Goal: Book appointment/travel/reservation

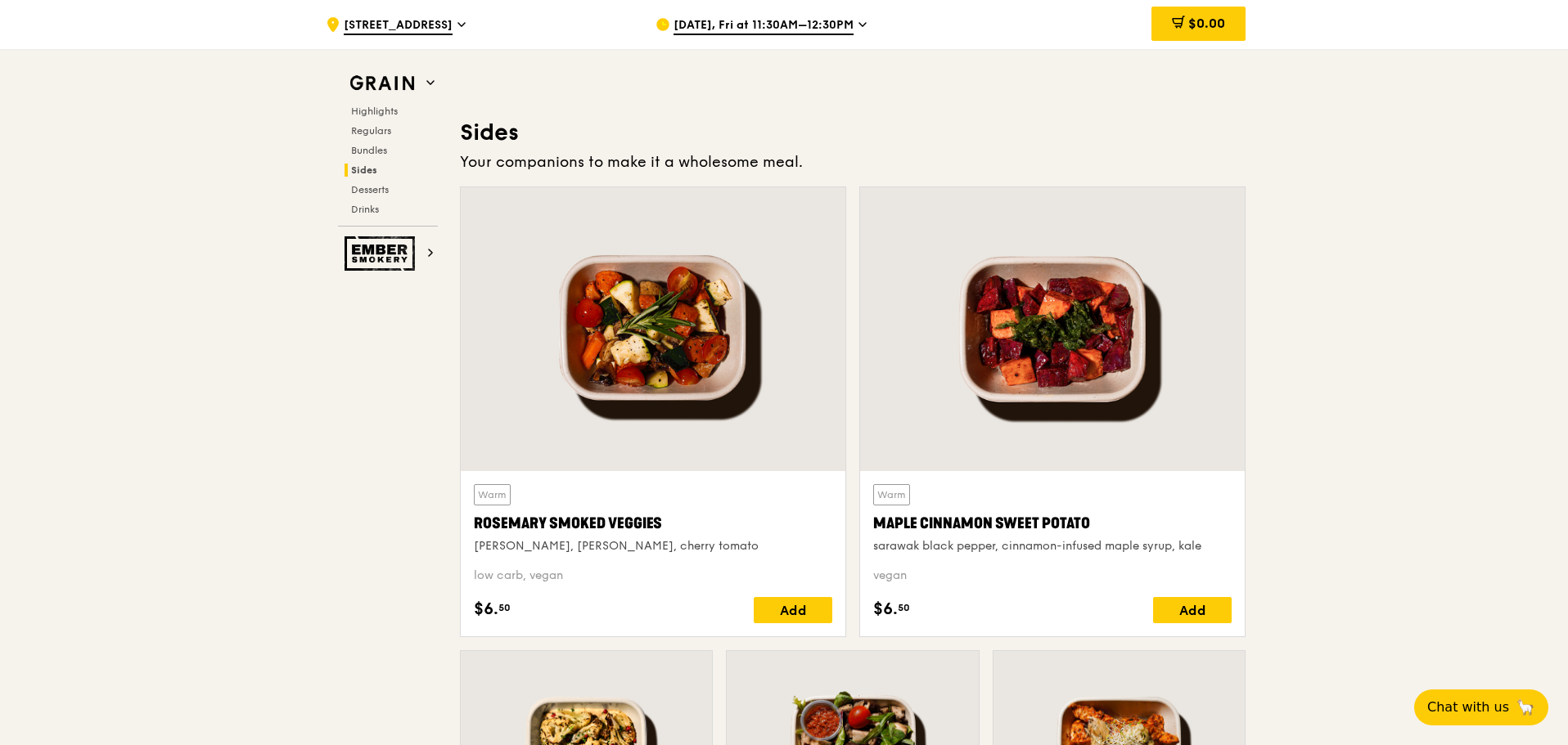
scroll to position [3545, 0]
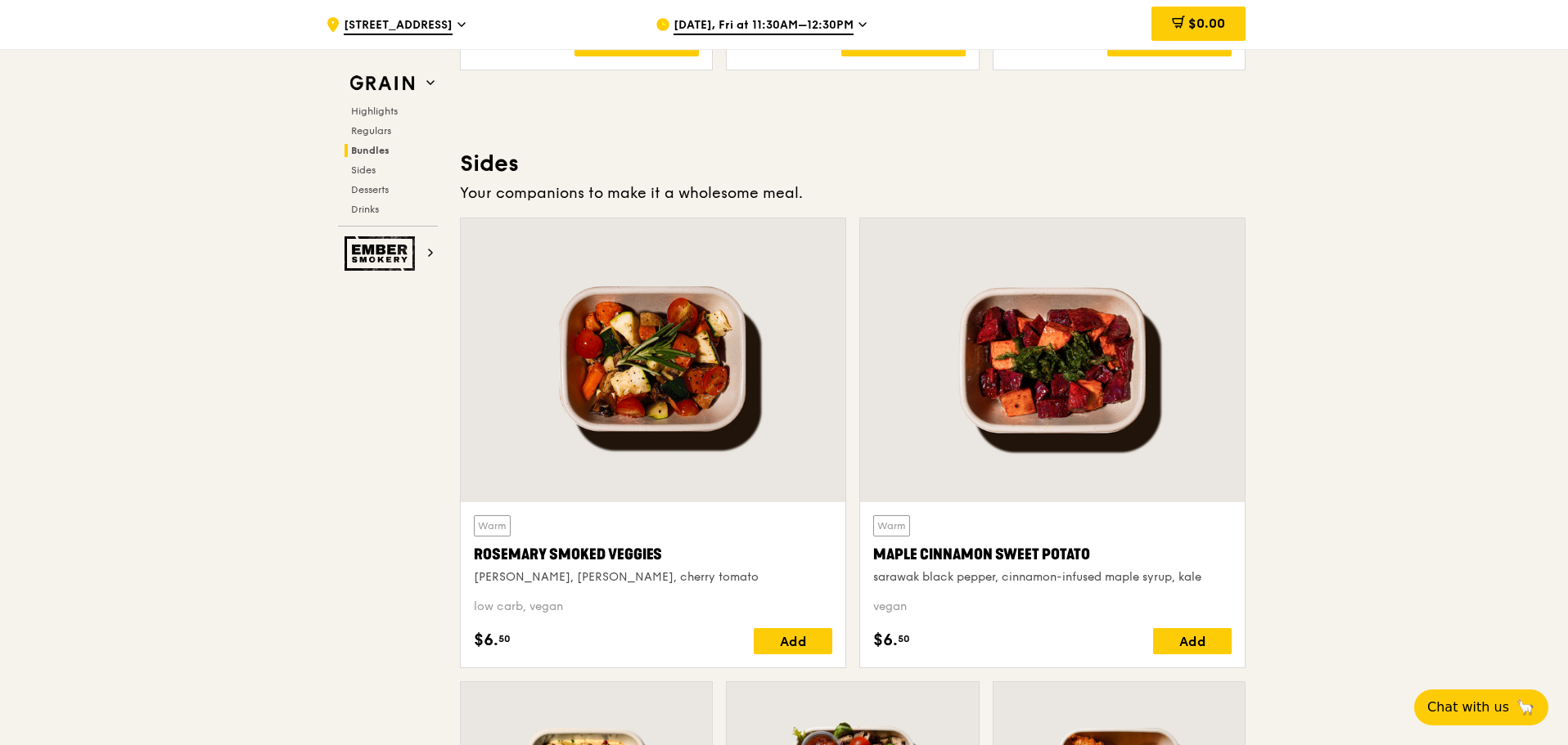
drag, startPoint x: 835, startPoint y: 193, endPoint x: 474, endPoint y: 159, distance: 362.6
click at [474, 159] on div "Sides Your companions to make it a wholesome meal. Warm [PERSON_NAME] Smoked Ve…" at bounding box center [852, 626] width 785 height 954
click at [474, 159] on h3 "Sides" at bounding box center [852, 164] width 785 height 29
drag, startPoint x: 474, startPoint y: 159, endPoint x: 840, endPoint y: 180, distance: 366.6
click at [847, 182] on div "Sides Your companions to make it a wholesome meal. Warm [PERSON_NAME] Smoked Ve…" at bounding box center [852, 626] width 785 height 954
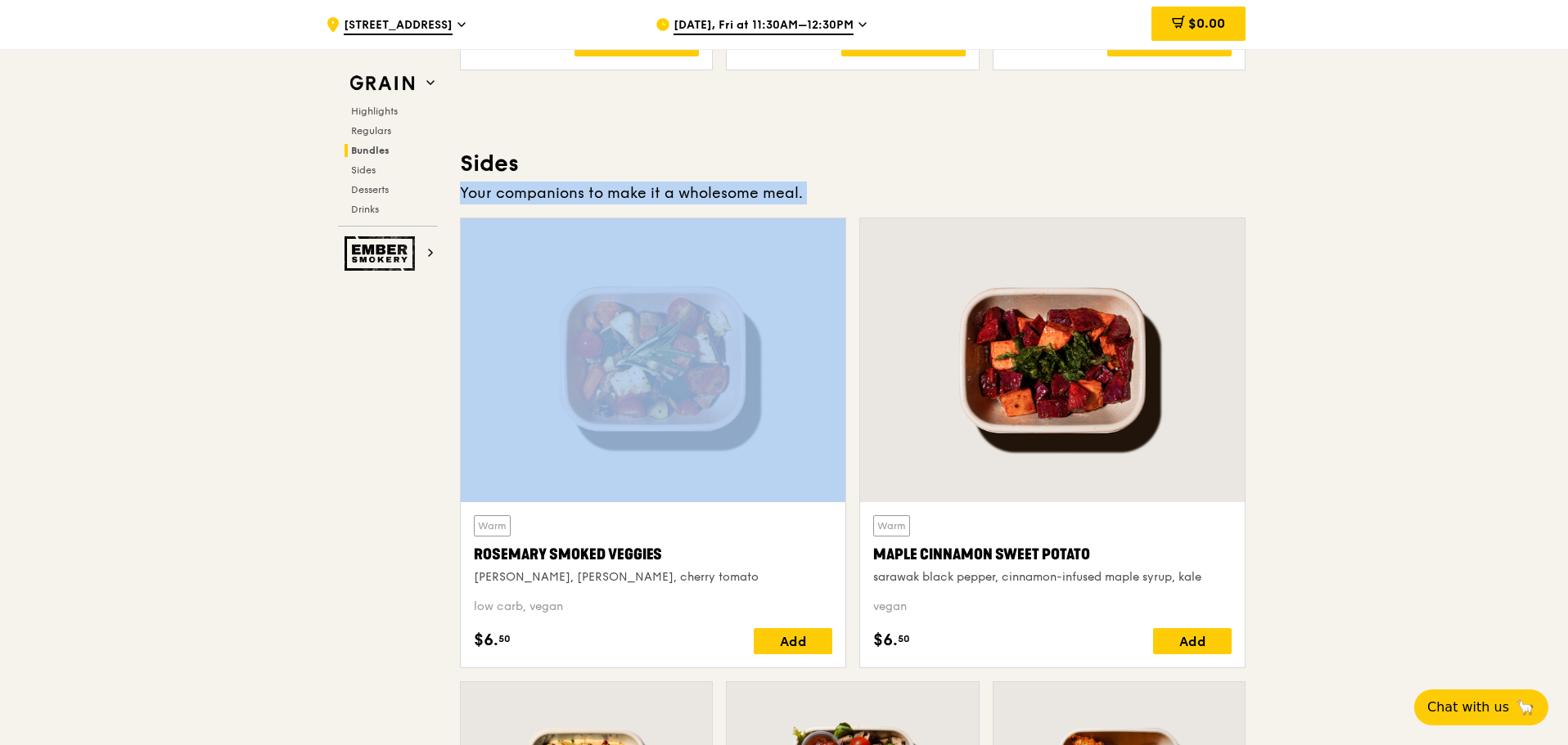
click at [847, 182] on div "Your companions to make it a wholesome meal." at bounding box center [852, 193] width 785 height 23
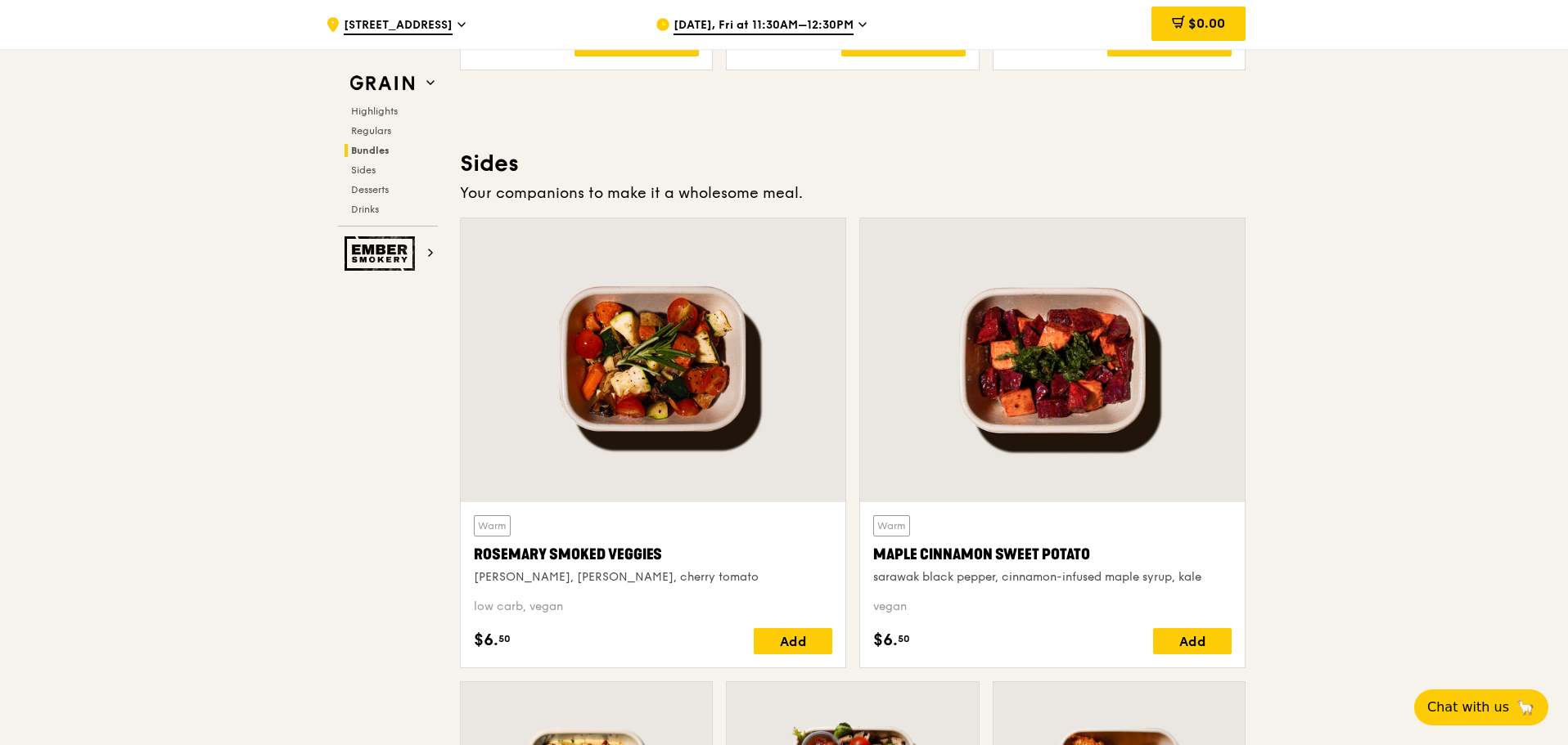
drag, startPoint x: 847, startPoint y: 182, endPoint x: 474, endPoint y: 163, distance: 373.5
click at [474, 163] on div "Sides Your companions to make it a wholesome meal. Warm [PERSON_NAME] Smoked Ve…" at bounding box center [852, 626] width 785 height 954
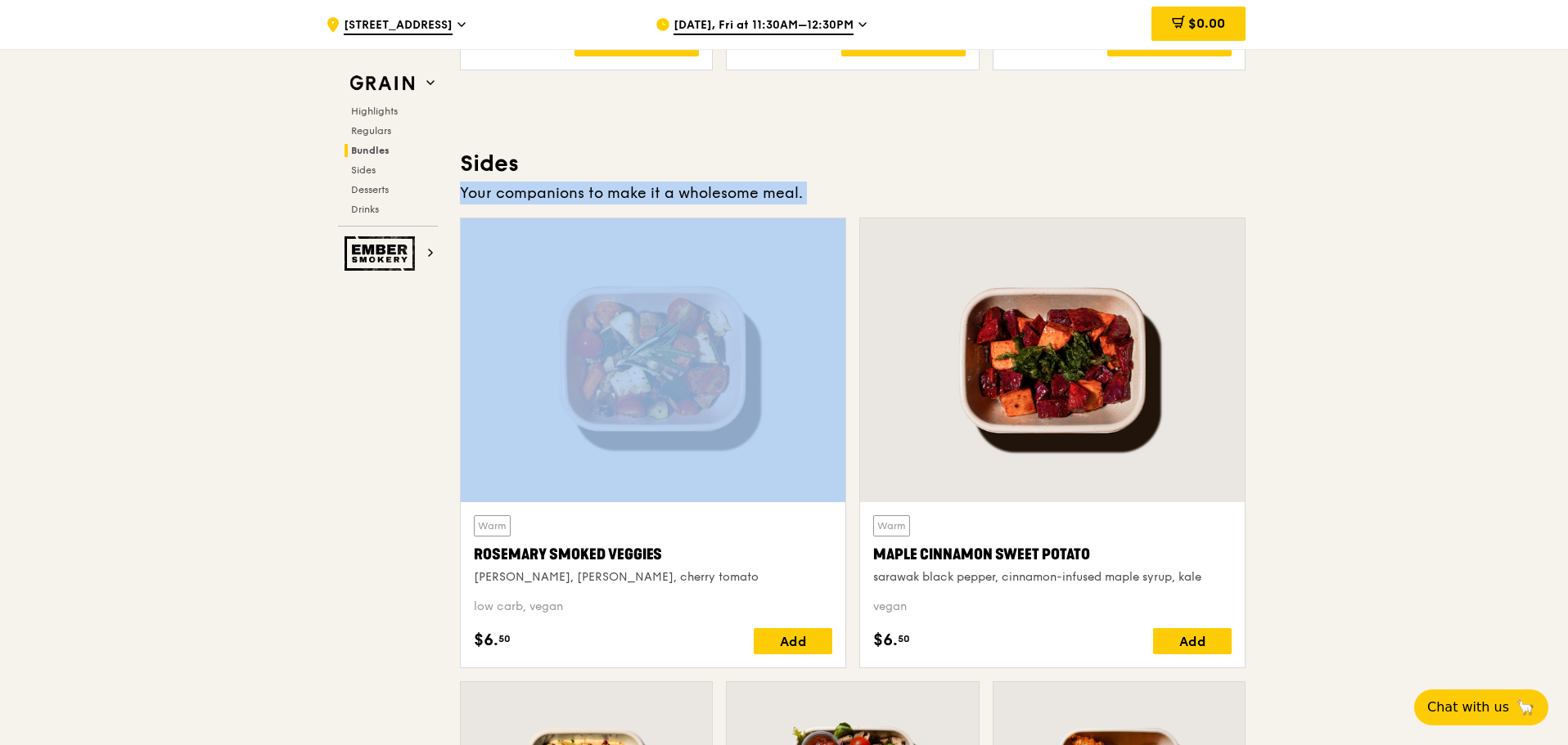
click at [474, 163] on h3 "Sides" at bounding box center [852, 164] width 785 height 29
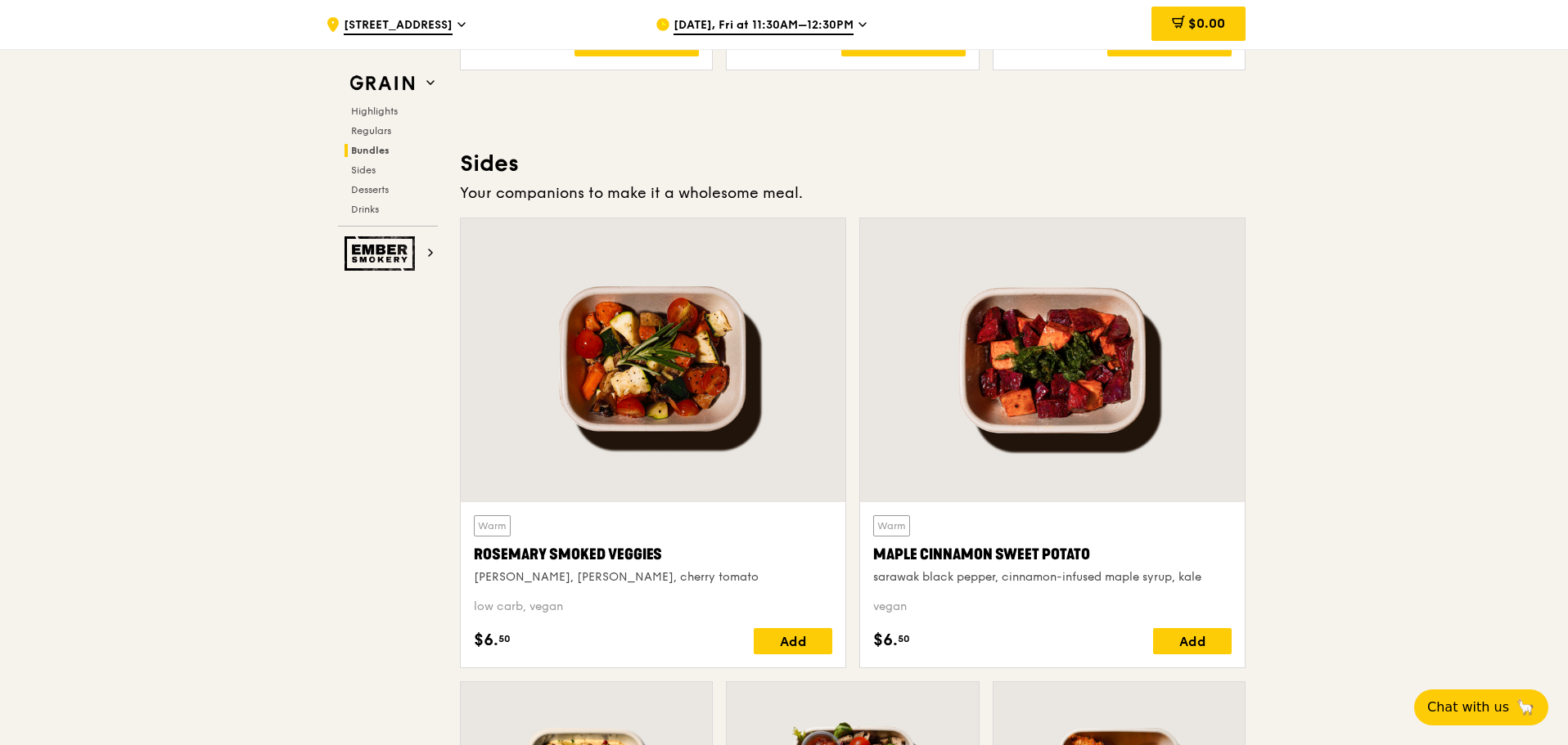
drag, startPoint x: 474, startPoint y: 163, endPoint x: 838, endPoint y: 178, distance: 364.3
click at [855, 180] on div "Sides Your companions to make it a wholesome meal. Warm [PERSON_NAME] Smoked Ve…" at bounding box center [852, 626] width 785 height 954
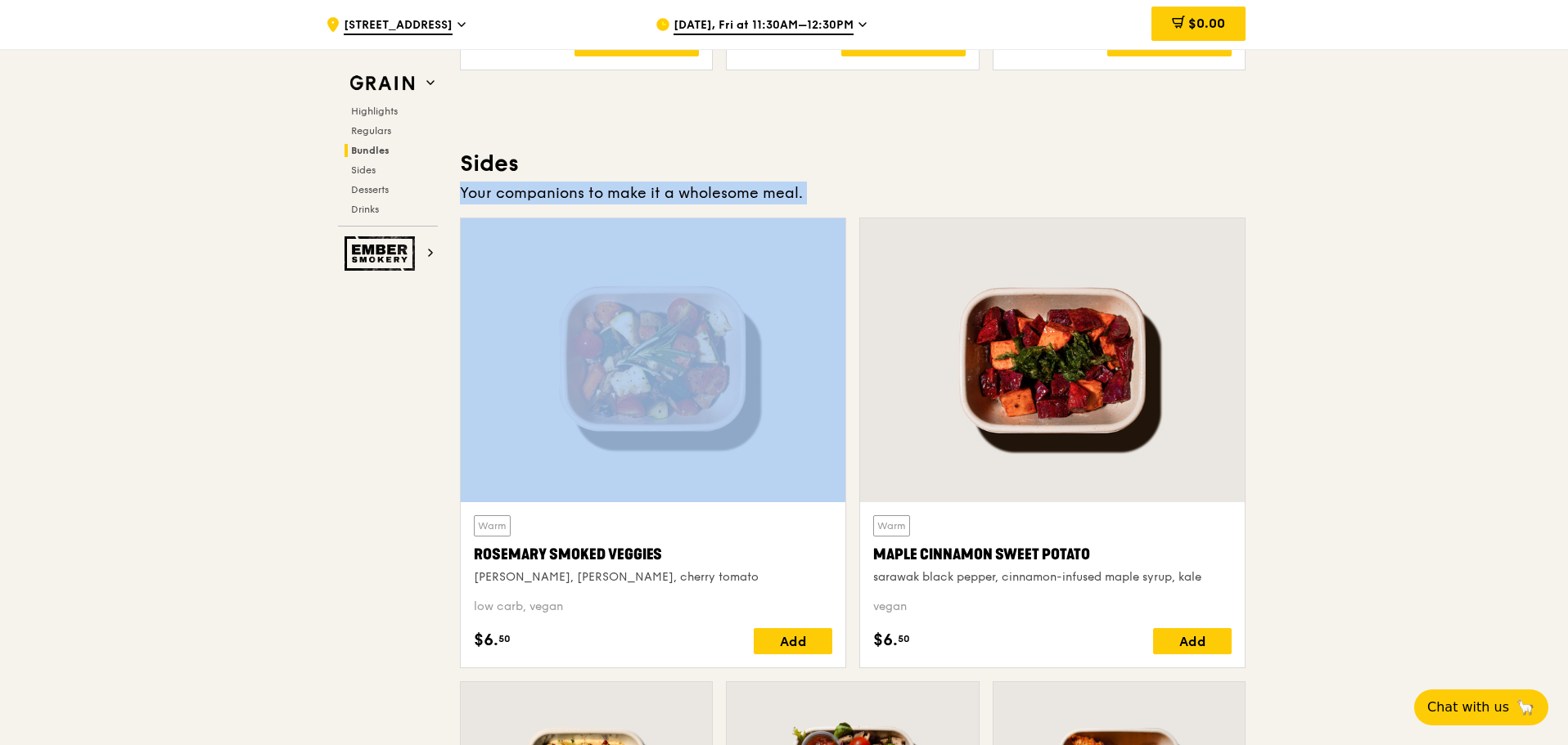
click at [855, 180] on div "Sides Your companions to make it a wholesome meal. Warm [PERSON_NAME] Smoked Ve…" at bounding box center [852, 626] width 785 height 954
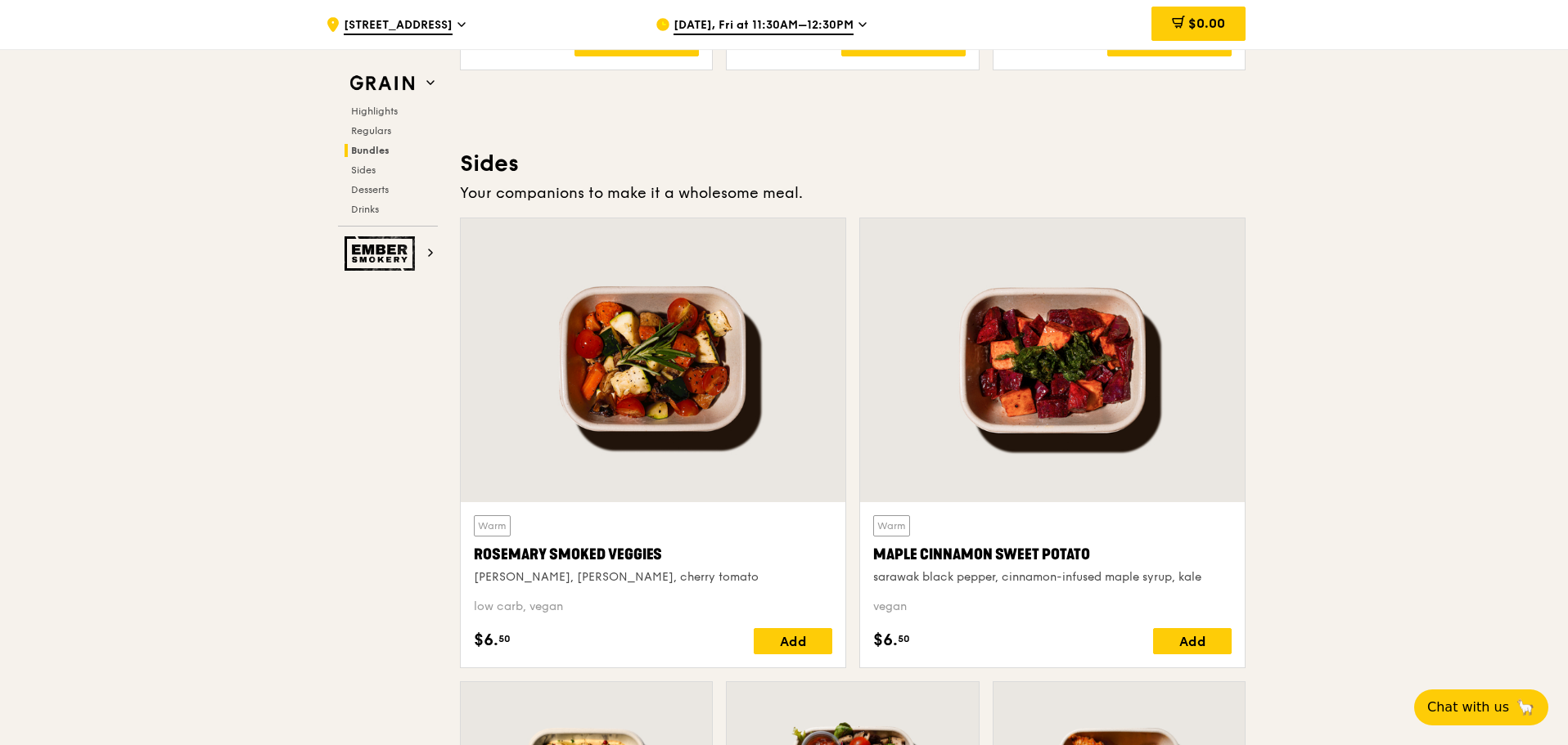
drag, startPoint x: 855, startPoint y: 180, endPoint x: 495, endPoint y: 166, distance: 360.3
click at [495, 166] on div "Sides Your companions to make it a wholesome meal. Warm [PERSON_NAME] Smoked Ve…" at bounding box center [852, 626] width 785 height 954
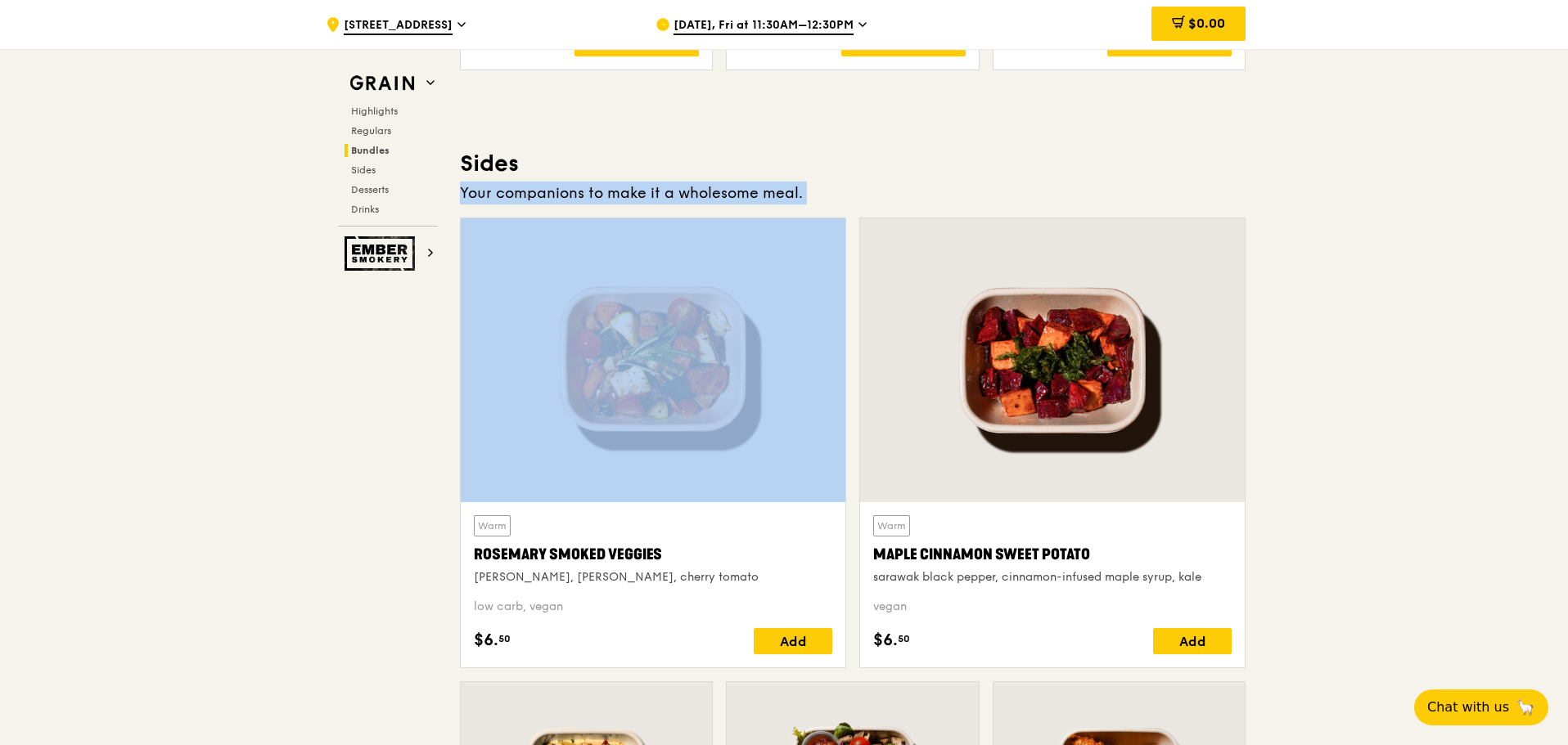
click at [495, 166] on h3 "Sides" at bounding box center [852, 164] width 785 height 29
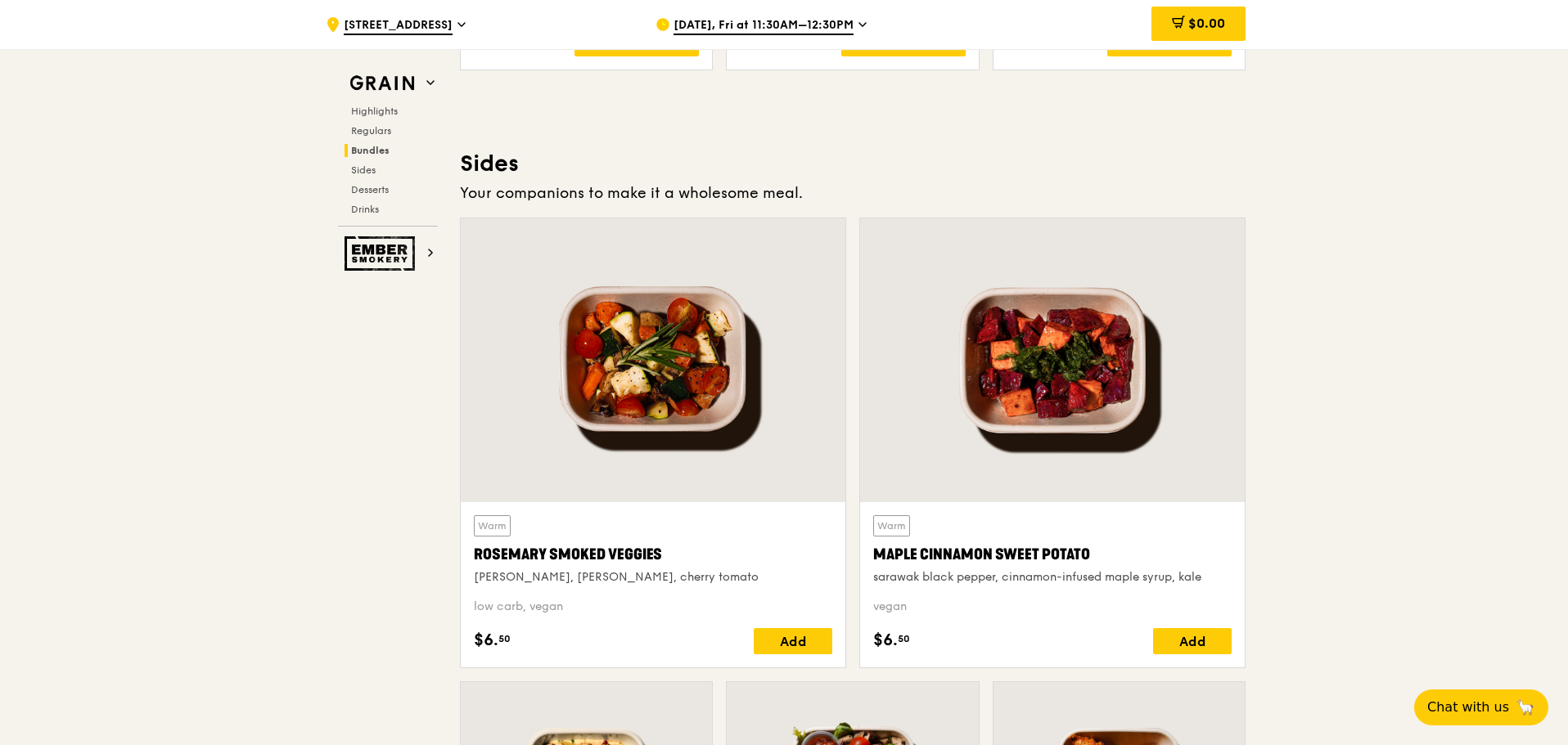
drag, startPoint x: 495, startPoint y: 166, endPoint x: 841, endPoint y: 188, distance: 346.7
click at [842, 189] on div "Sides Your companions to make it a wholesome meal. Warm [PERSON_NAME] Smoked Ve…" at bounding box center [852, 626] width 785 height 954
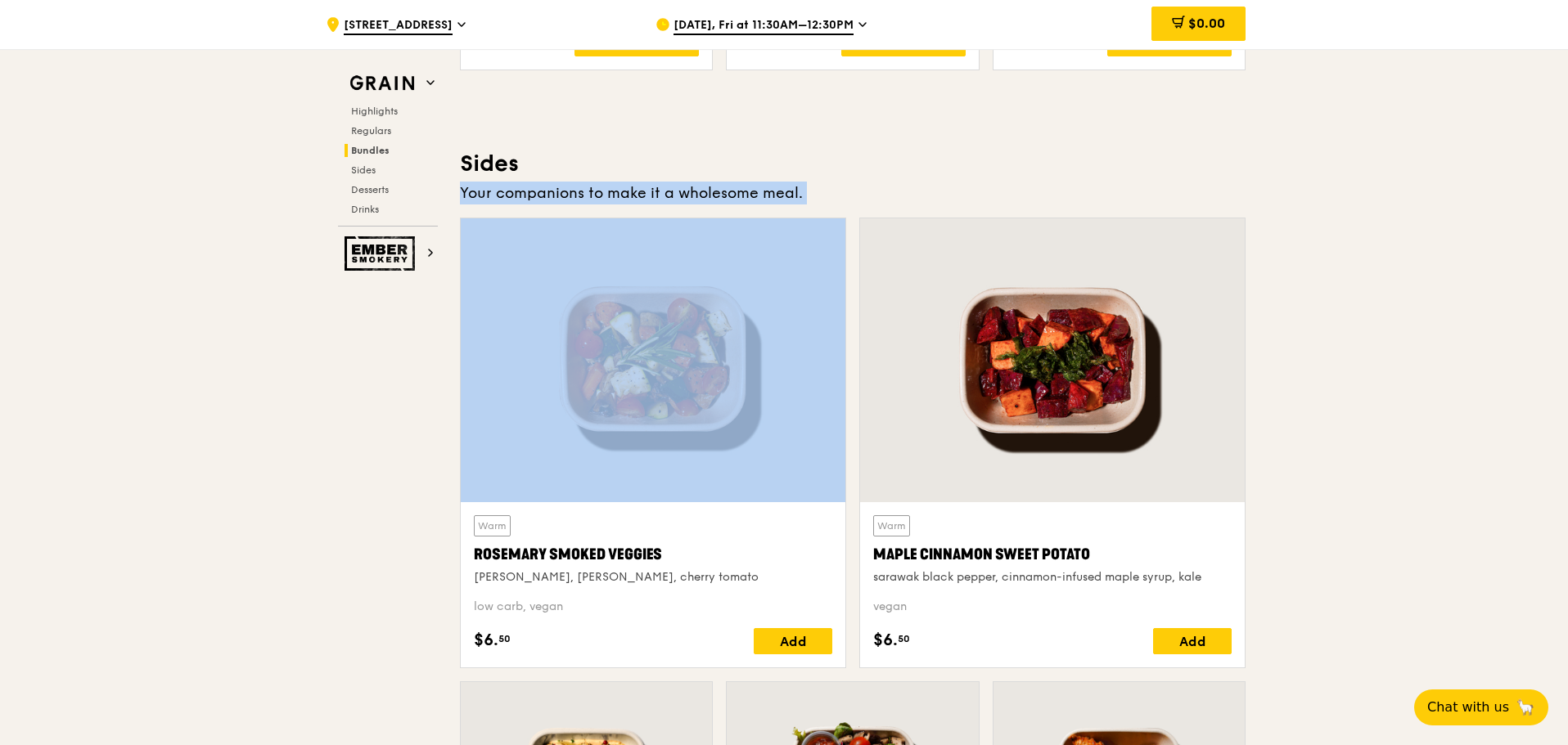
click at [842, 189] on div "Your companions to make it a wholesome meal." at bounding box center [852, 193] width 785 height 23
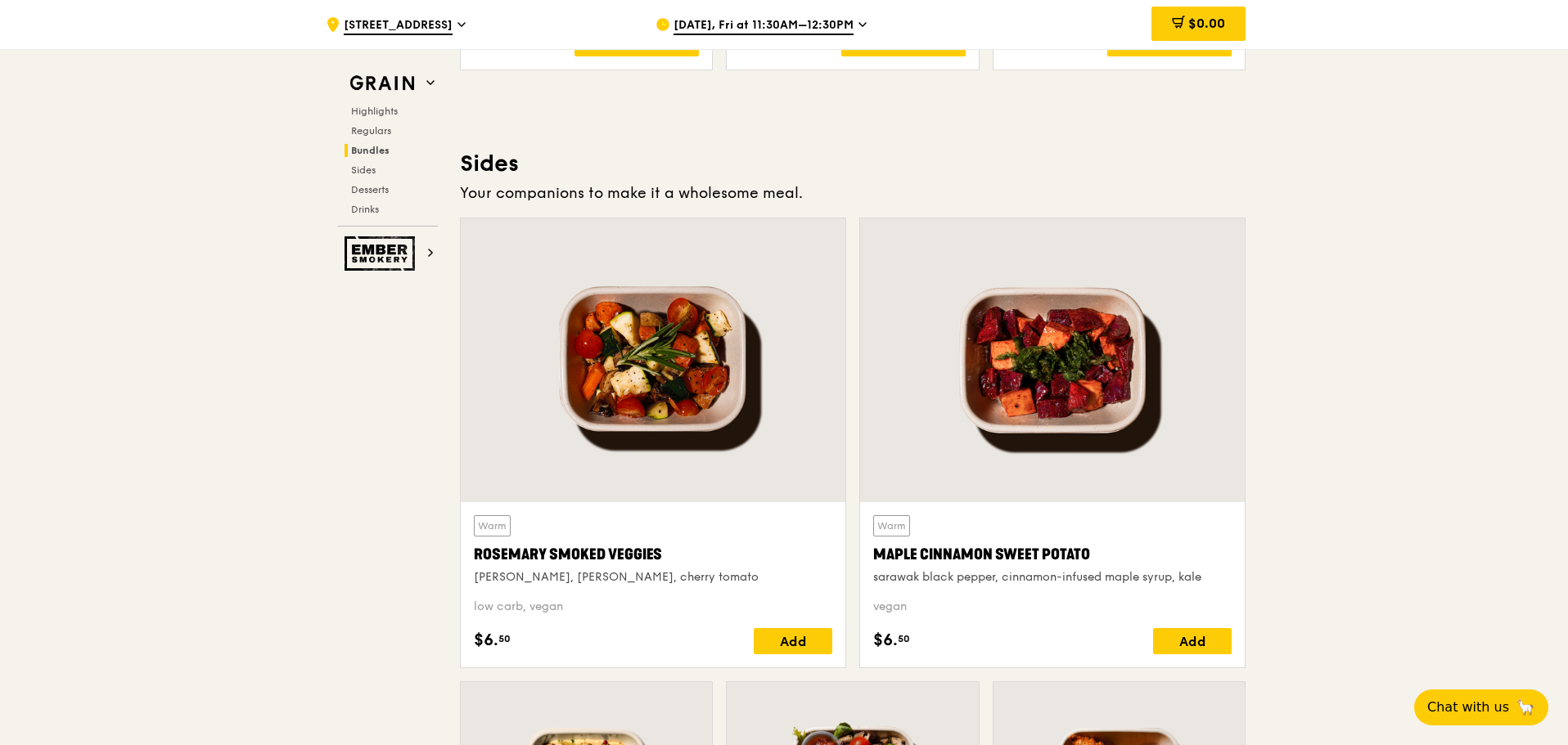
drag, startPoint x: 842, startPoint y: 189, endPoint x: 457, endPoint y: 166, distance: 385.7
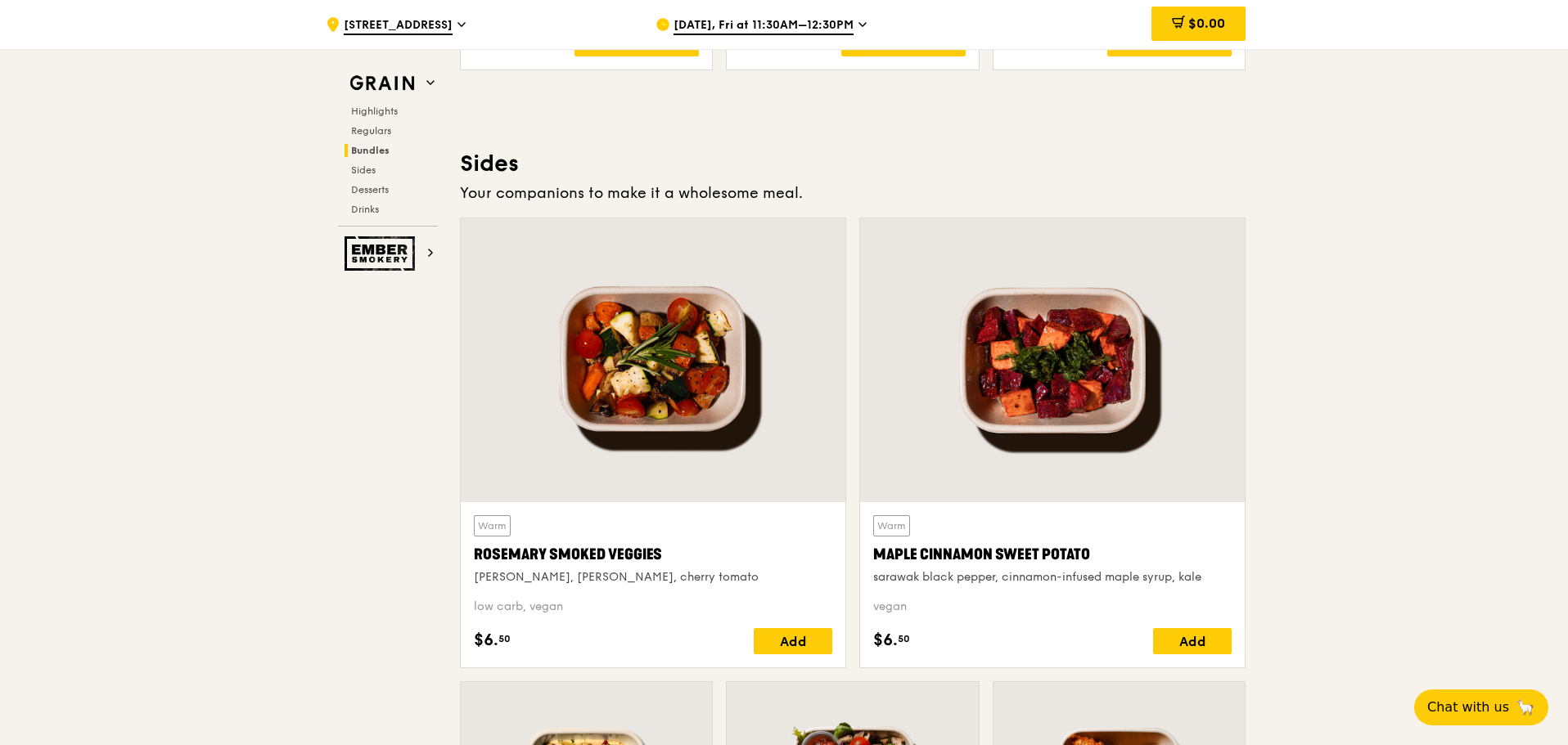
drag, startPoint x: 457, startPoint y: 164, endPoint x: 799, endPoint y: 168, distance: 342.0
click at [842, 173] on h3 "Sides" at bounding box center [852, 164] width 785 height 29
drag, startPoint x: 842, startPoint y: 173, endPoint x: 485, endPoint y: 165, distance: 357.1
click at [483, 165] on div "Sides Your companions to make it a wholesome meal. Warm [PERSON_NAME] Smoked Ve…" at bounding box center [852, 626] width 785 height 954
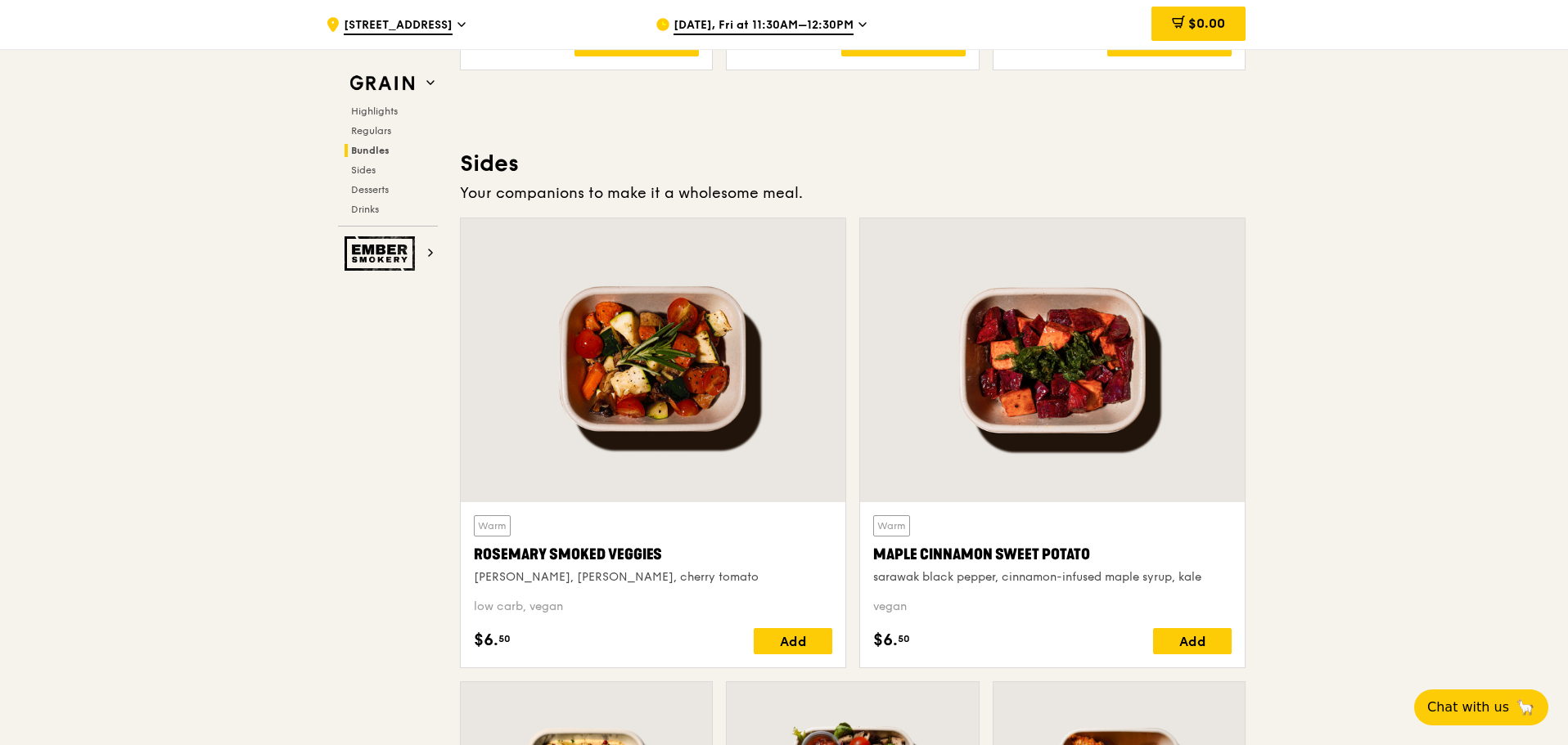
click at [483, 165] on h3 "Sides" at bounding box center [852, 164] width 785 height 29
drag, startPoint x: 483, startPoint y: 165, endPoint x: 836, endPoint y: 186, distance: 353.6
click at [843, 188] on div "Sides Your companions to make it a wholesome meal. Warm [PERSON_NAME] Smoked Ve…" at bounding box center [852, 626] width 785 height 954
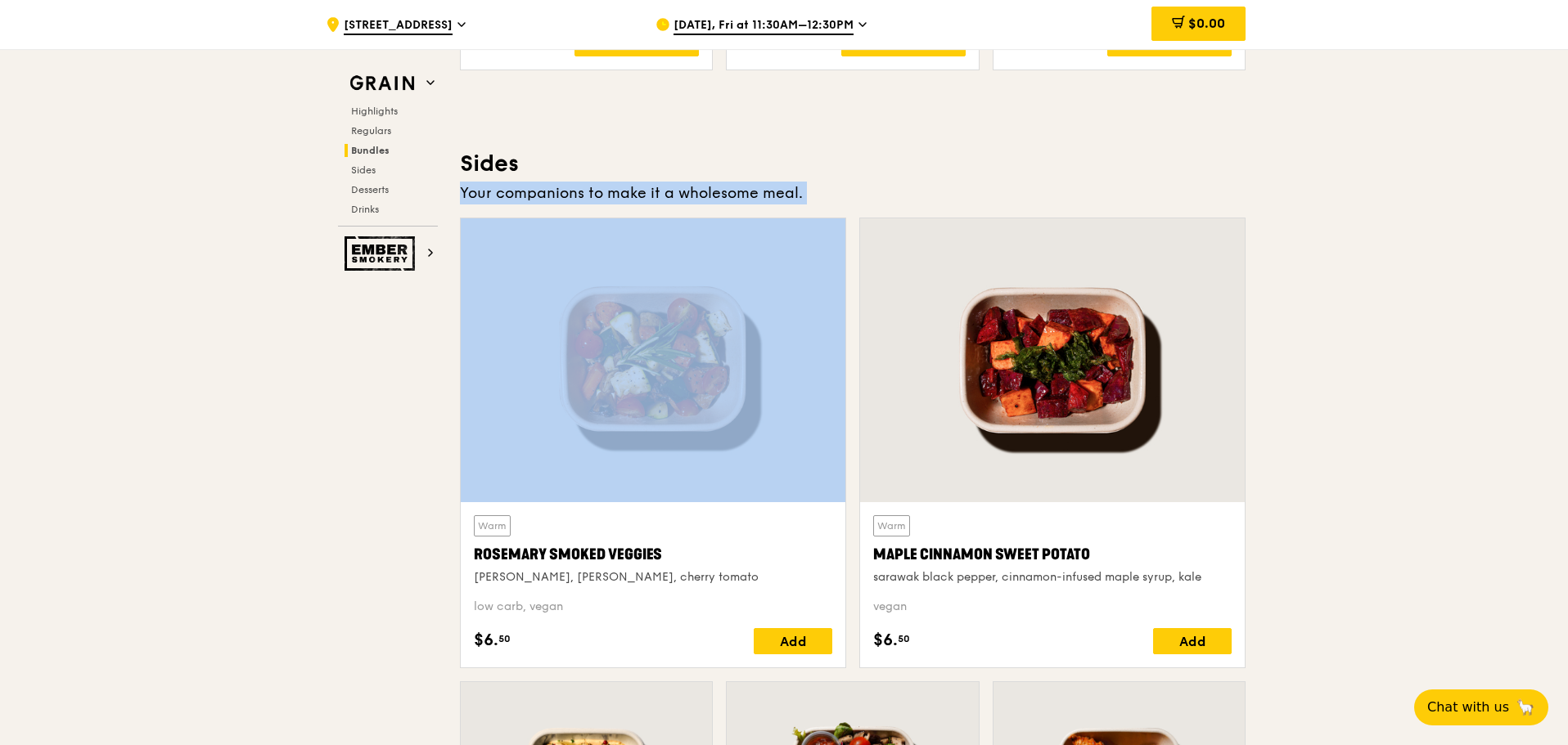
click at [843, 188] on div "Your companions to make it a wholesome meal." at bounding box center [852, 193] width 785 height 23
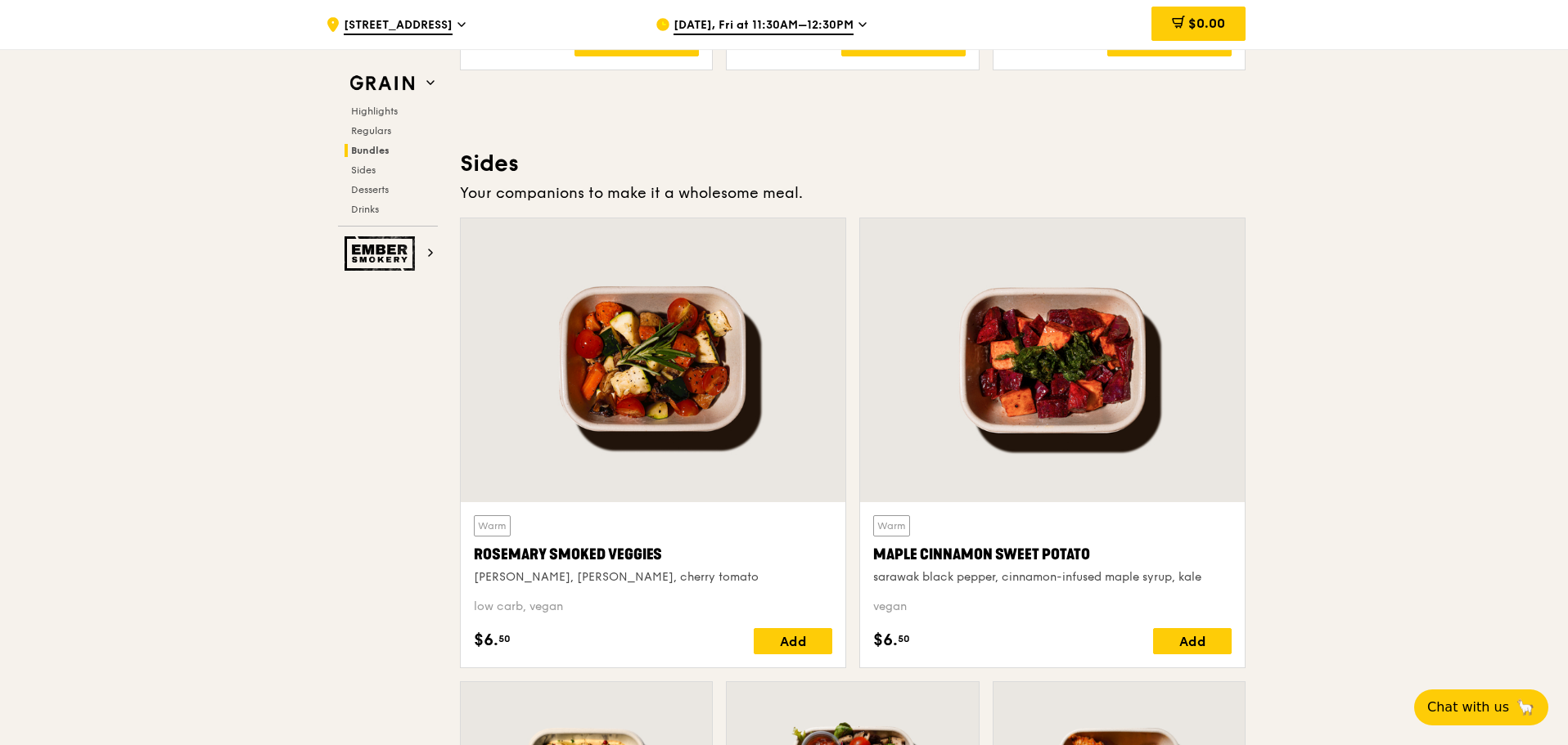
drag, startPoint x: 843, startPoint y: 188, endPoint x: 505, endPoint y: 161, distance: 339.1
click at [503, 161] on div "Sides Your companions to make it a wholesome meal. Warm [PERSON_NAME] Smoked Ve…" at bounding box center [852, 626] width 785 height 954
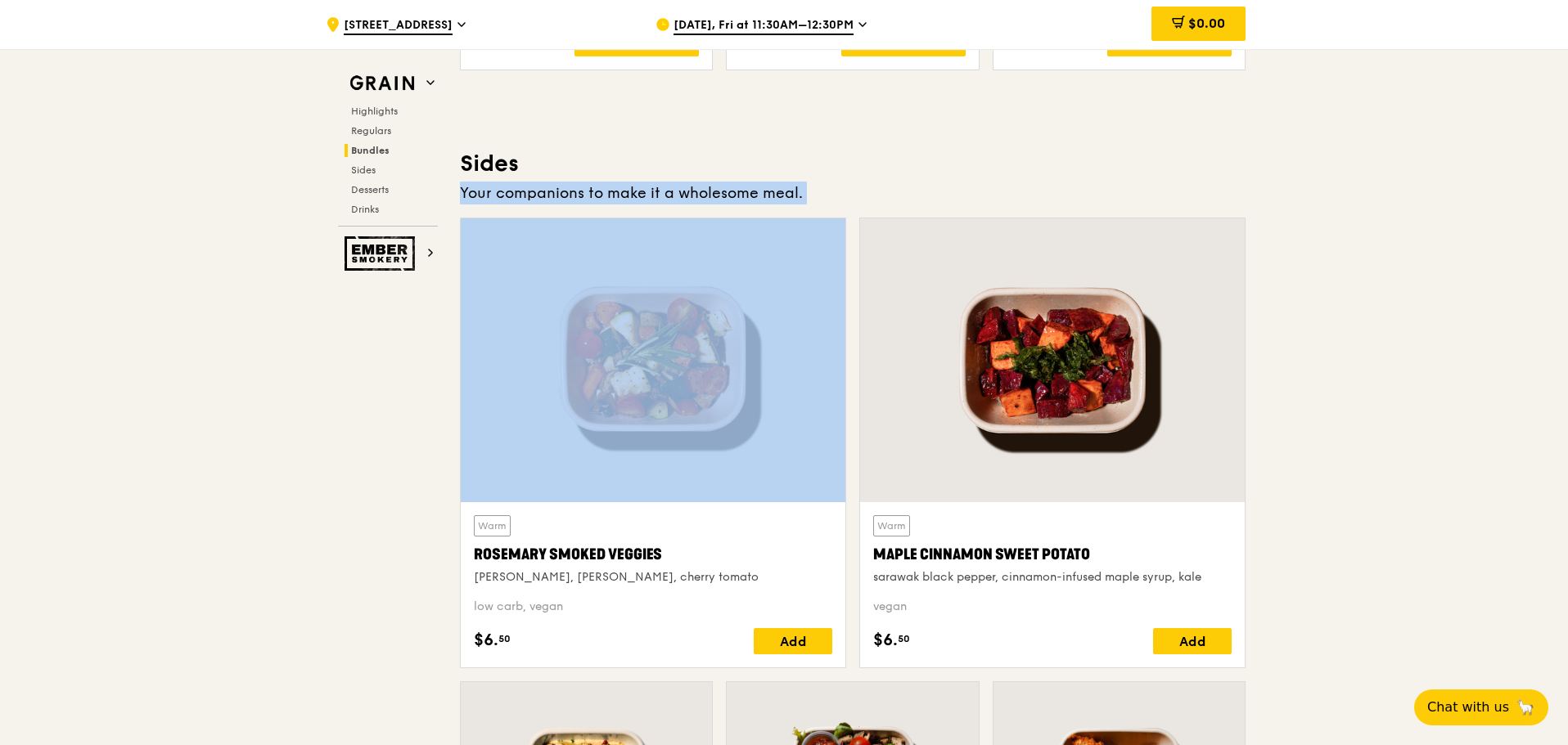
click at [503, 161] on h3 "Sides" at bounding box center [852, 164] width 785 height 29
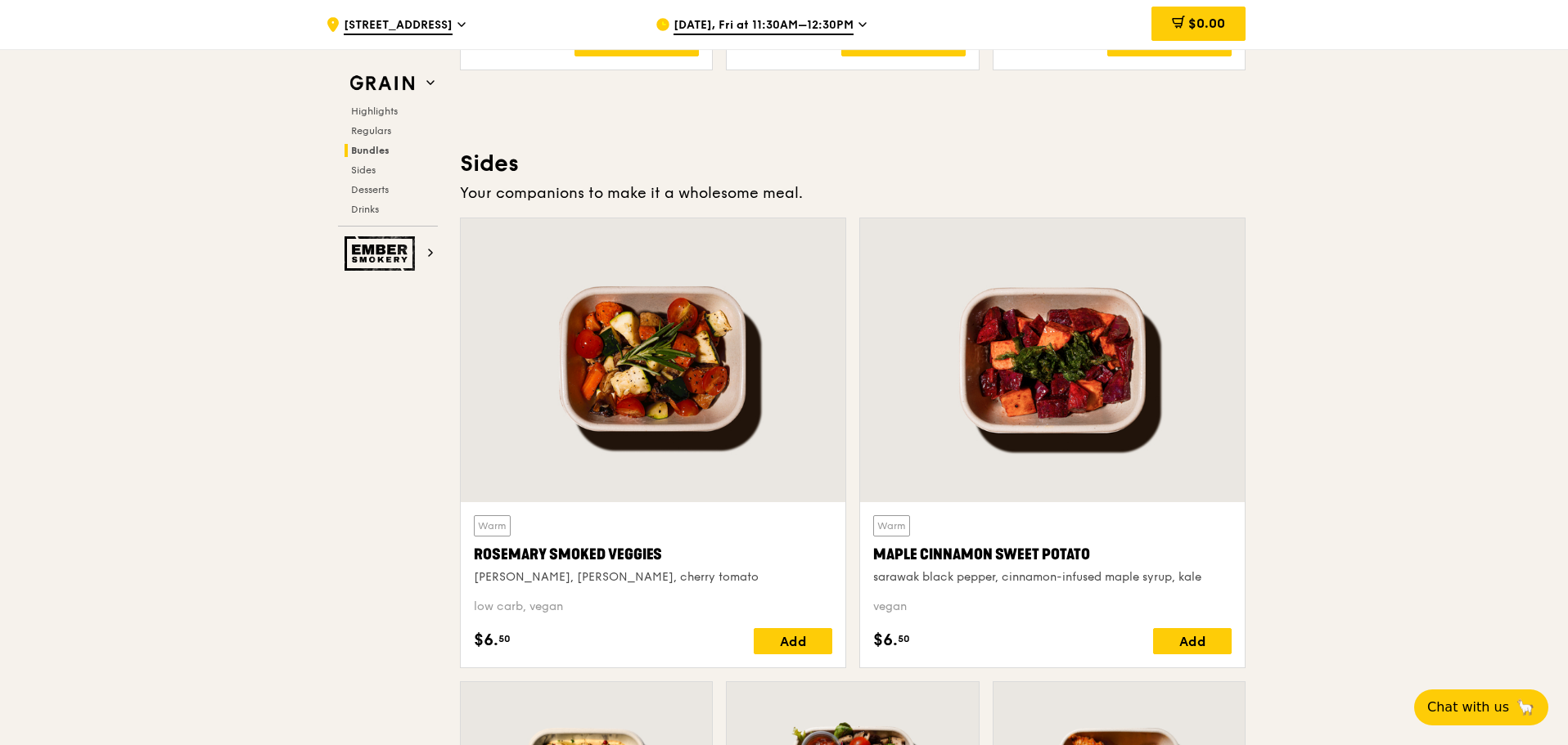
click at [503, 161] on h3 "Sides" at bounding box center [852, 164] width 785 height 29
drag, startPoint x: 503, startPoint y: 161, endPoint x: 775, endPoint y: 178, distance: 272.5
click at [792, 181] on div "Sides Your companions to make it a wholesome meal. Warm [PERSON_NAME] Smoked Ve…" at bounding box center [852, 626] width 785 height 954
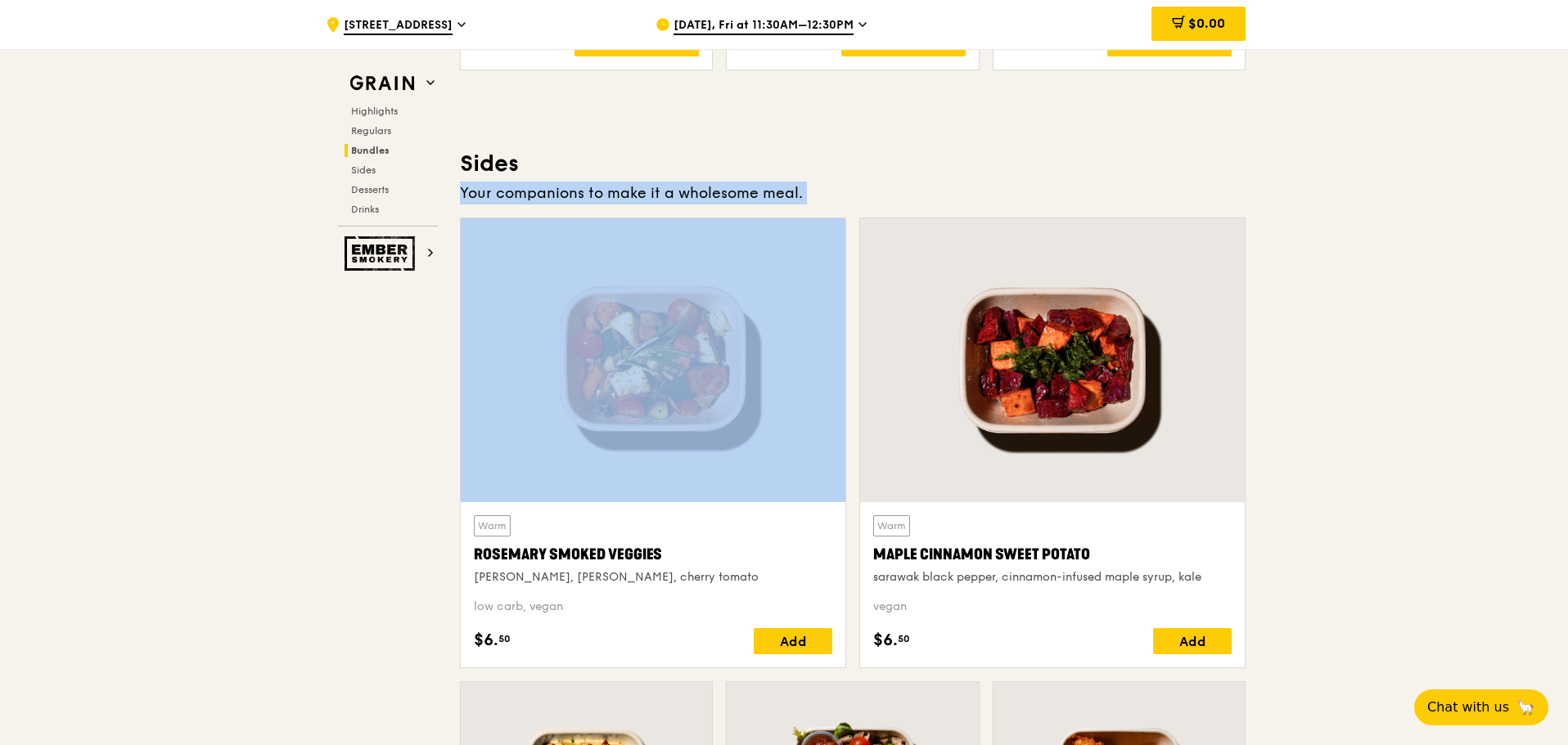
click at [792, 181] on div "Sides Your companions to make it a wholesome meal. Warm [PERSON_NAME] Smoked Ve…" at bounding box center [852, 626] width 785 height 954
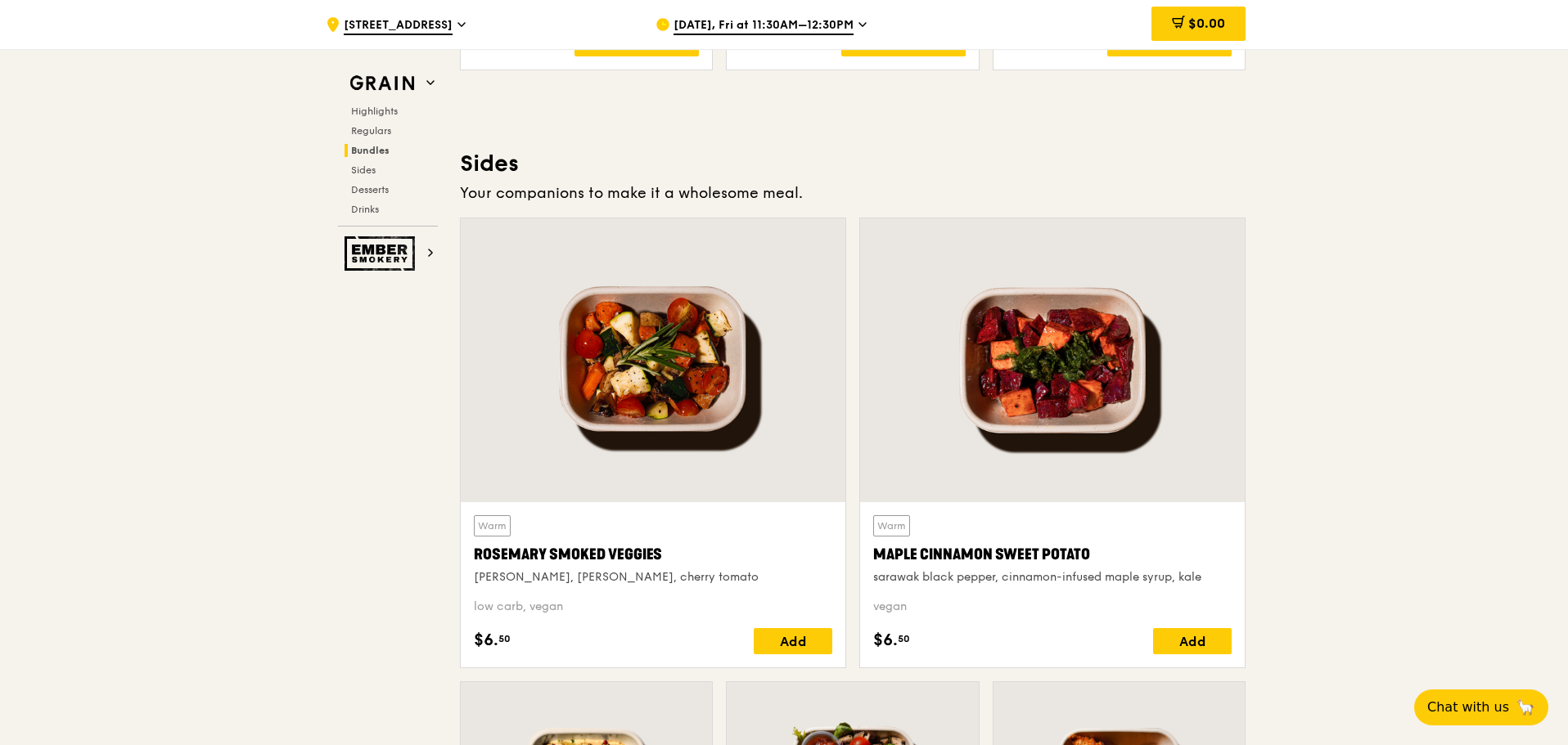
click at [793, 181] on div "Sides Your companions to make it a wholesome meal. Warm [PERSON_NAME] Smoked Ve…" at bounding box center [852, 626] width 785 height 954
drag, startPoint x: 793, startPoint y: 181, endPoint x: 659, endPoint y: 159, distance: 135.8
click at [659, 159] on div "Sides Your companions to make it a wholesome meal. Warm [PERSON_NAME] Smoked Ve…" at bounding box center [852, 626] width 785 height 954
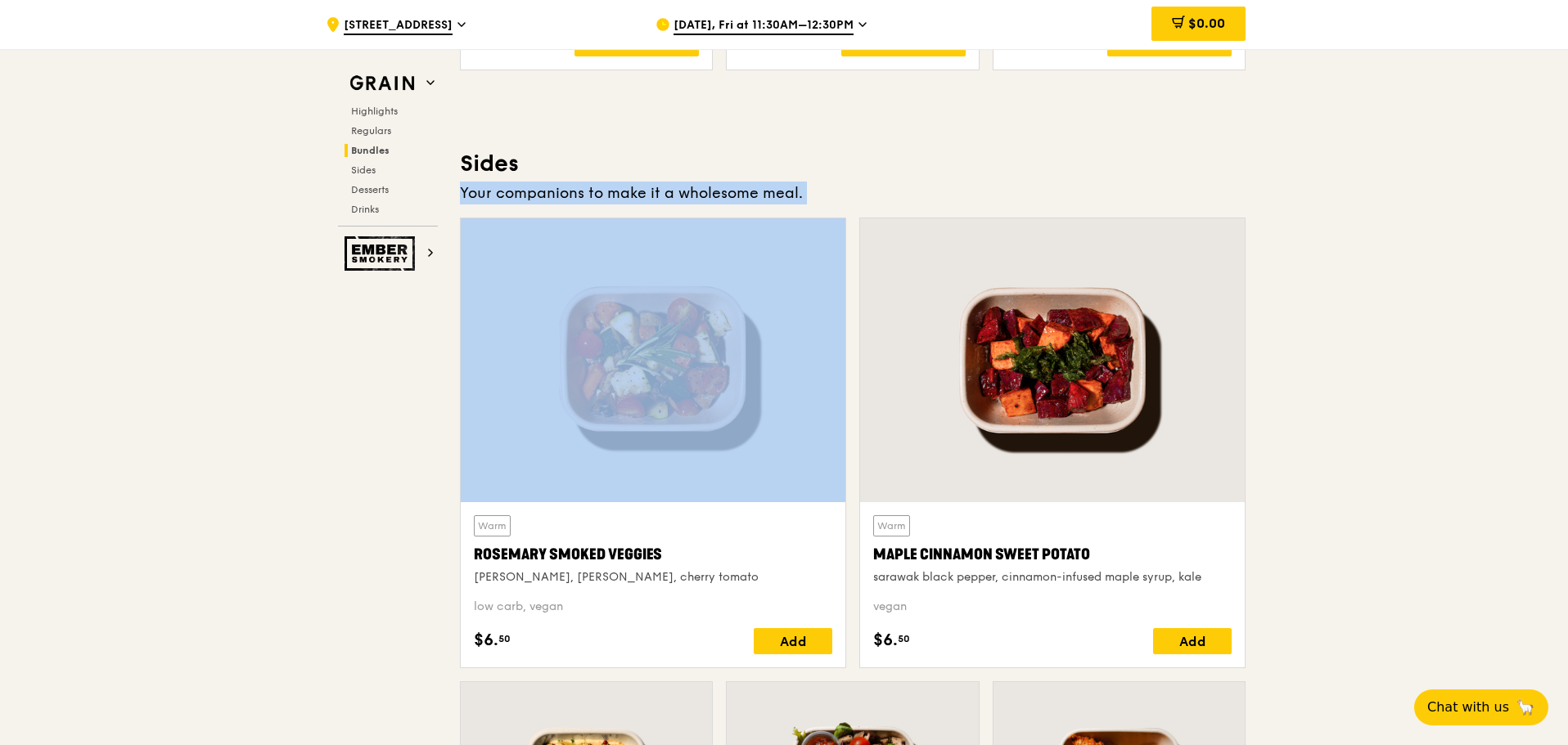
click at [659, 159] on h3 "Sides" at bounding box center [852, 164] width 785 height 29
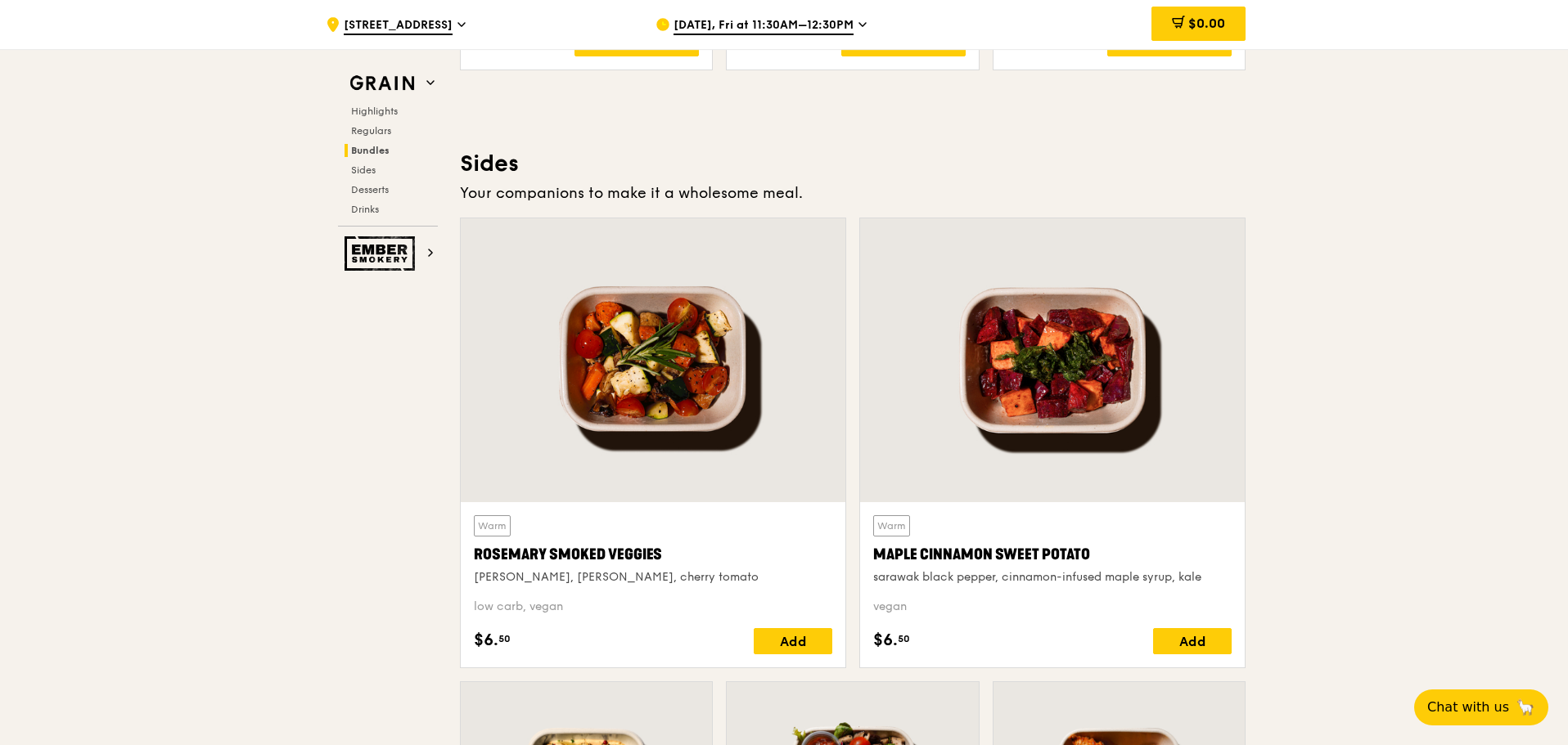
click at [659, 159] on h3 "Sides" at bounding box center [852, 164] width 785 height 29
drag, startPoint x: 659, startPoint y: 159, endPoint x: 686, endPoint y: 199, distance: 48.3
click at [686, 199] on div "Sides Your companions to make it a wholesome meal. Warm [PERSON_NAME] Smoked Ve…" at bounding box center [852, 626] width 785 height 954
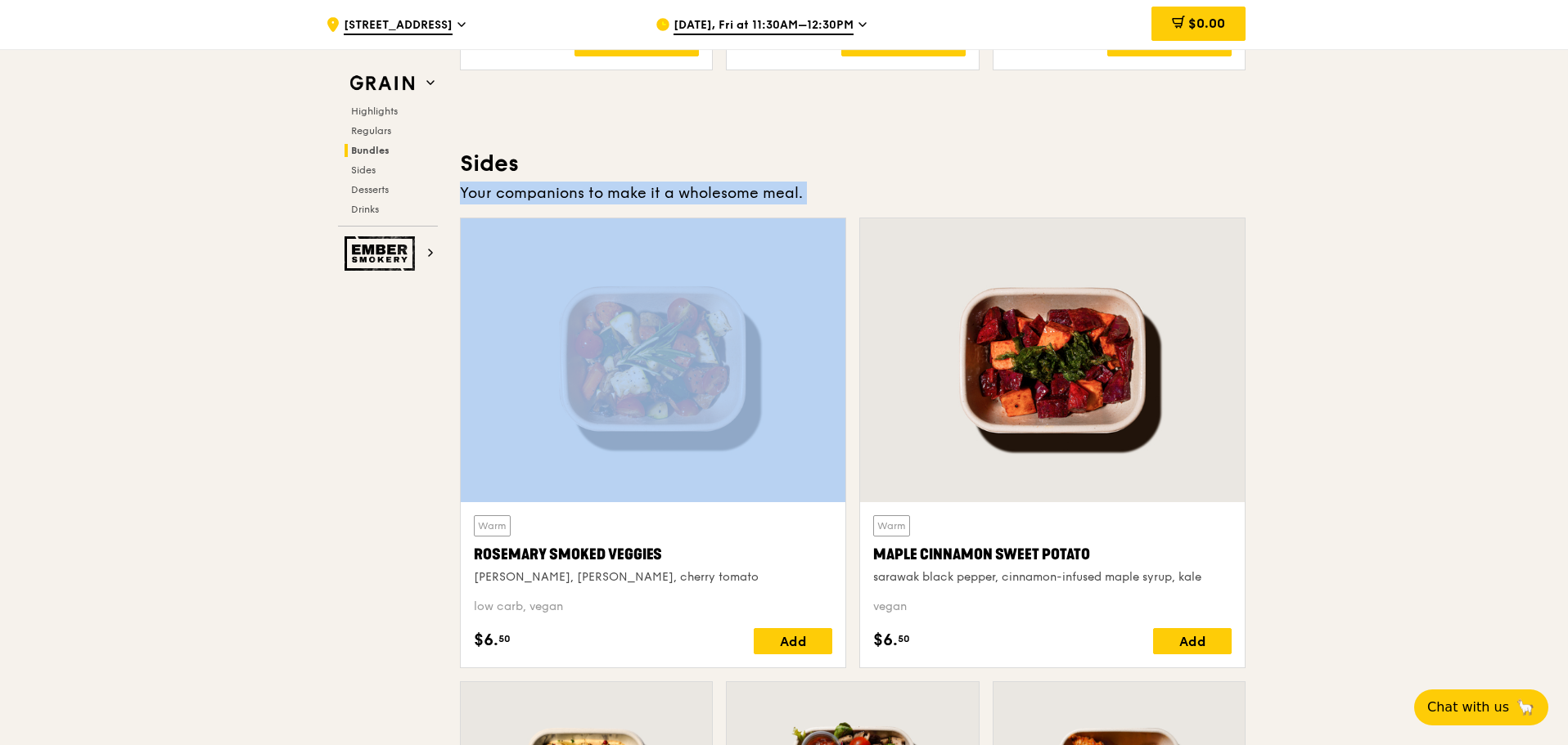
click at [686, 199] on div "Your companions to make it a wholesome meal." at bounding box center [852, 193] width 785 height 23
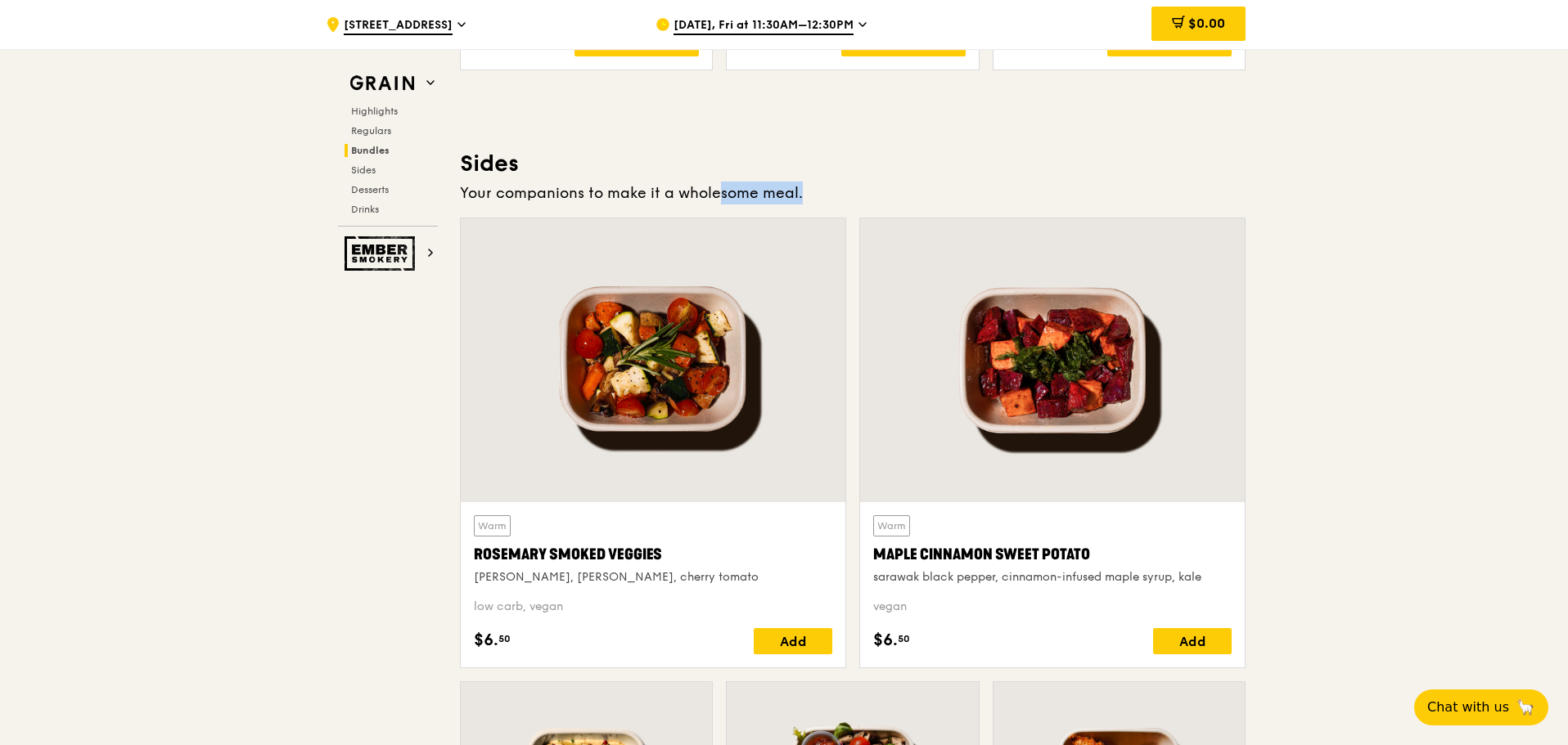
click at [686, 199] on div "Your companions to make it a wholesome meal." at bounding box center [852, 193] width 785 height 23
drag, startPoint x: 686, startPoint y: 199, endPoint x: 700, endPoint y: 162, distance: 39.6
click at [701, 160] on div "Sides Your companions to make it a wholesome meal. Warm [PERSON_NAME] Smoked Ve…" at bounding box center [852, 626] width 785 height 954
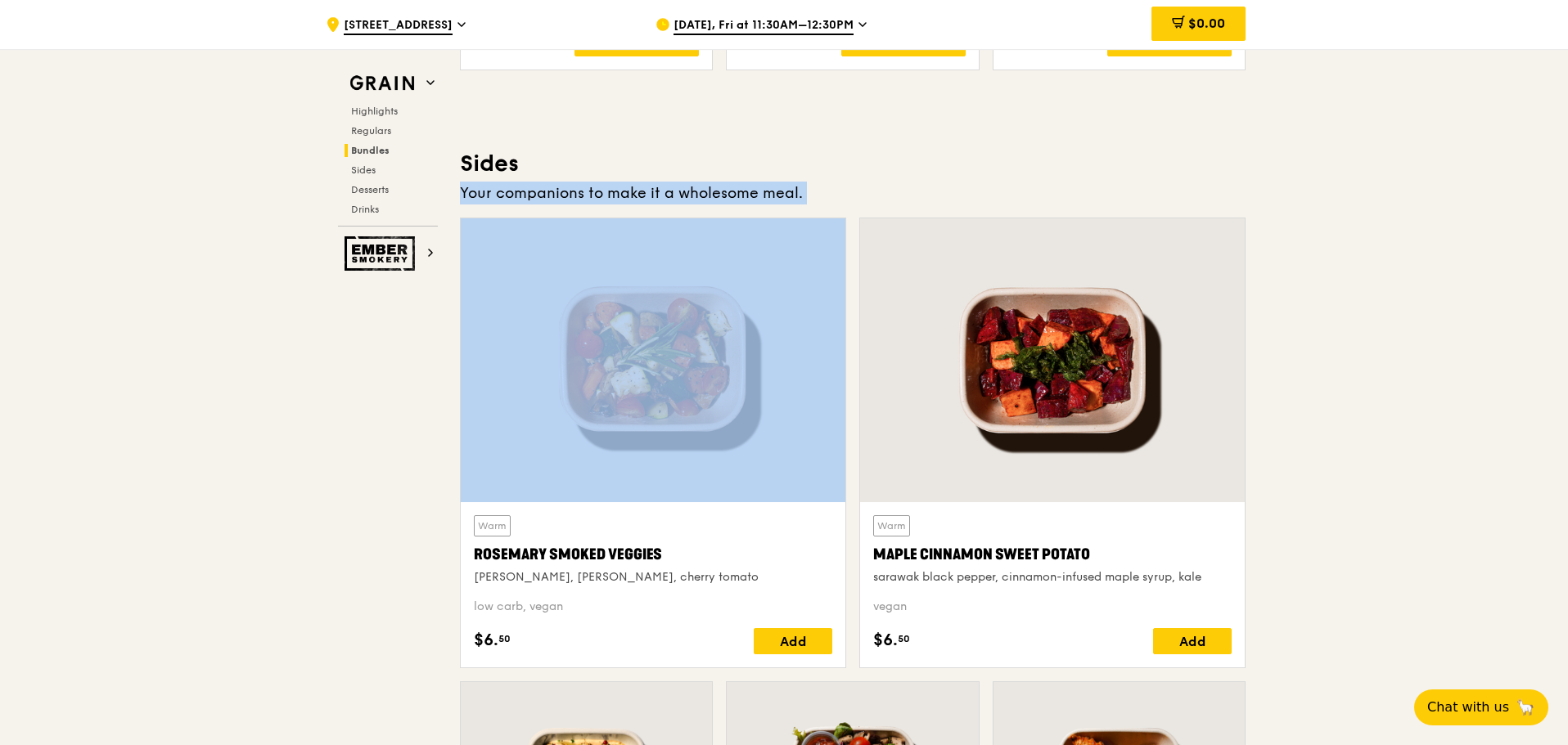
click at [701, 160] on h3 "Sides" at bounding box center [852, 164] width 785 height 29
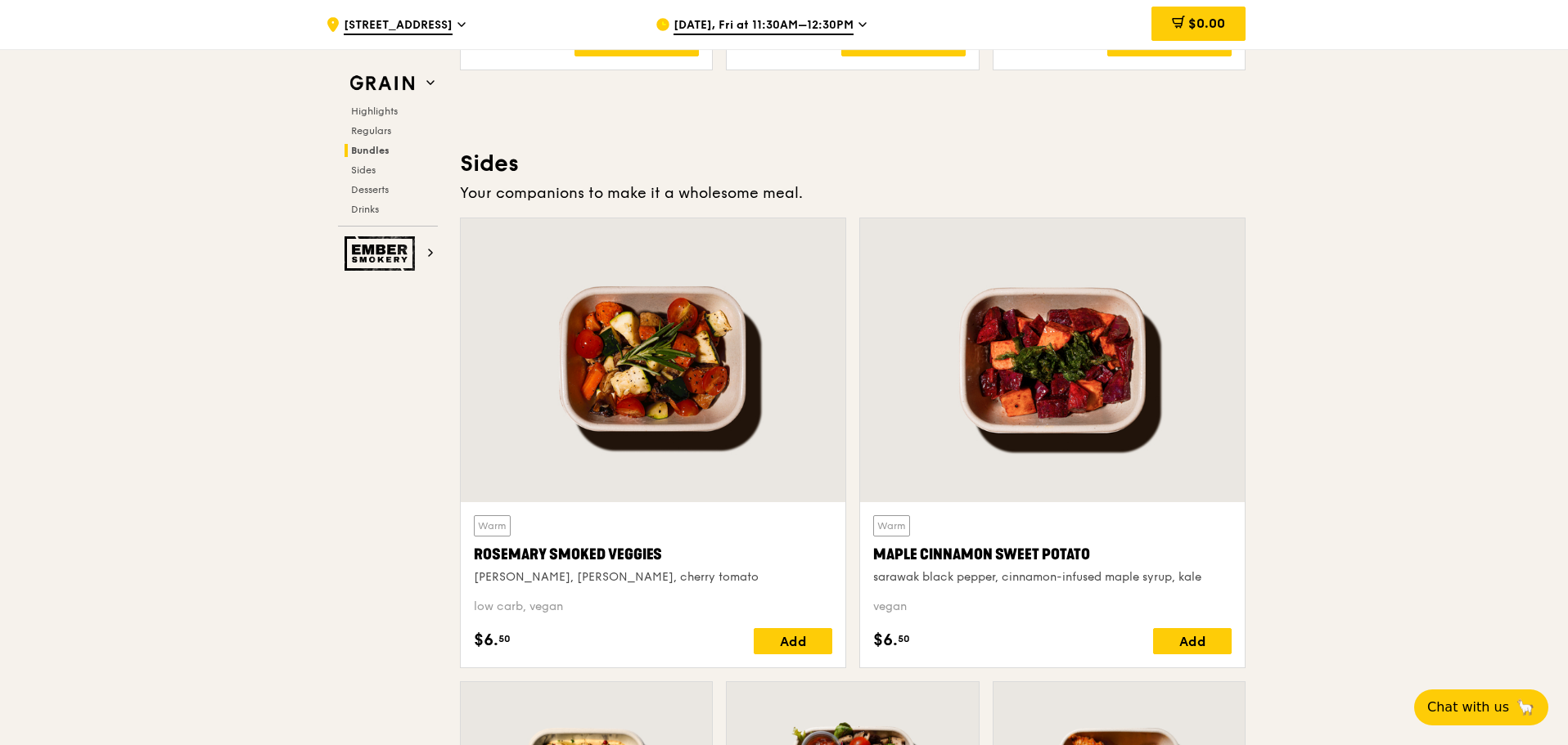
click at [701, 160] on h3 "Sides" at bounding box center [852, 164] width 785 height 29
drag, startPoint x: 701, startPoint y: 160, endPoint x: 798, endPoint y: 198, distance: 104.2
click at [827, 204] on div "Sides Your companions to make it a wholesome meal. Warm [PERSON_NAME] Smoked Ve…" at bounding box center [852, 626] width 785 height 954
click at [827, 204] on div "Your companions to make it a wholesome meal." at bounding box center [852, 193] width 785 height 23
drag, startPoint x: 827, startPoint y: 204, endPoint x: 489, endPoint y: 178, distance: 339.0
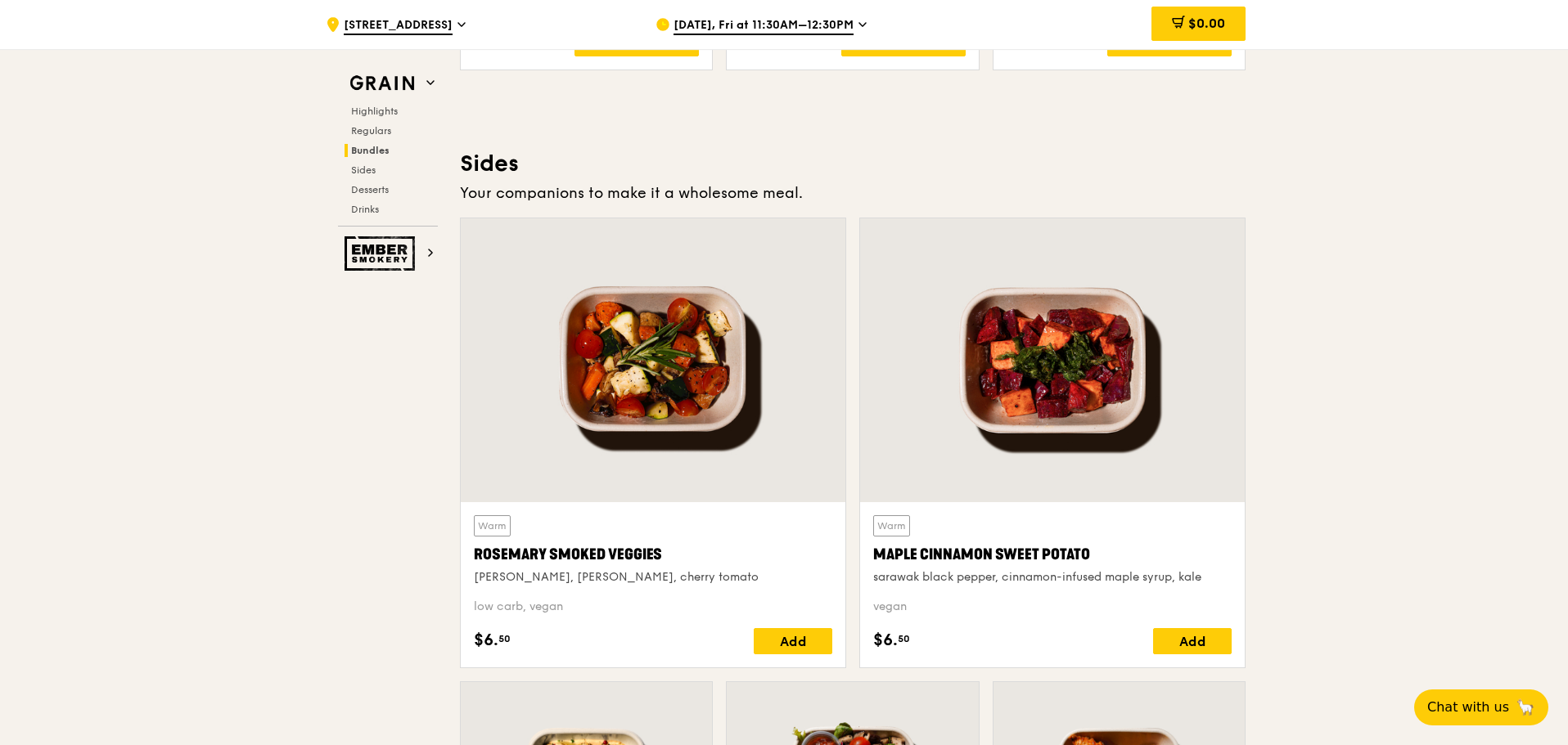
click at [489, 178] on div "Sides Your companions to make it a wholesome meal. Warm [PERSON_NAME] Smoked Ve…" at bounding box center [852, 626] width 785 height 954
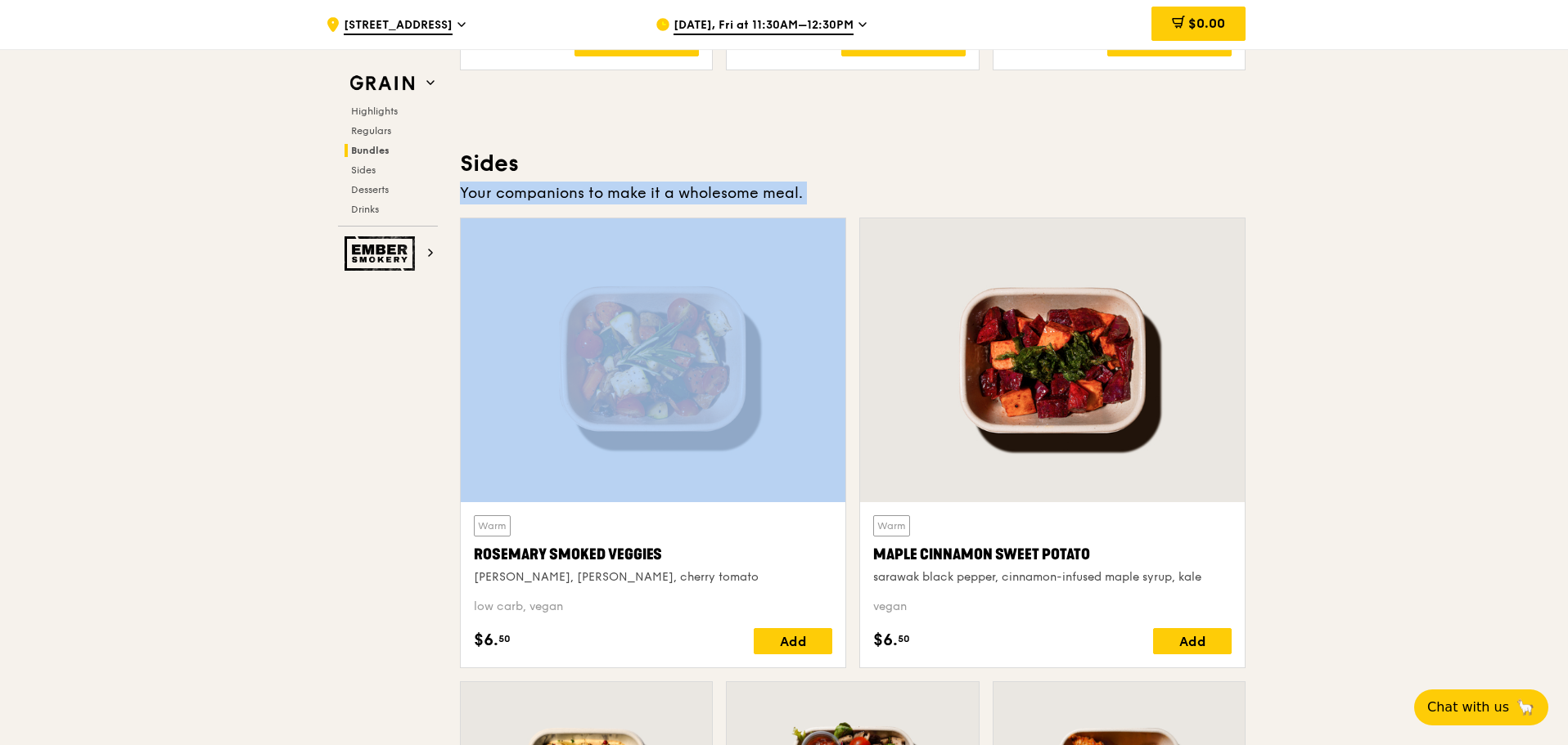
click at [489, 178] on h3 "Sides" at bounding box center [852, 164] width 785 height 29
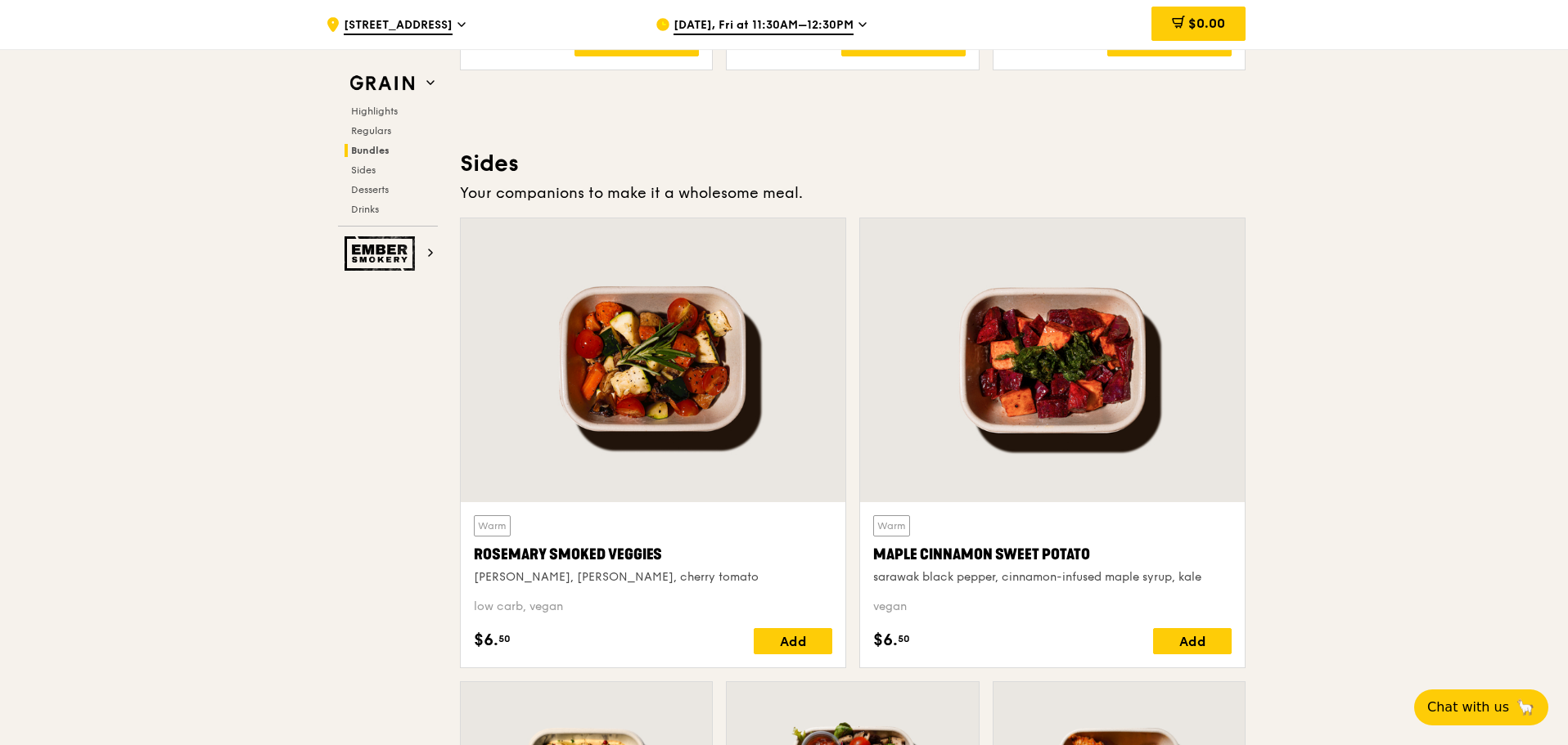
drag, startPoint x: 489, startPoint y: 178, endPoint x: 807, endPoint y: 175, distance: 318.0
click at [809, 175] on h3 "Sides" at bounding box center [852, 164] width 785 height 29
click at [817, 193] on div "Your companions to make it a wholesome meal." at bounding box center [852, 193] width 785 height 23
drag, startPoint x: 817, startPoint y: 193, endPoint x: 467, endPoint y: 154, distance: 352.2
click at [467, 154] on div "Sides Your companions to make it a wholesome meal. Warm [PERSON_NAME] Smoked Ve…" at bounding box center [852, 626] width 785 height 954
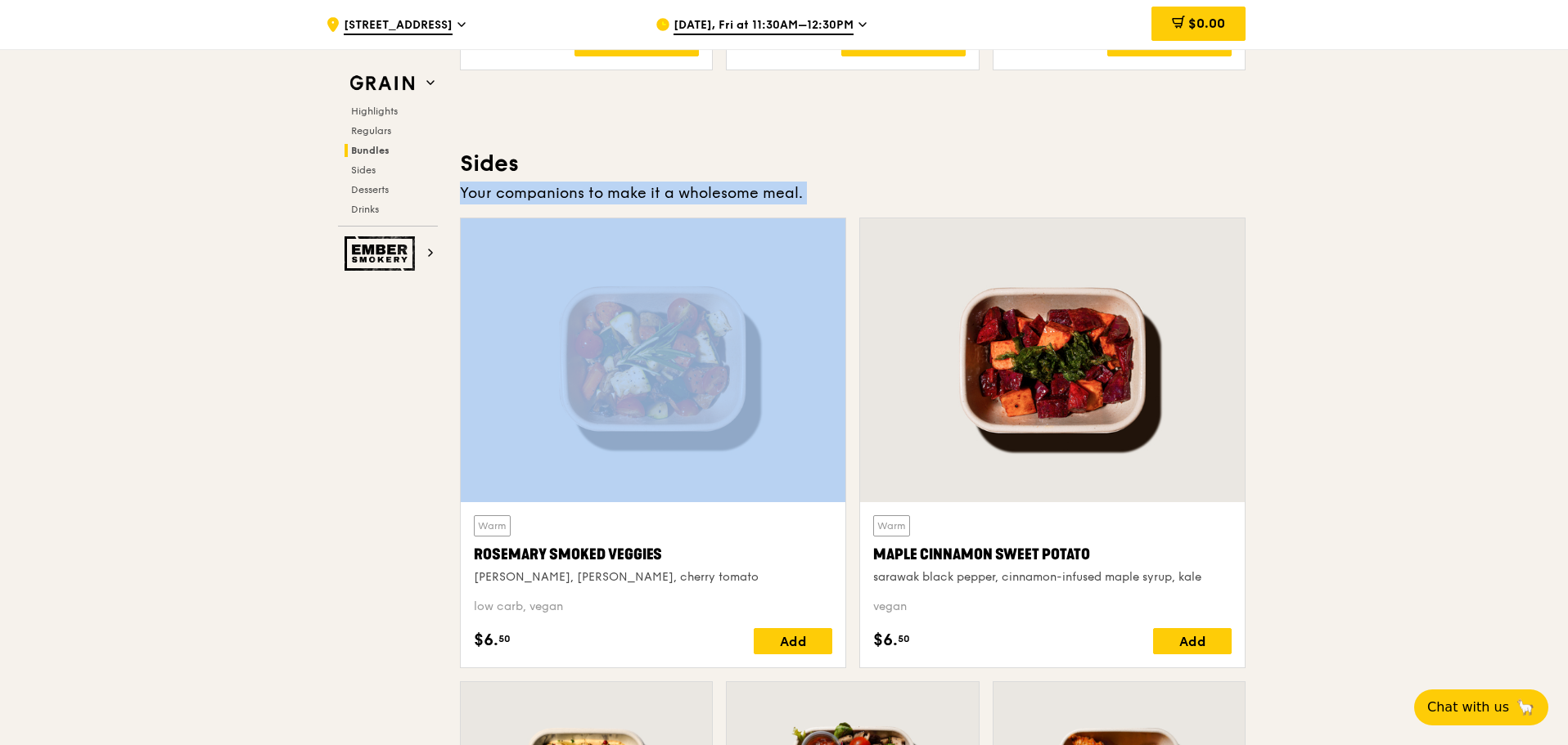
click at [467, 154] on h3 "Sides" at bounding box center [852, 164] width 785 height 29
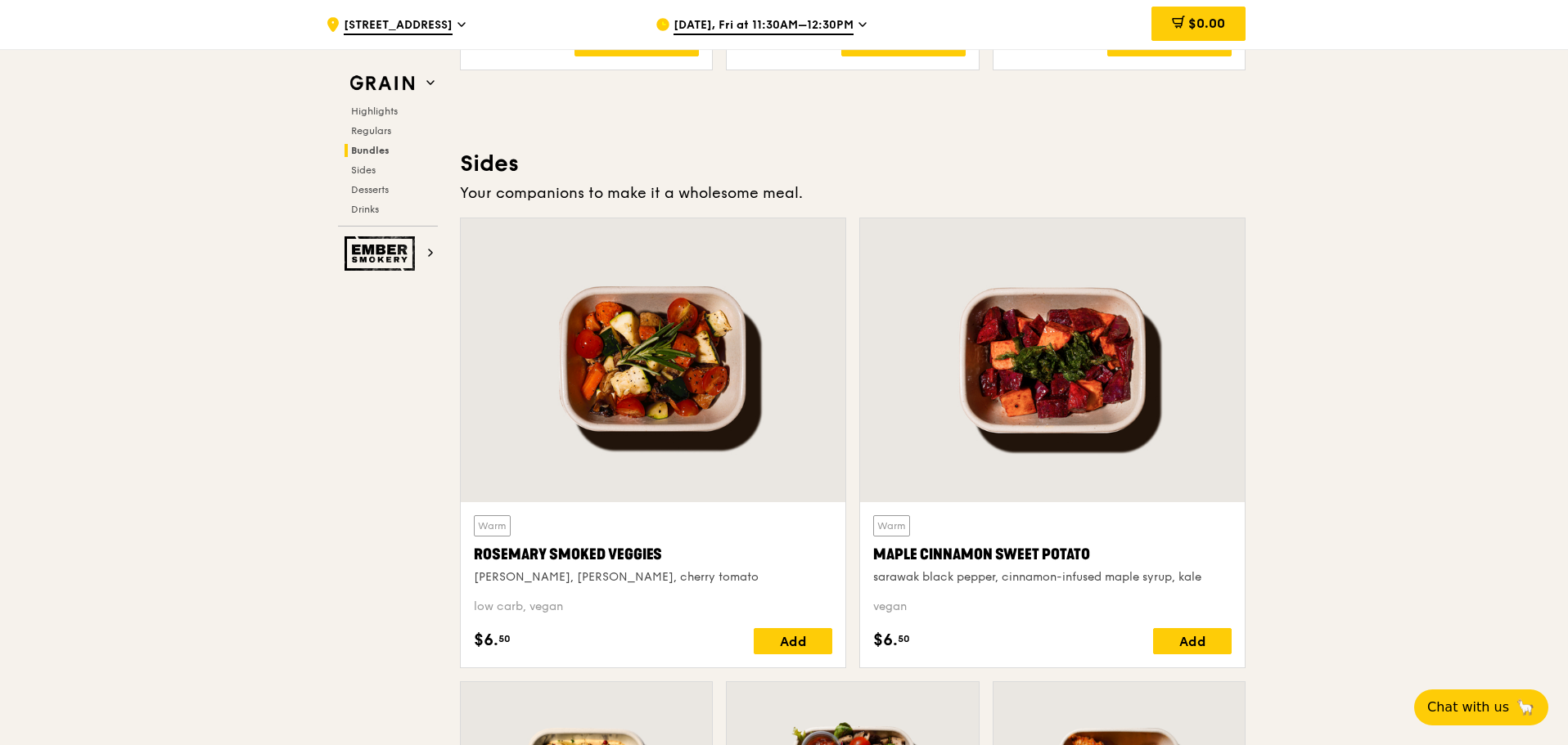
drag, startPoint x: 467, startPoint y: 154, endPoint x: 834, endPoint y: 183, distance: 368.1
click at [842, 185] on div "Sides Your companions to make it a wholesome meal. Warm [PERSON_NAME] Smoked Ve…" at bounding box center [852, 626] width 785 height 954
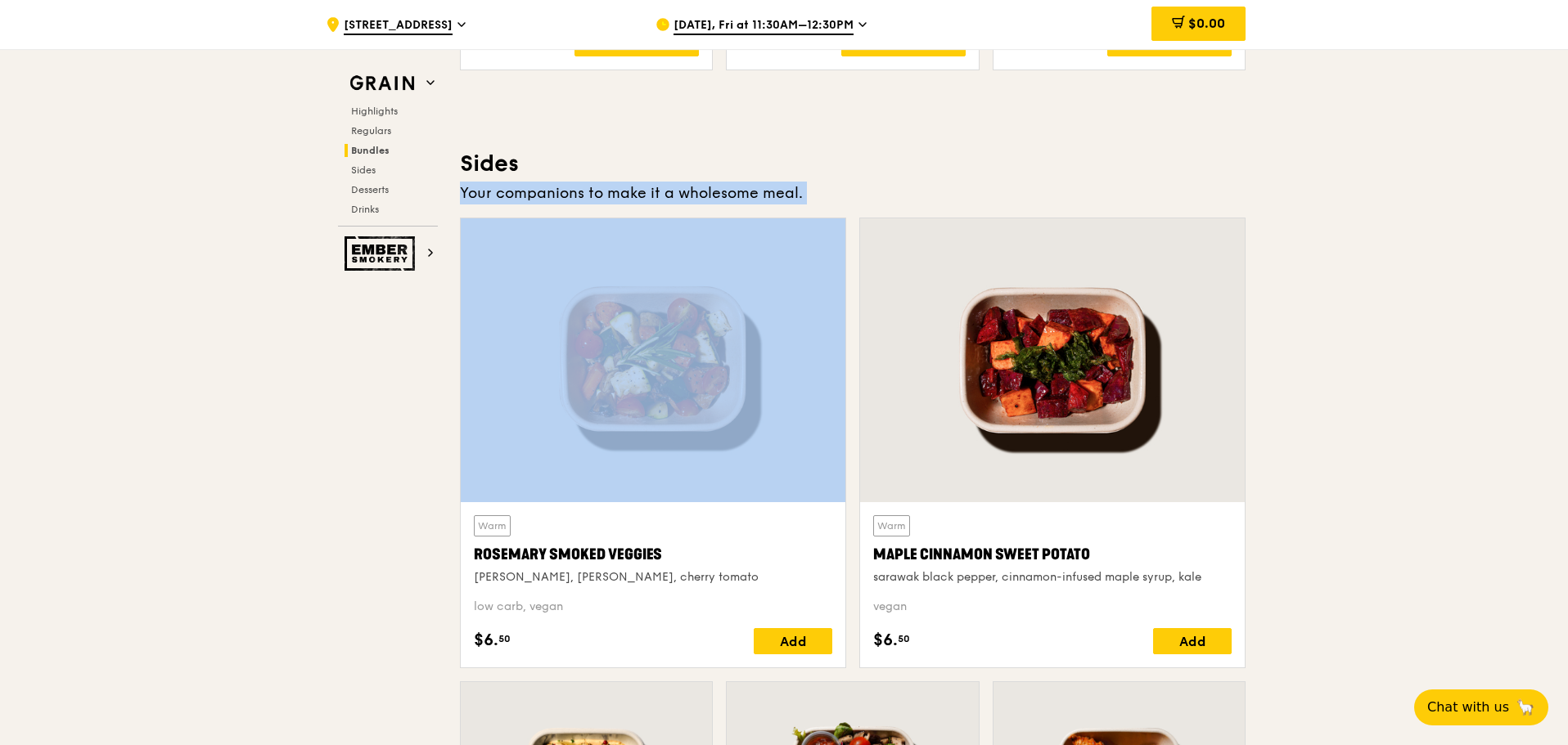
click at [842, 185] on div "Your companions to make it a wholesome meal." at bounding box center [852, 193] width 785 height 23
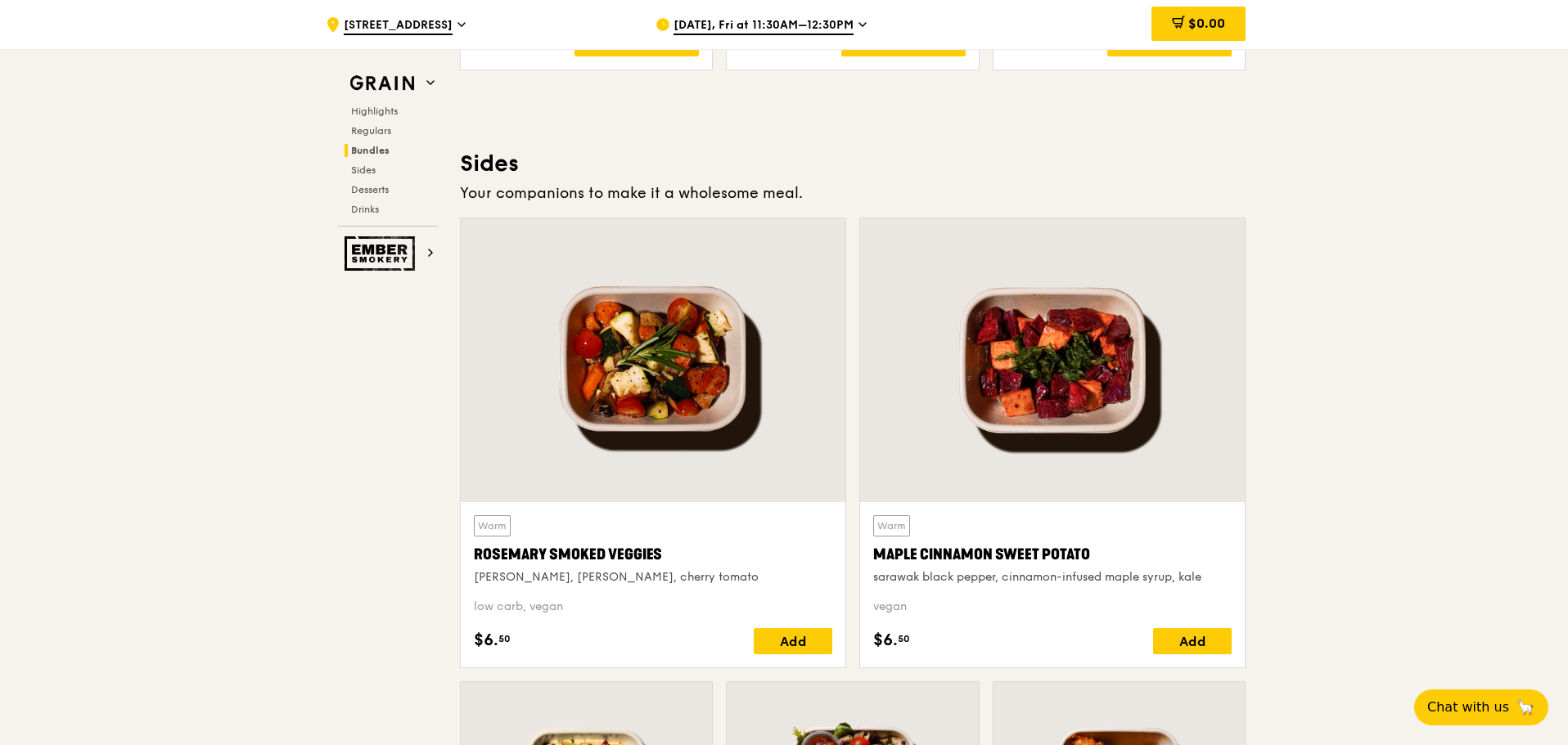
drag, startPoint x: 842, startPoint y: 185, endPoint x: 498, endPoint y: 156, distance: 345.2
click at [498, 156] on div "Sides Your companions to make it a wholesome meal. Warm [PERSON_NAME] Smoked Ve…" at bounding box center [852, 626] width 785 height 954
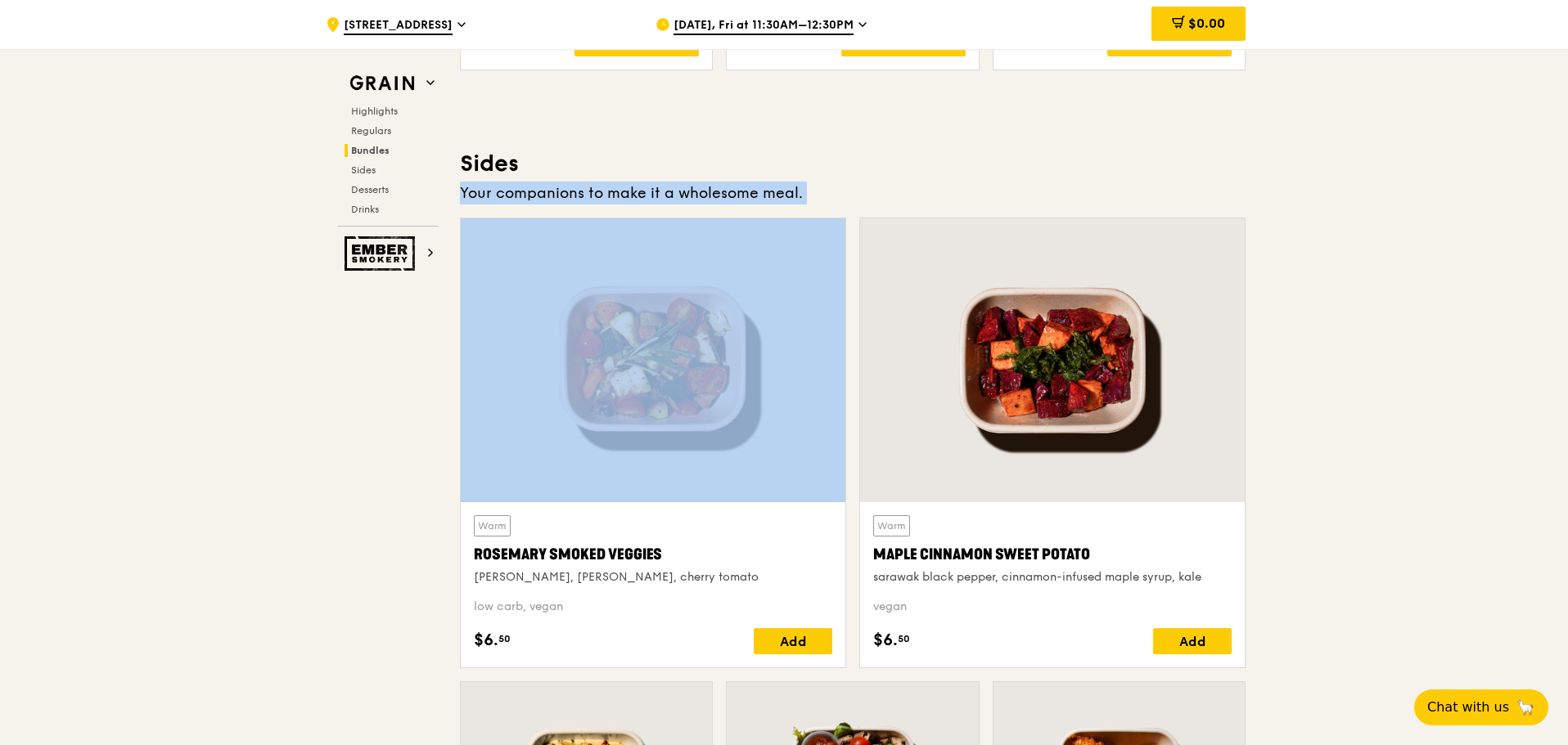
click at [498, 156] on h3 "Sides" at bounding box center [852, 164] width 785 height 29
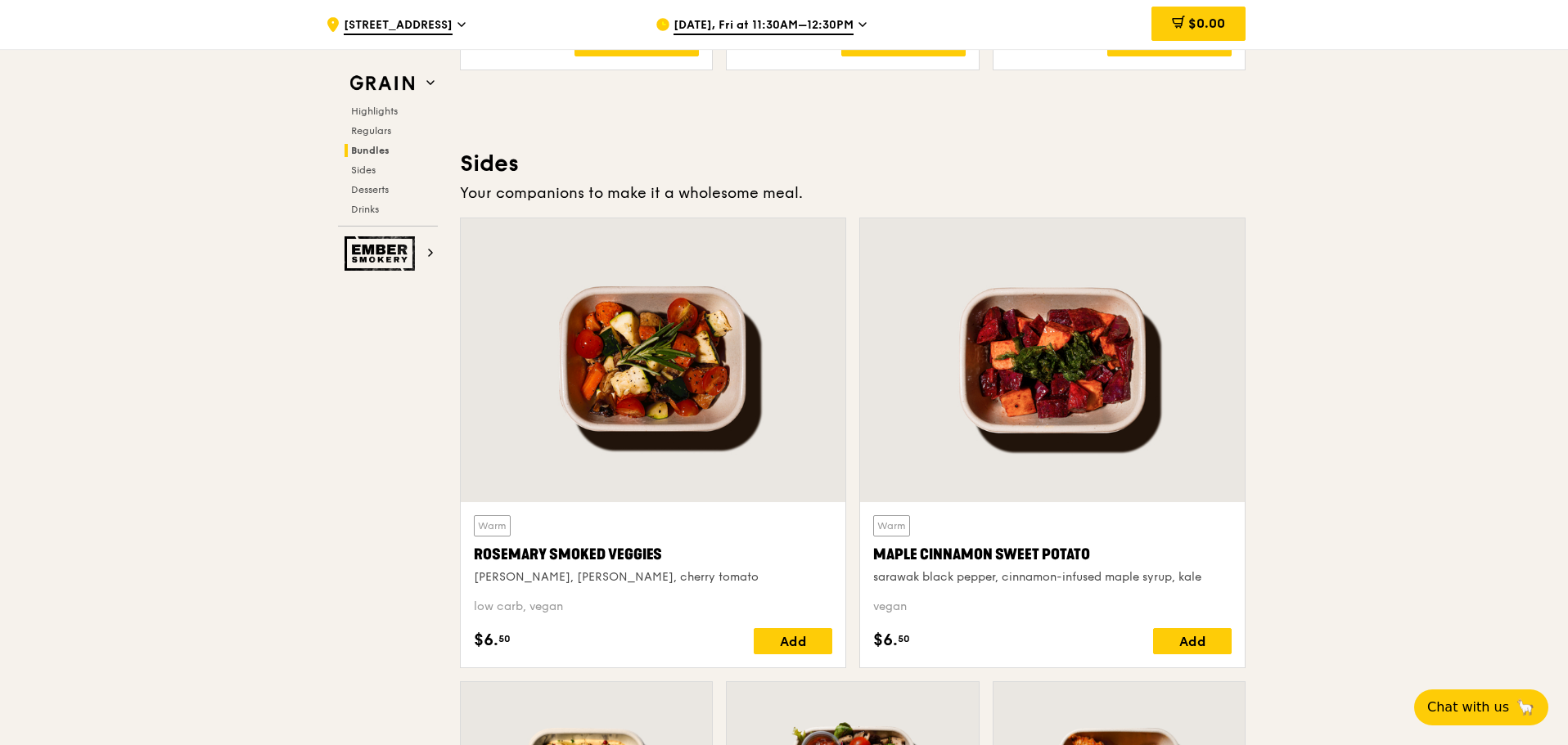
drag, startPoint x: 498, startPoint y: 156, endPoint x: 826, endPoint y: 183, distance: 329.1
click at [842, 185] on div "Sides Your companions to make it a wholesome meal. Warm [PERSON_NAME] Smoked Ve…" at bounding box center [852, 626] width 785 height 954
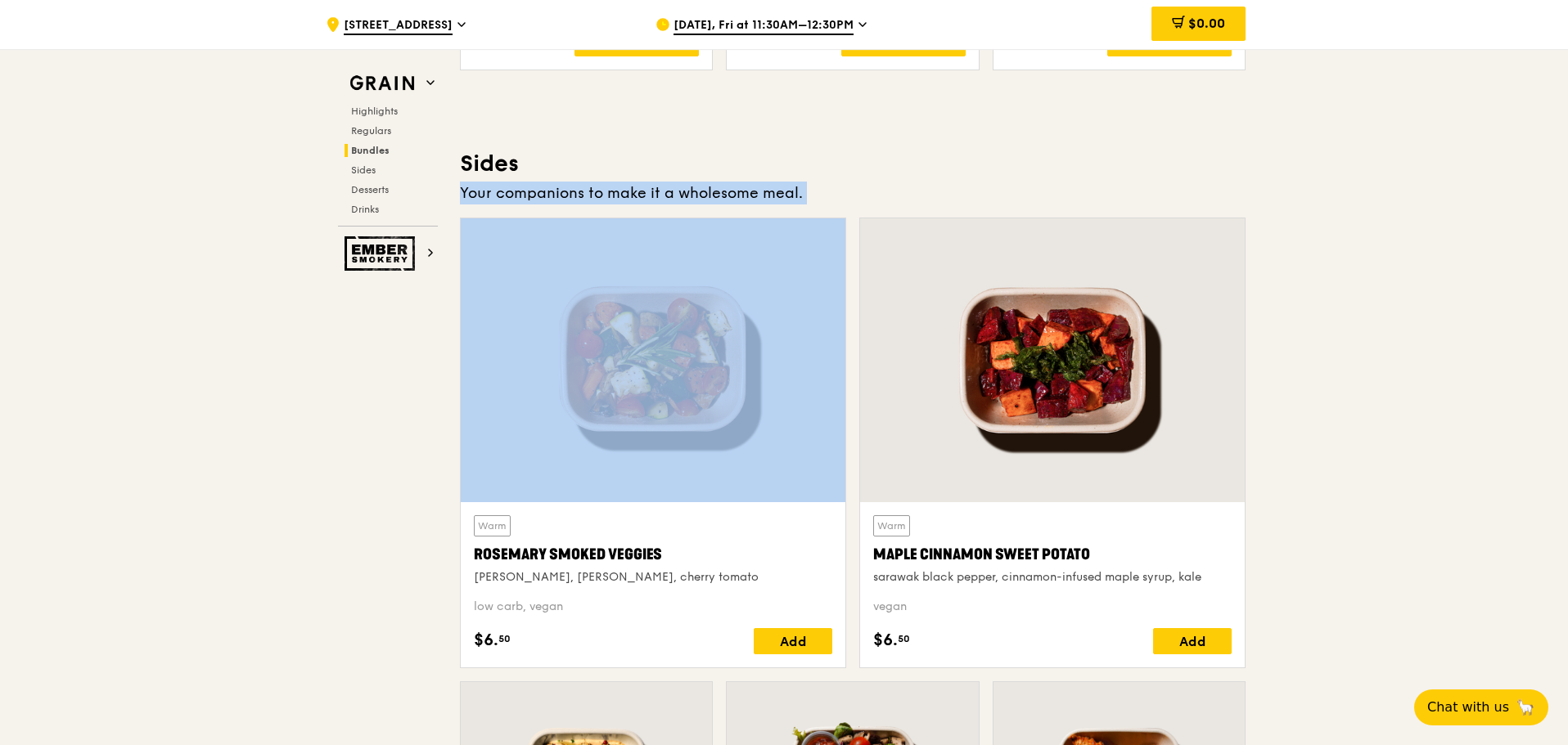
click at [842, 185] on div "Your companions to make it a wholesome meal." at bounding box center [852, 193] width 785 height 23
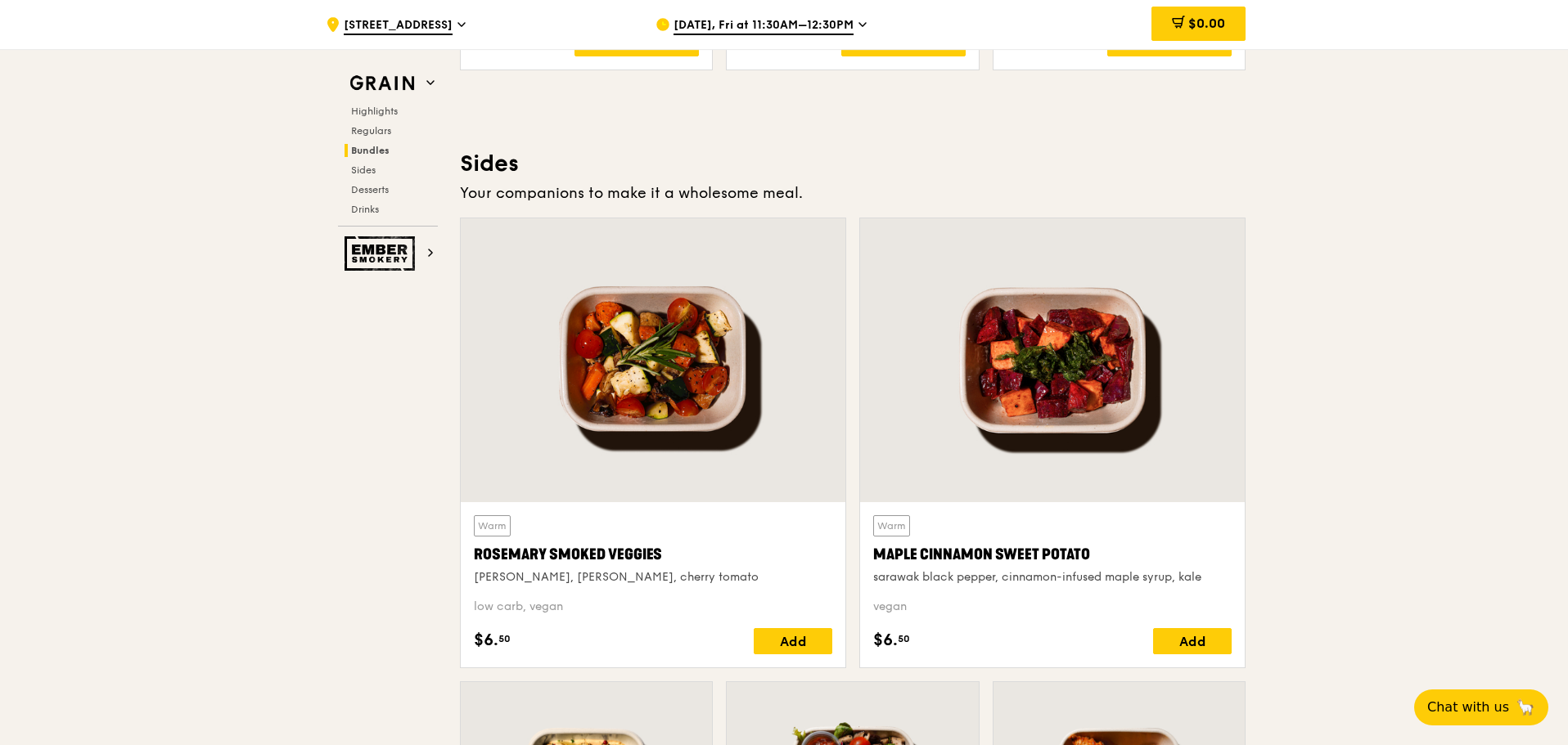
click at [842, 185] on div "Your companions to make it a wholesome meal." at bounding box center [852, 193] width 785 height 23
drag, startPoint x: 842, startPoint y: 185, endPoint x: 484, endPoint y: 161, distance: 358.8
click at [484, 161] on div "Sides Your companions to make it a wholesome meal. Warm [PERSON_NAME] Smoked Ve…" at bounding box center [852, 626] width 785 height 954
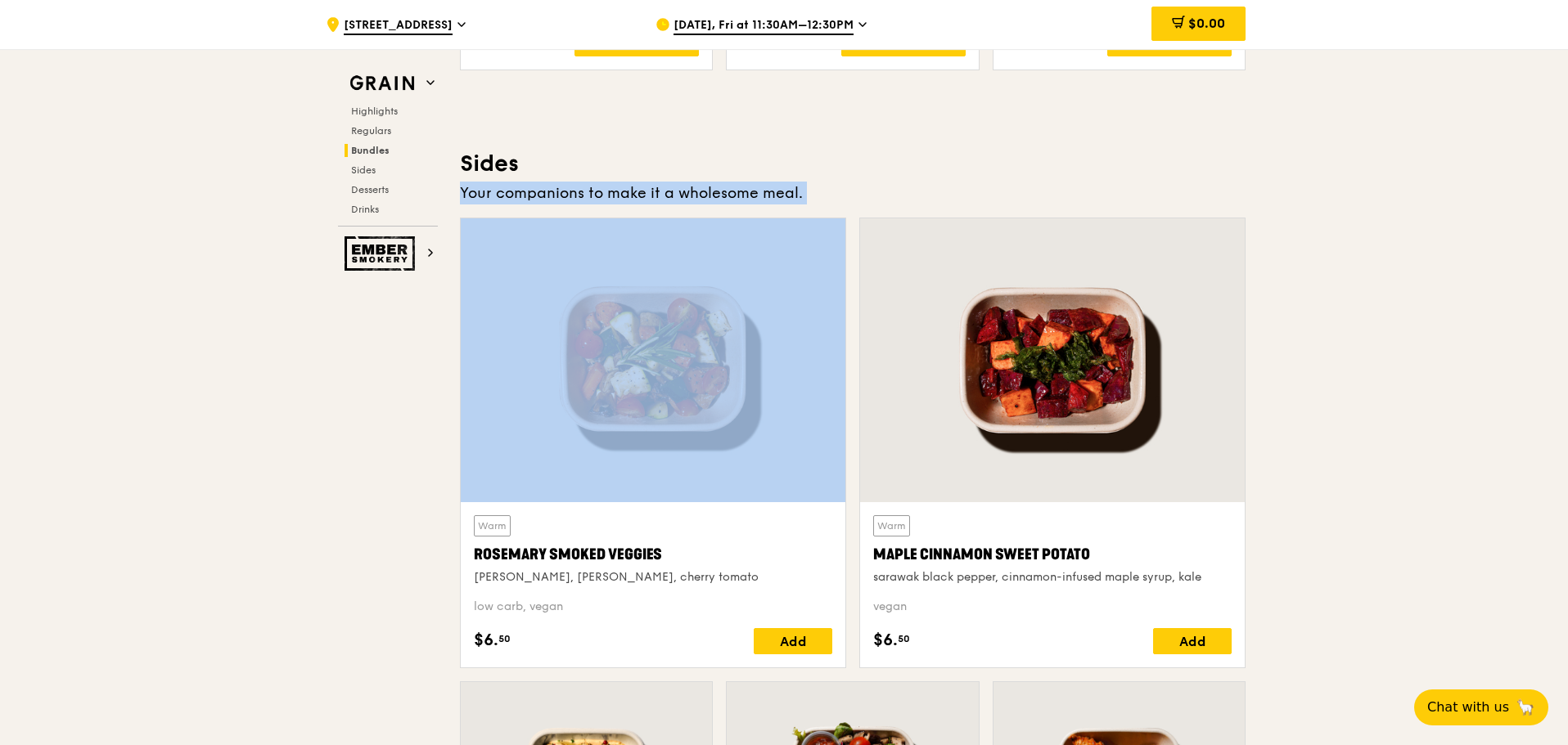
click at [484, 161] on h3 "Sides" at bounding box center [852, 164] width 785 height 29
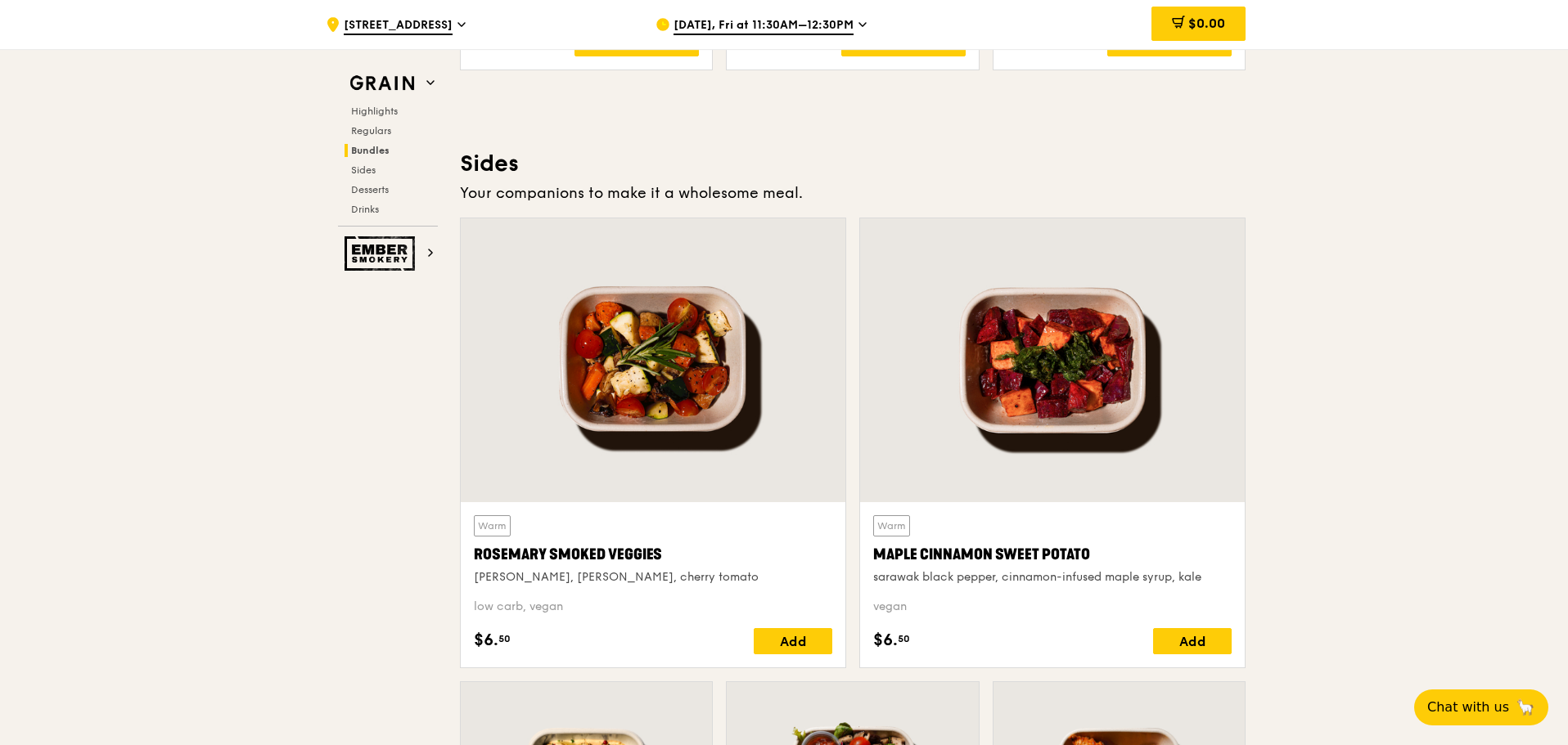
drag, startPoint x: 484, startPoint y: 161, endPoint x: 837, endPoint y: 185, distance: 353.8
click at [837, 185] on div "Sides Your companions to make it a wholesome meal. Warm [PERSON_NAME] Smoked Ve…" at bounding box center [852, 626] width 785 height 954
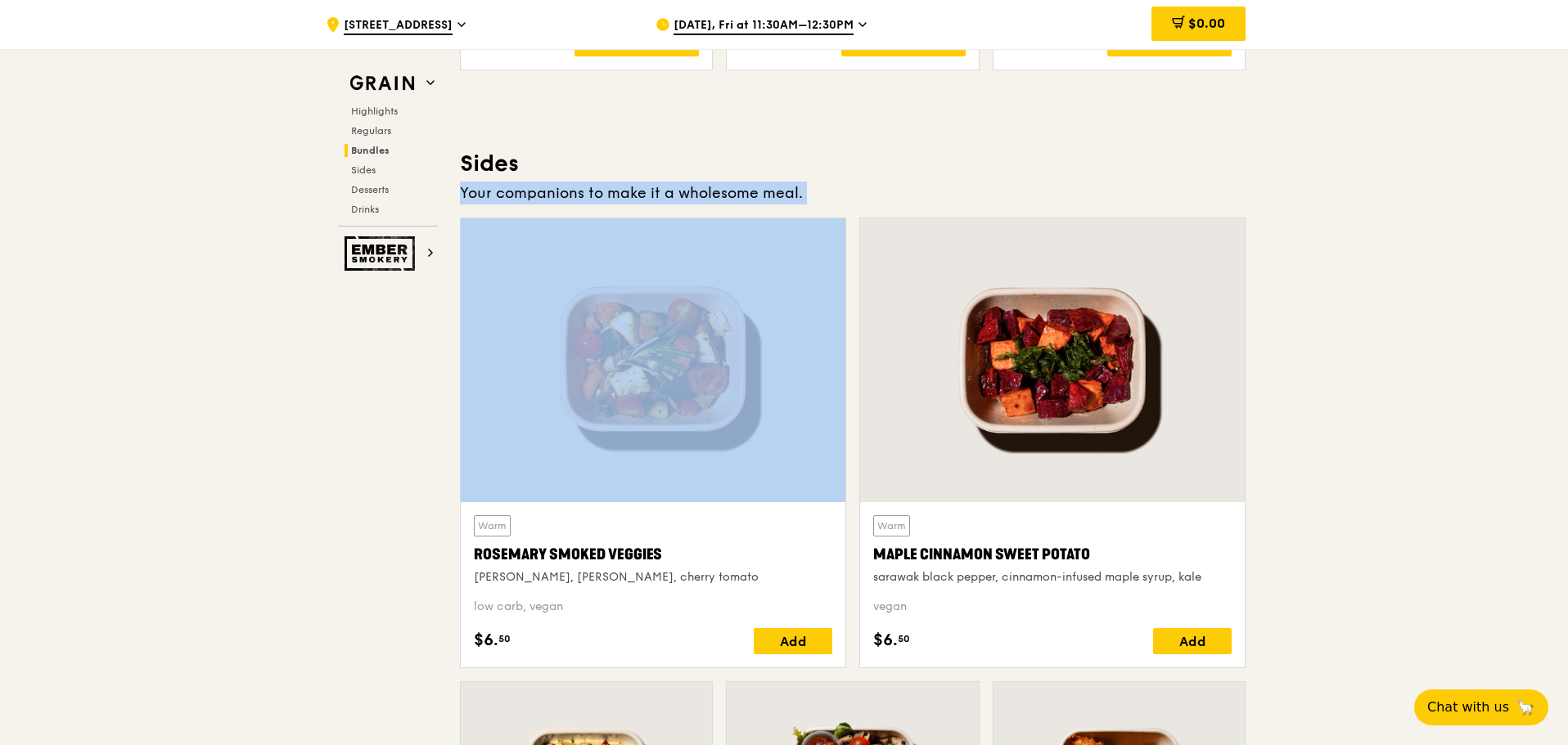
click at [837, 185] on div "Your companions to make it a wholesome meal." at bounding box center [852, 193] width 785 height 23
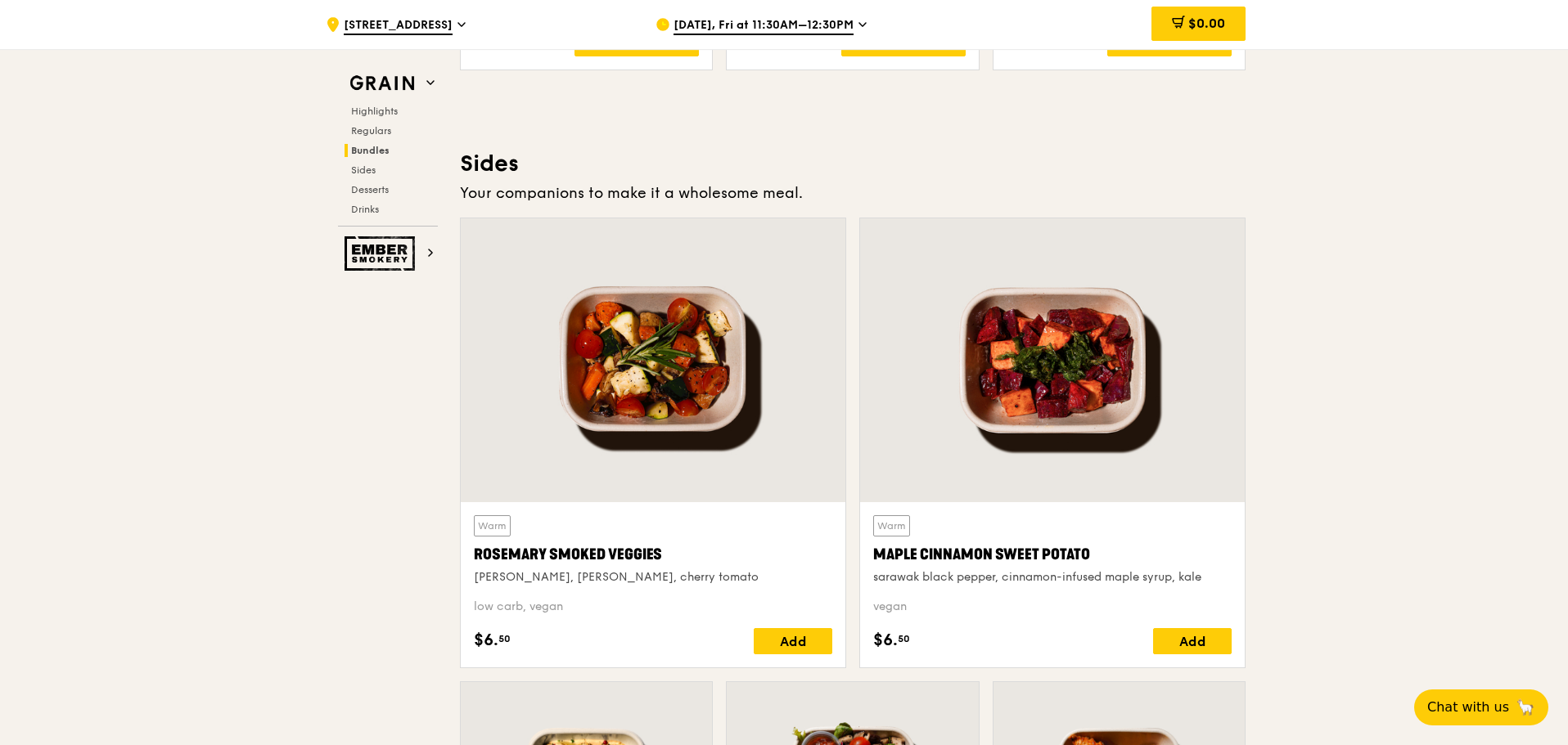
drag, startPoint x: 837, startPoint y: 185, endPoint x: 494, endPoint y: 168, distance: 343.4
click at [494, 168] on div "Sides Your companions to make it a wholesome meal. Warm [PERSON_NAME] Smoked Ve…" at bounding box center [852, 626] width 785 height 954
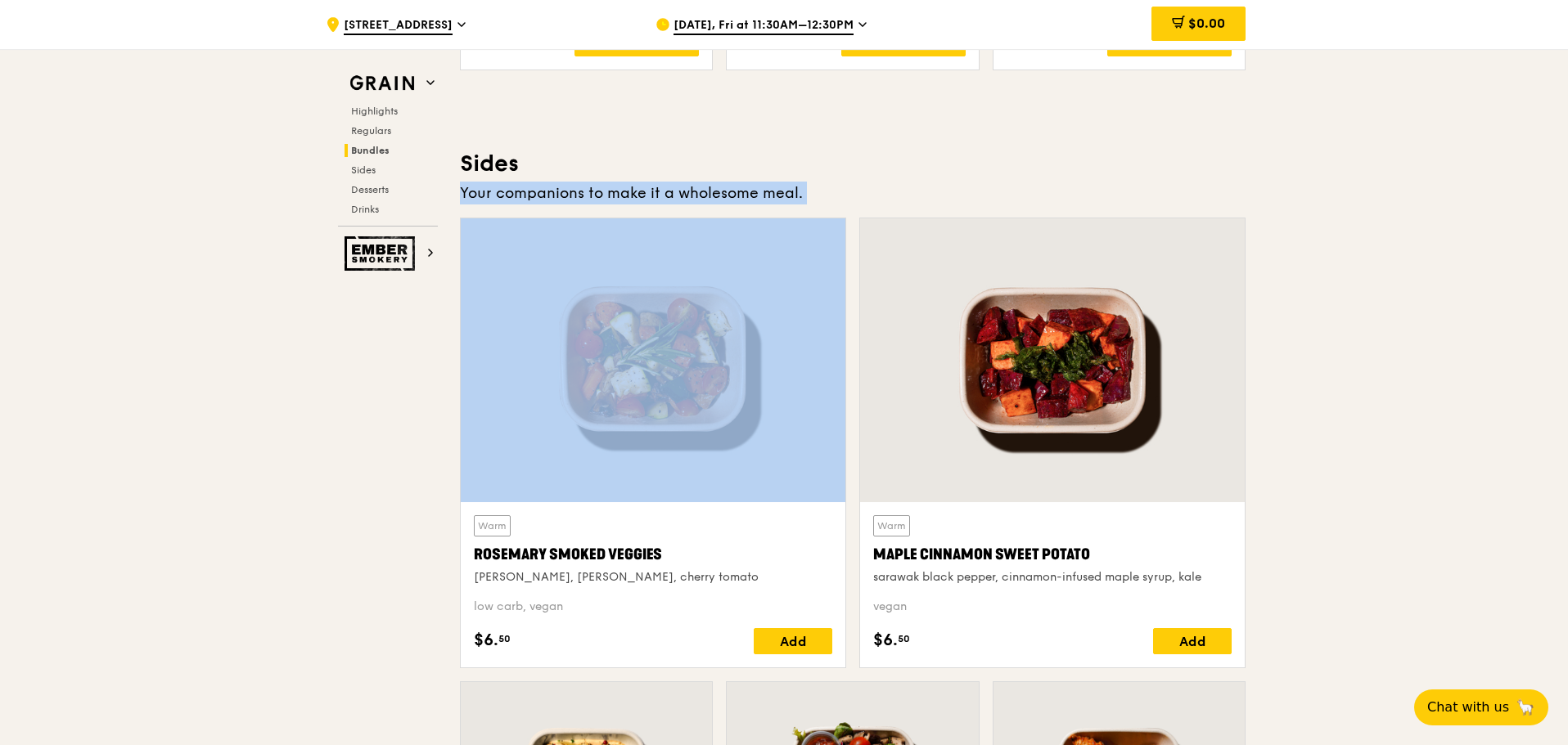
click at [494, 168] on h3 "Sides" at bounding box center [852, 164] width 785 height 29
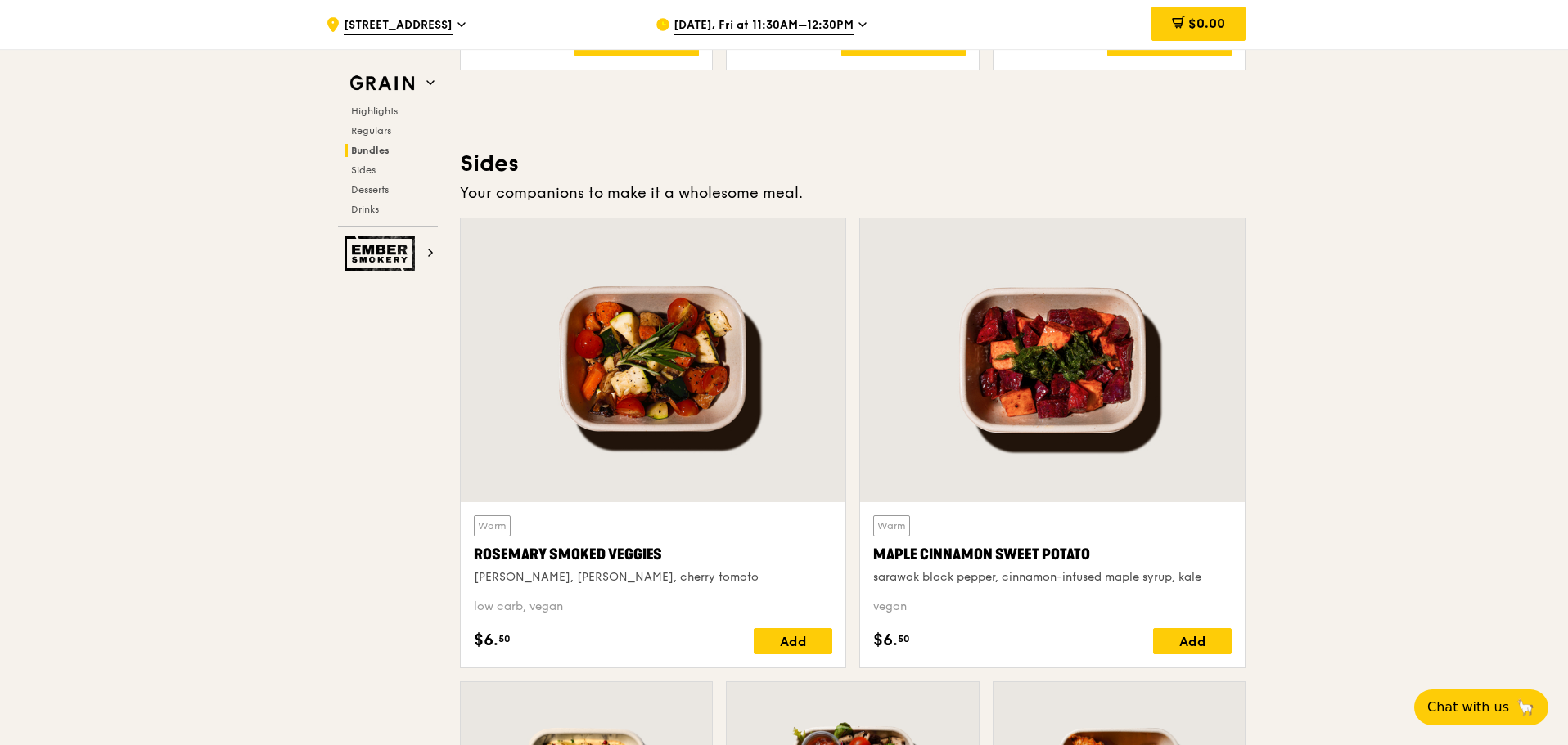
drag, startPoint x: 494, startPoint y: 168, endPoint x: 836, endPoint y: 185, distance: 342.4
click at [839, 185] on div "Sides Your companions to make it a wholesome meal. Warm [PERSON_NAME] Smoked Ve…" at bounding box center [852, 626] width 785 height 954
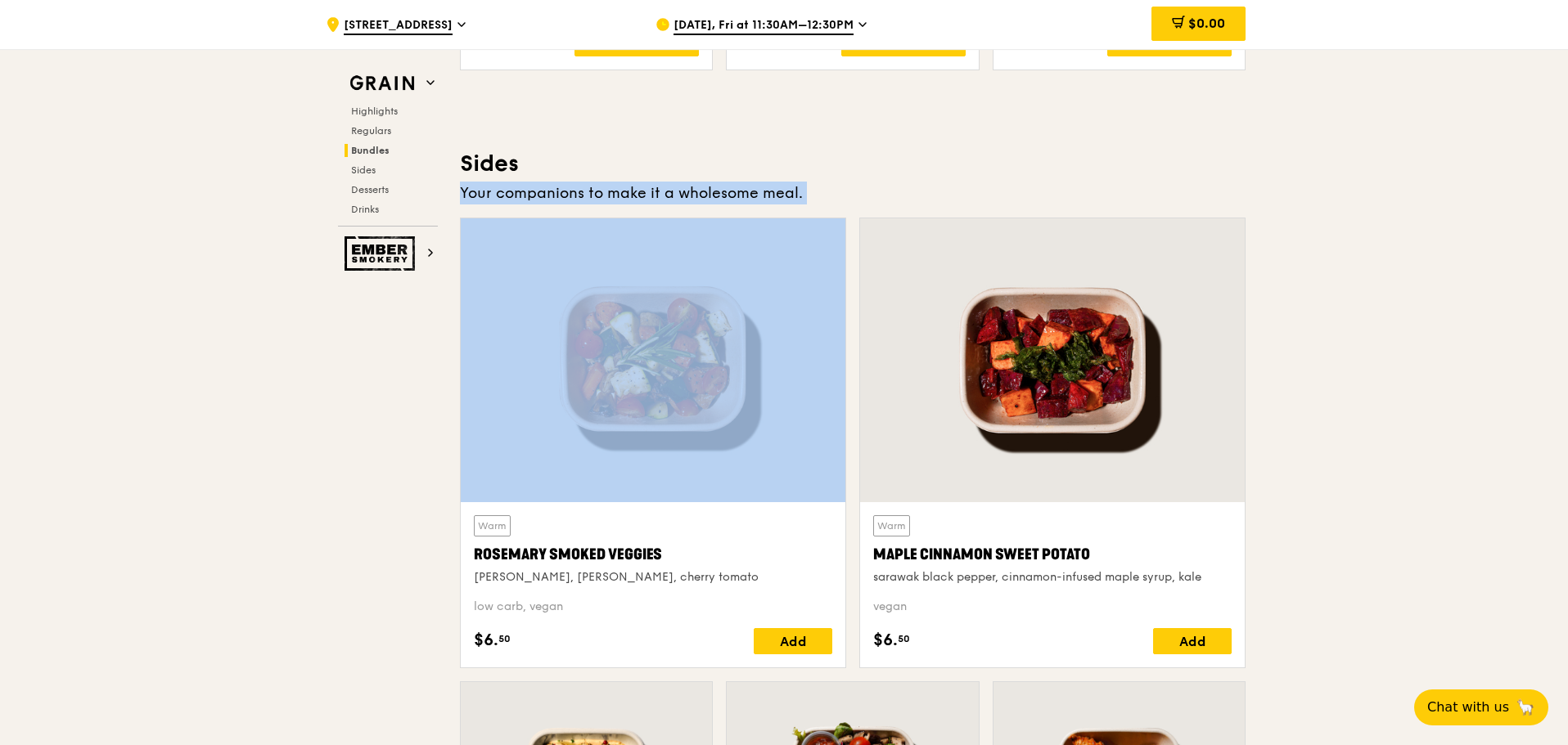
click at [839, 185] on div "Your companions to make it a wholesome meal." at bounding box center [852, 193] width 785 height 23
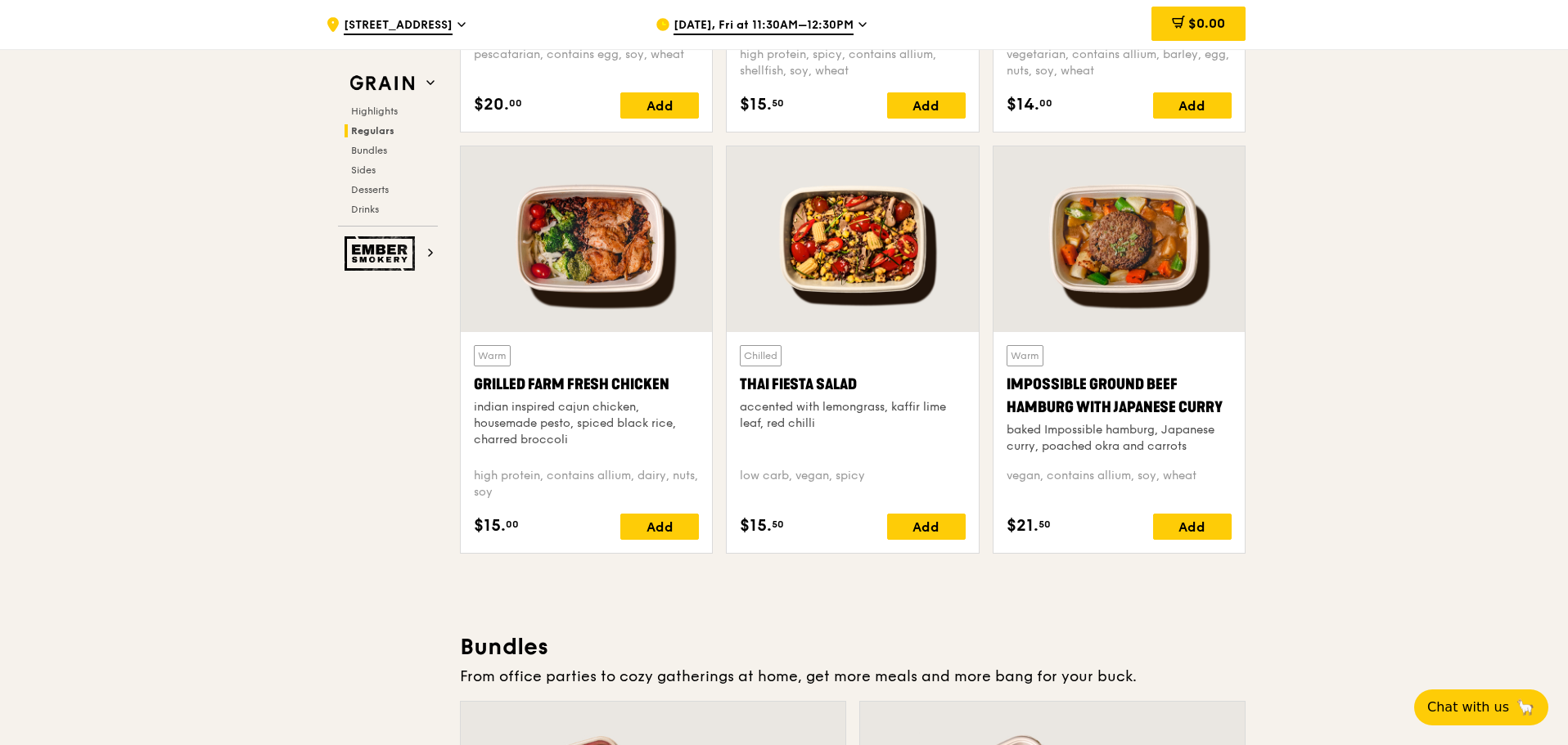
scroll to position [2318, 0]
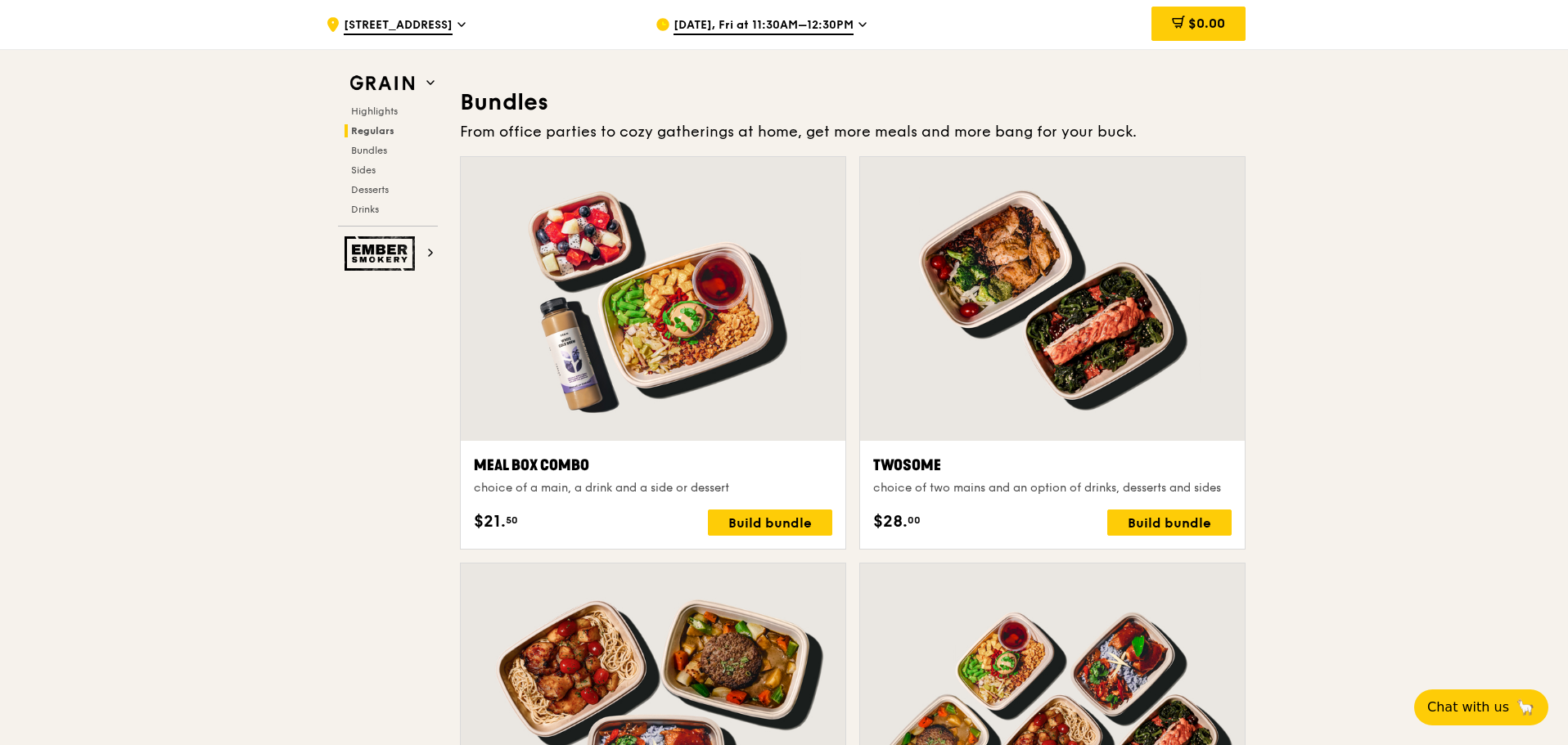
click at [802, 32] on span "[DATE], Fri at 11:30AM–12:30PM" at bounding box center [763, 26] width 180 height 18
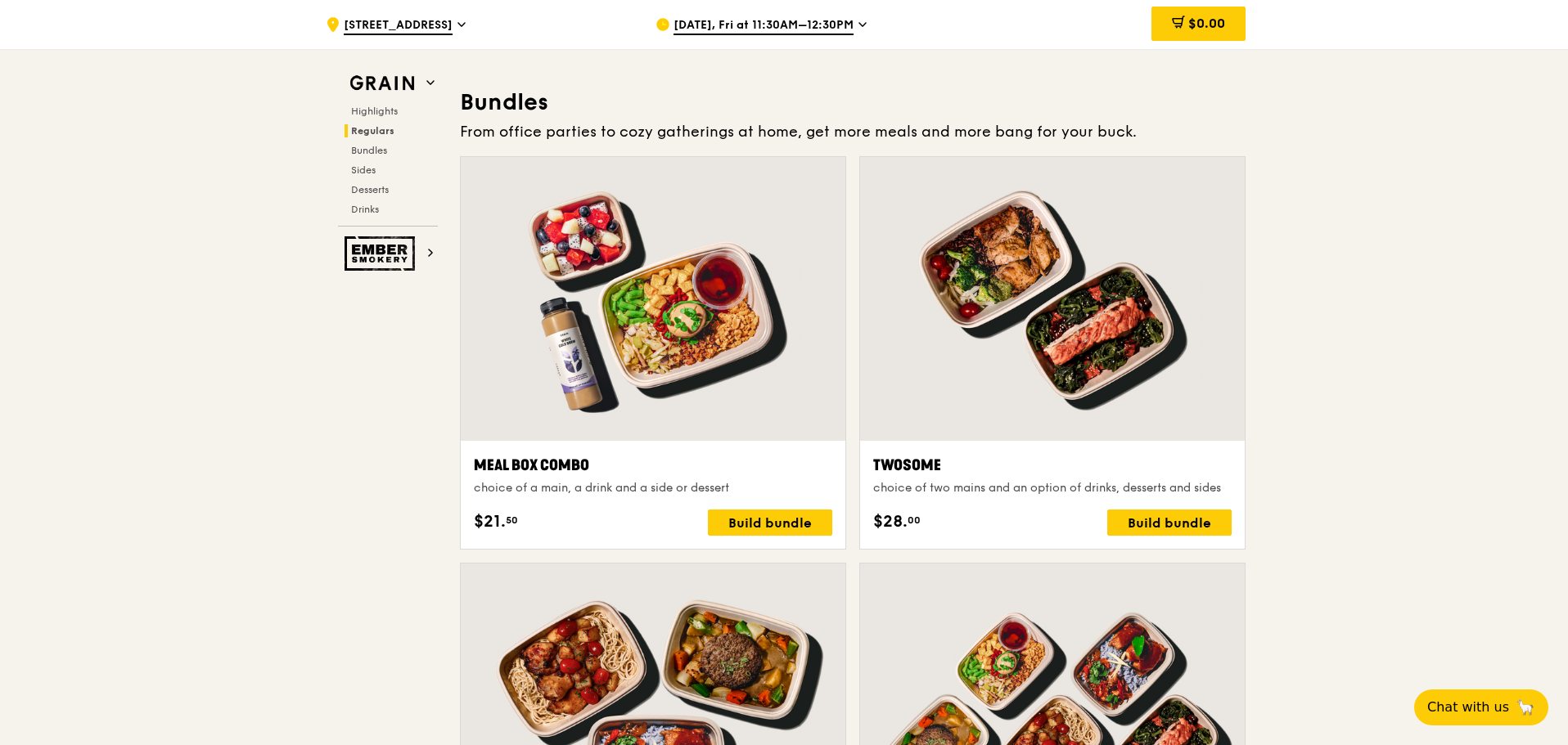
drag, startPoint x: 766, startPoint y: 0, endPoint x: 763, endPoint y: 9, distance: 9.5
click at [763, 9] on div "[DATE], Fri at 11:30AM–12:30PM" at bounding box center [807, 25] width 304 height 49
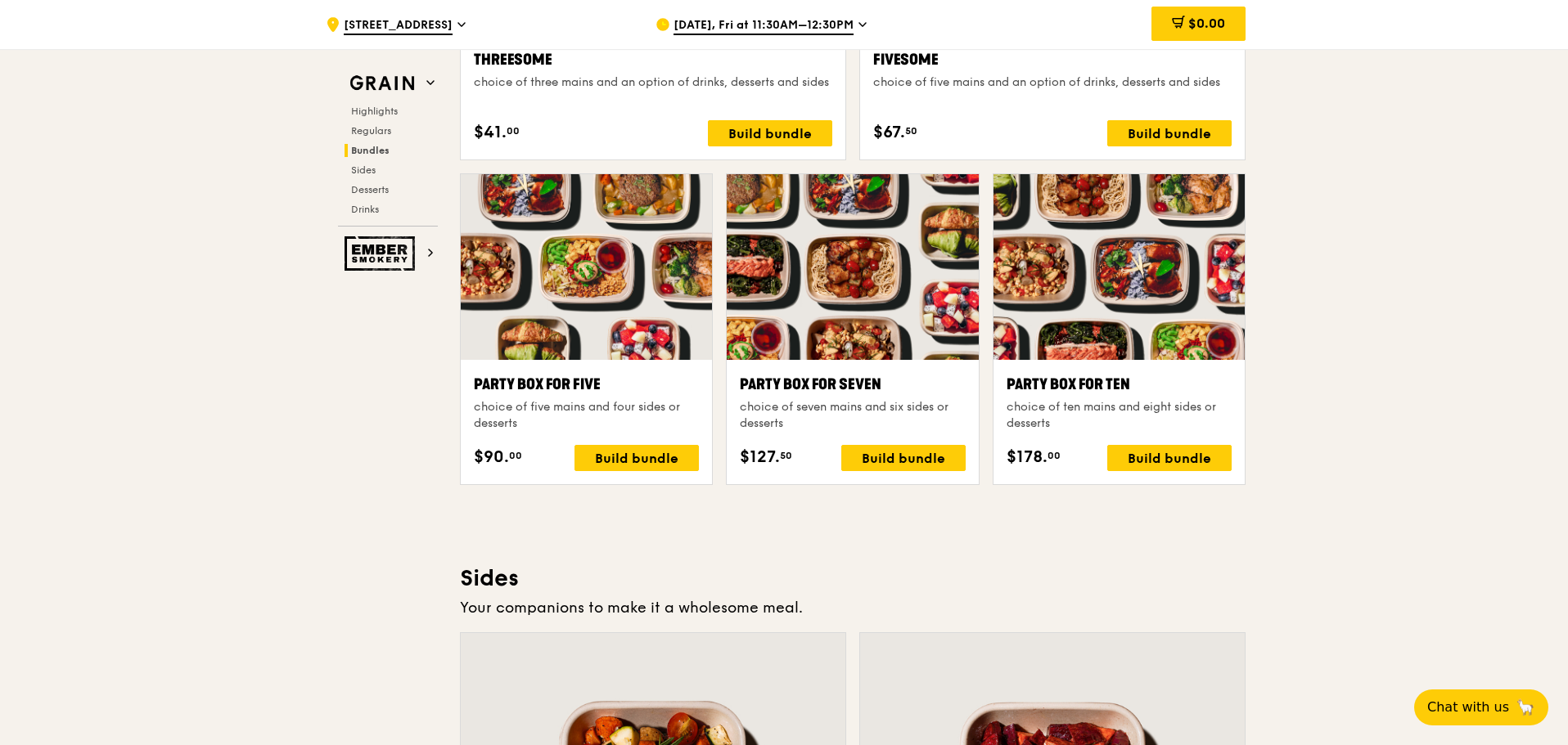
scroll to position [3136, 0]
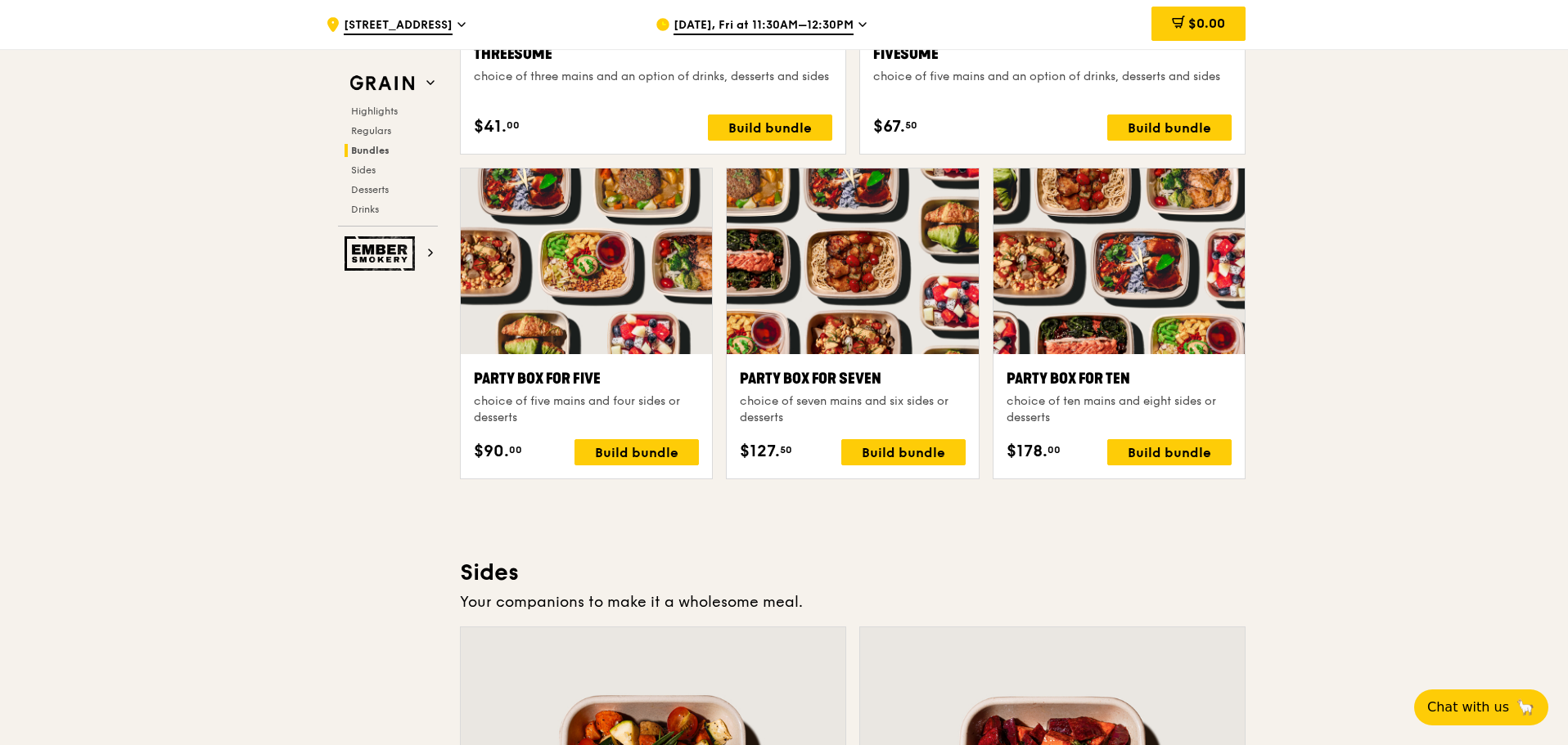
click at [793, 13] on div "[DATE], Fri at 11:30AM–12:30PM" at bounding box center [807, 25] width 304 height 49
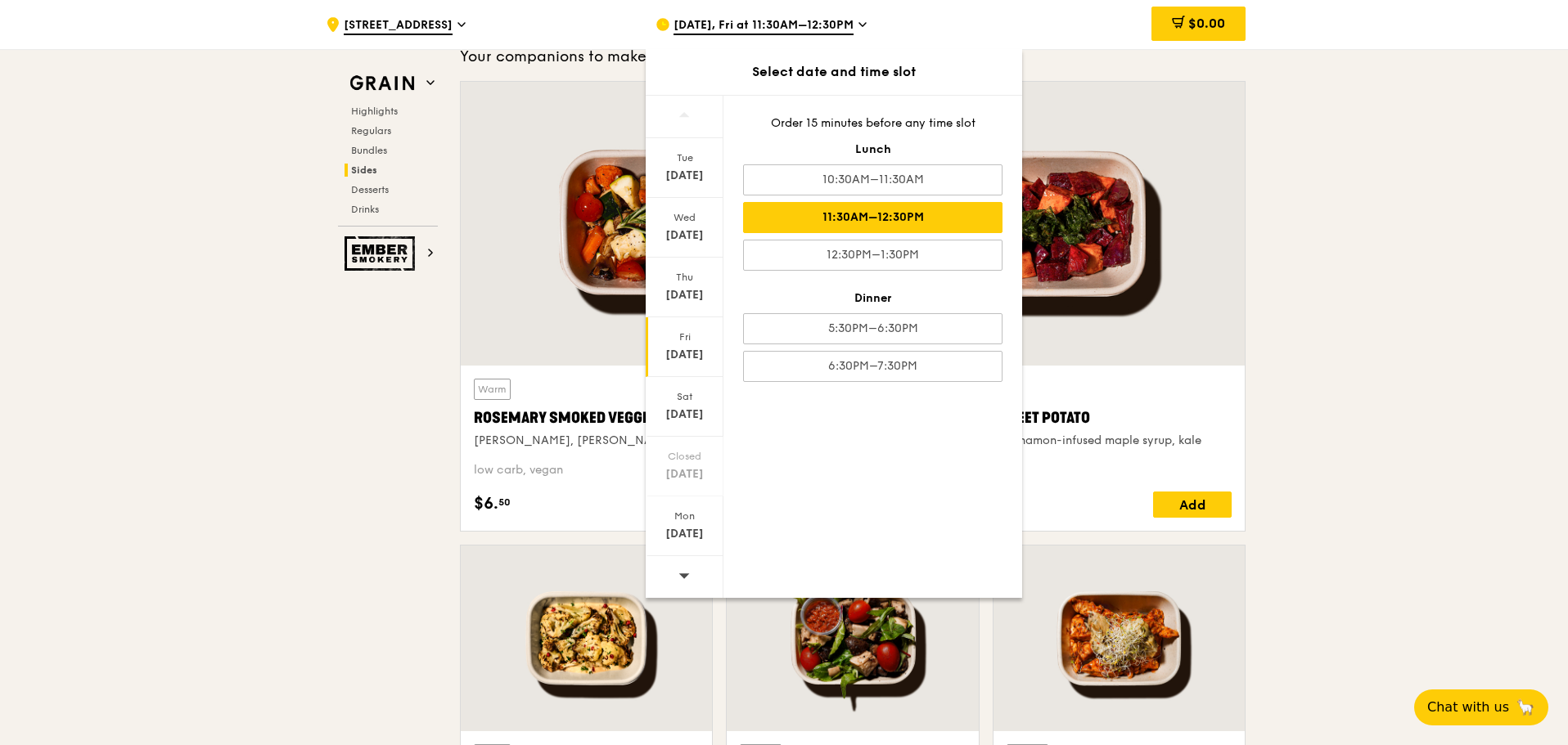
scroll to position [3954, 0]
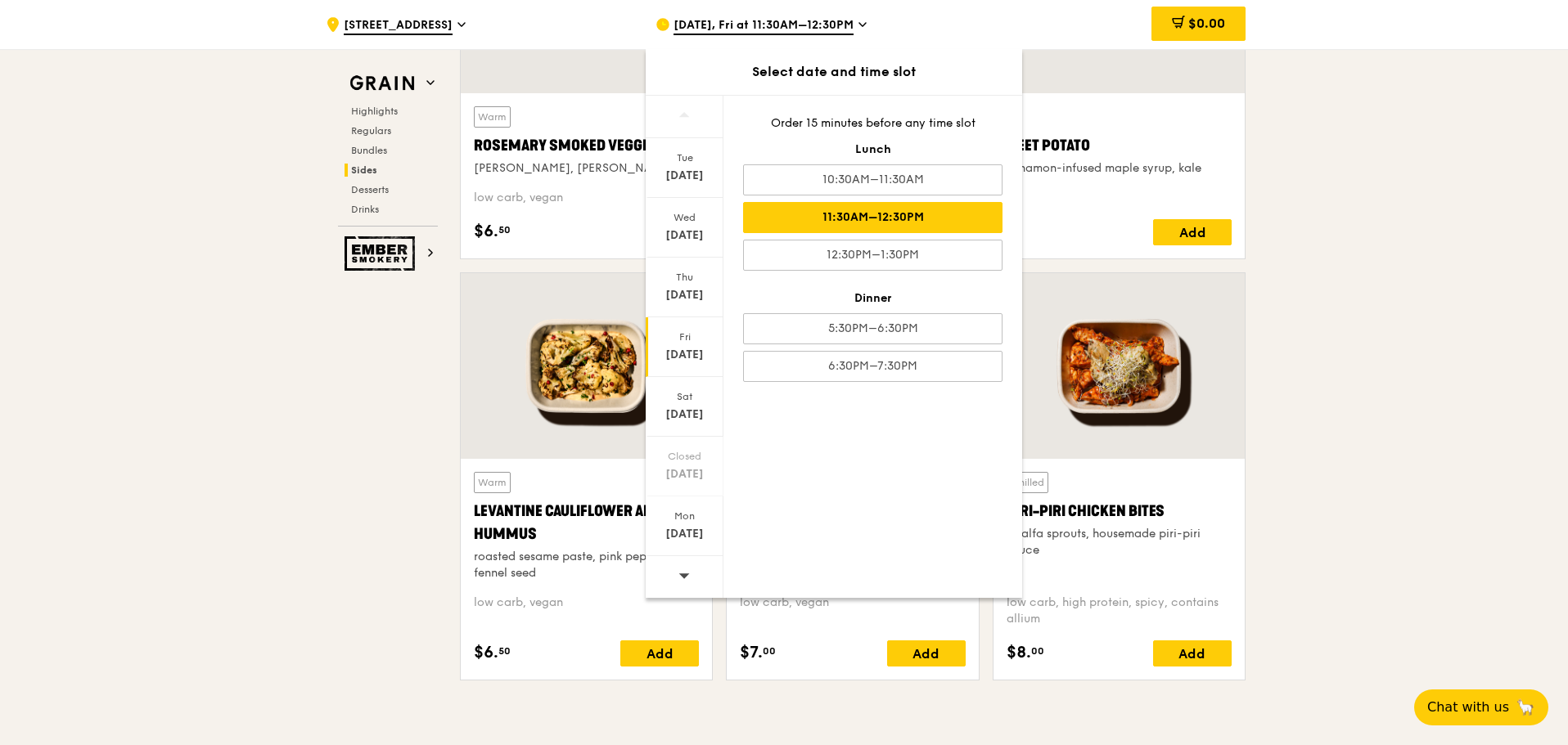
click at [694, 345] on div "[DATE]" at bounding box center [684, 347] width 78 height 60
click at [693, 178] on div "[DATE]" at bounding box center [684, 176] width 73 height 17
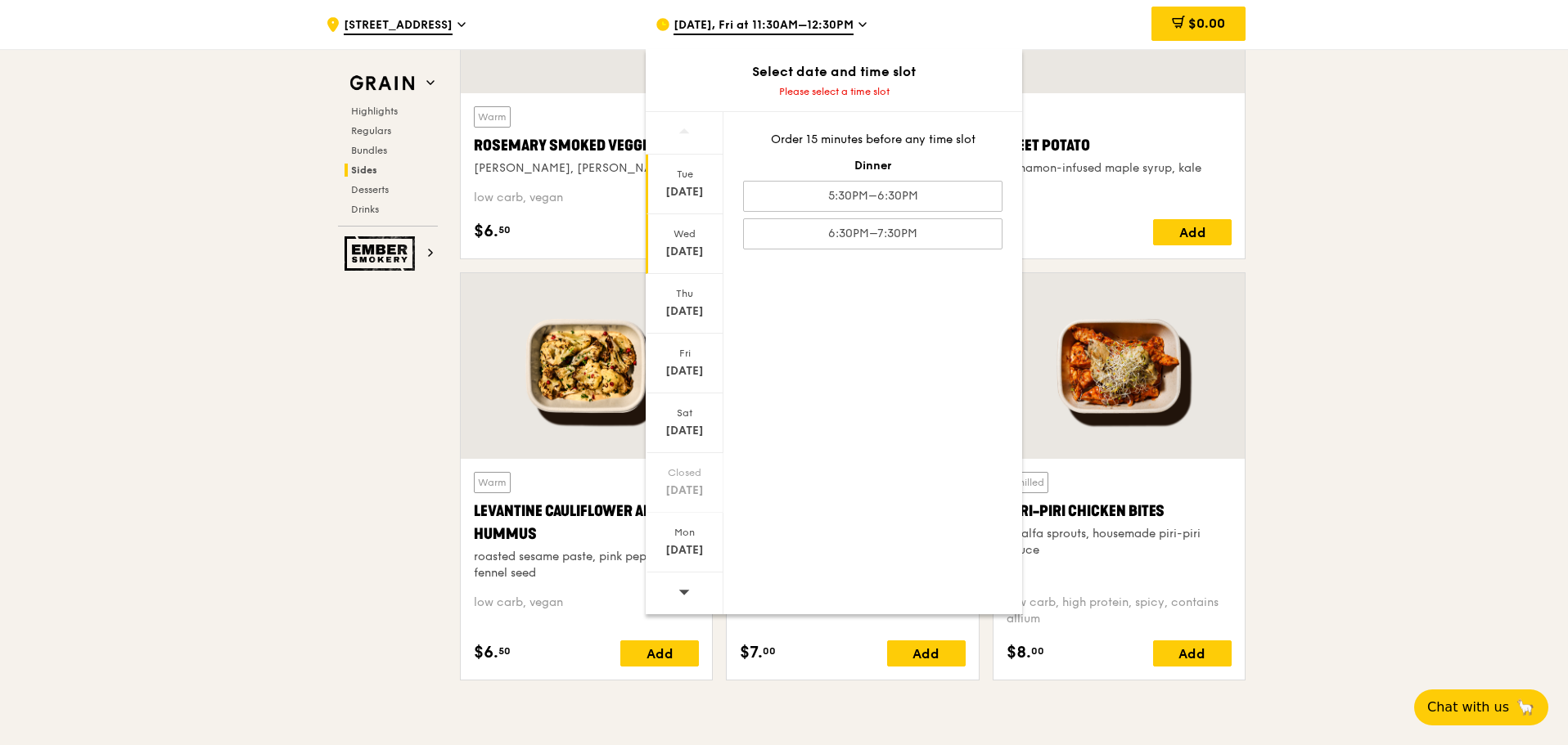
drag, startPoint x: 680, startPoint y: 237, endPoint x: 677, endPoint y: 245, distance: 8.5
click at [677, 245] on div "[DATE]" at bounding box center [684, 252] width 73 height 17
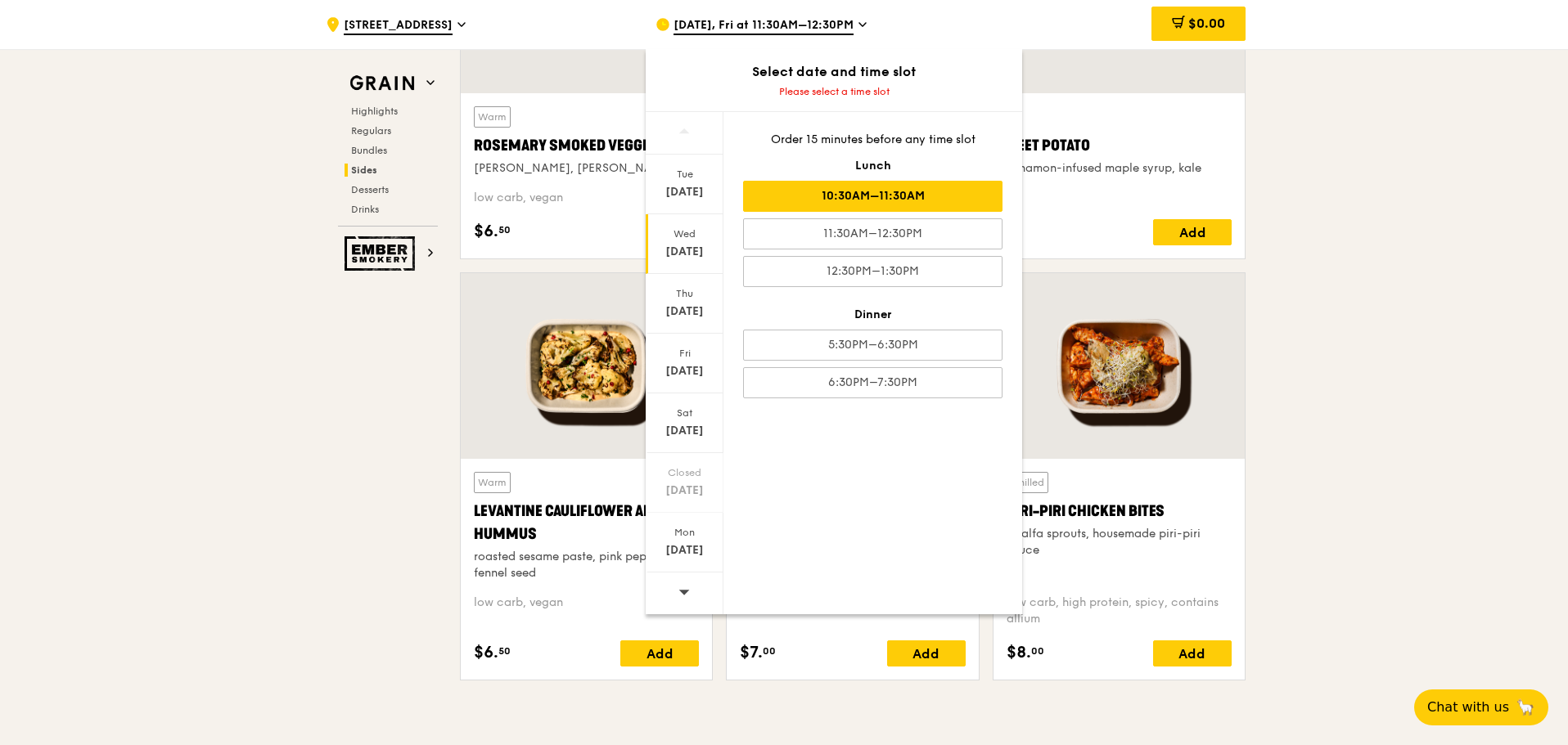
click at [903, 202] on div "10:30AM–11:30AM" at bounding box center [873, 197] width 260 height 31
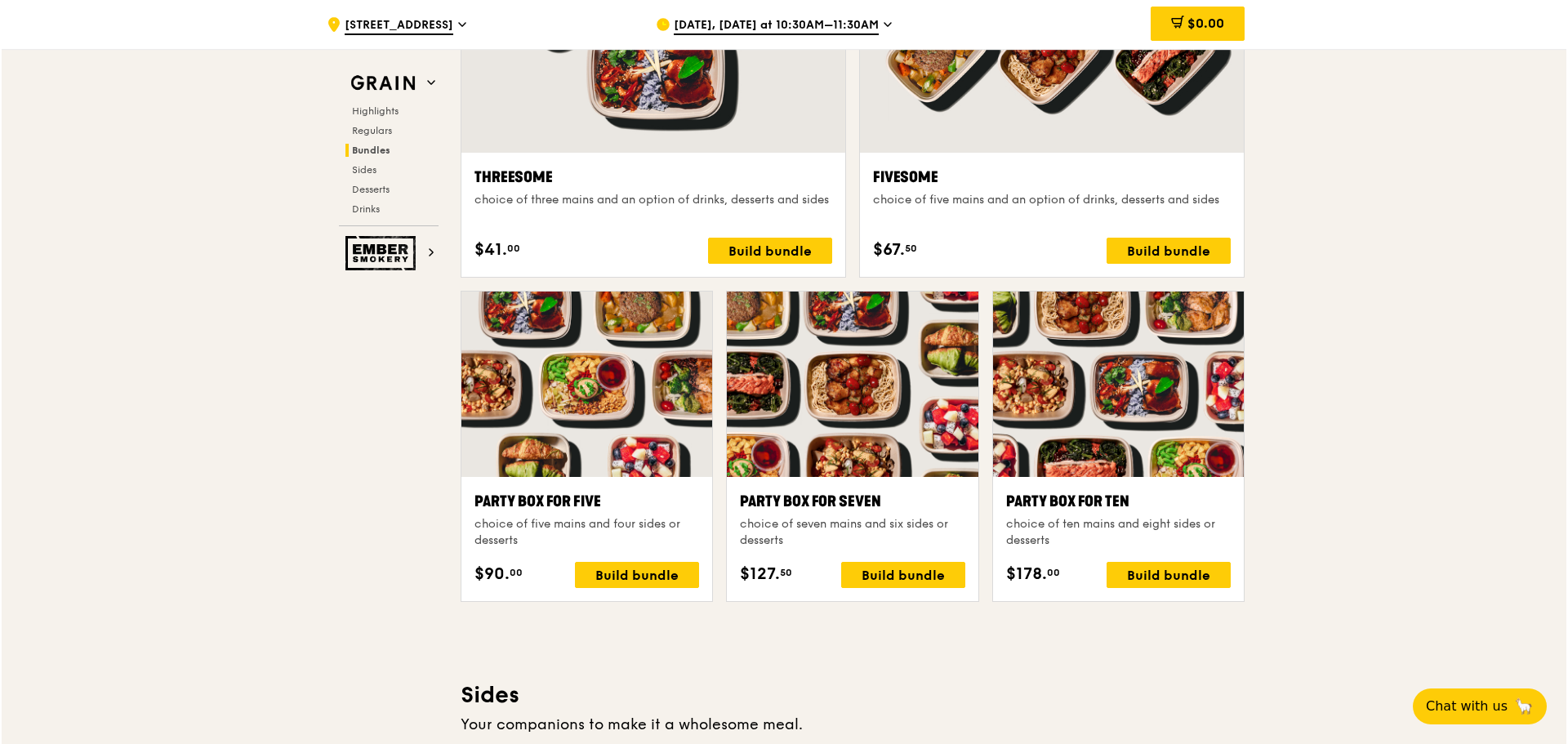
scroll to position [2997, 0]
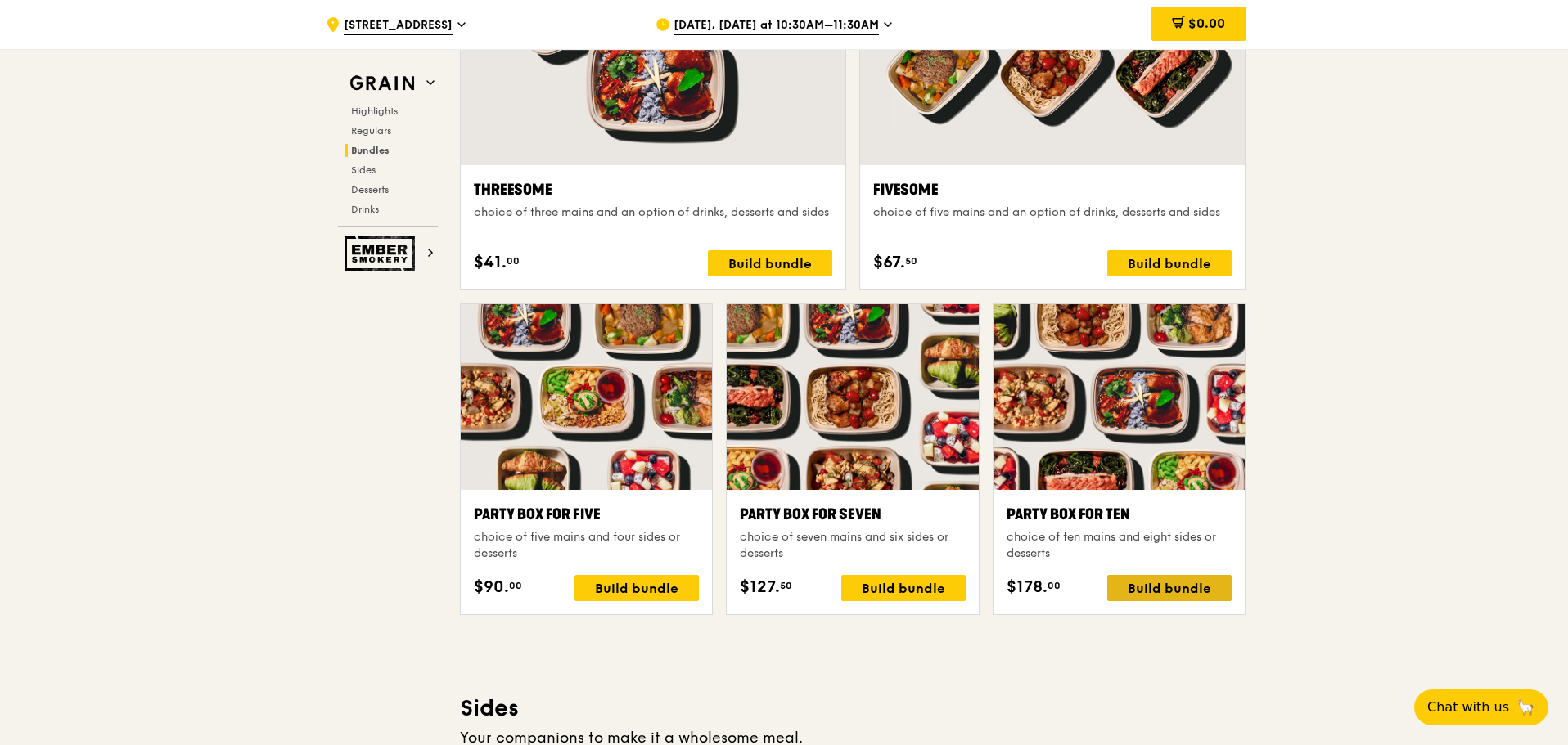
click at [1157, 590] on div "Build bundle" at bounding box center [1169, 588] width 125 height 27
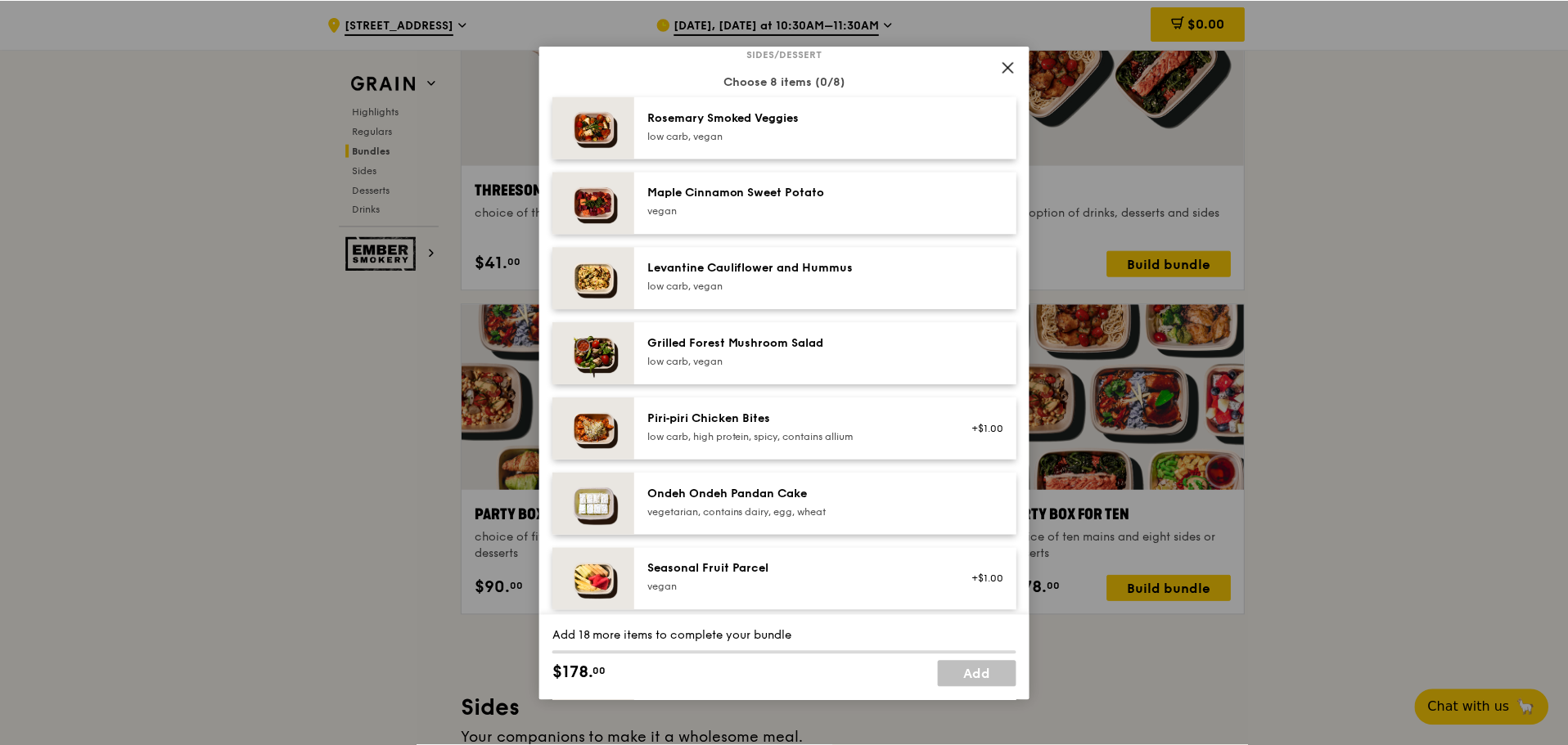
scroll to position [918, 0]
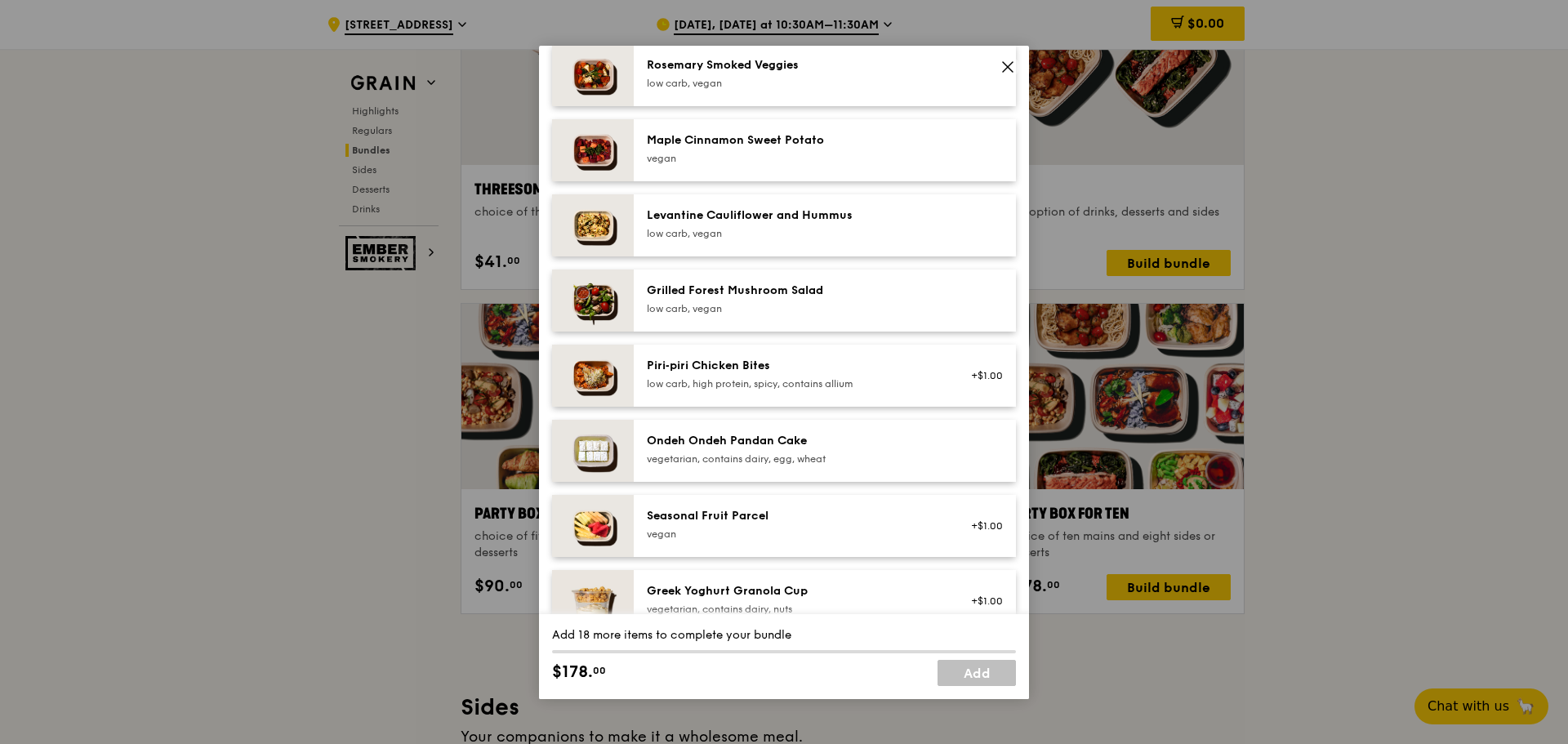
click at [1007, 63] on icon at bounding box center [1008, 67] width 15 height 15
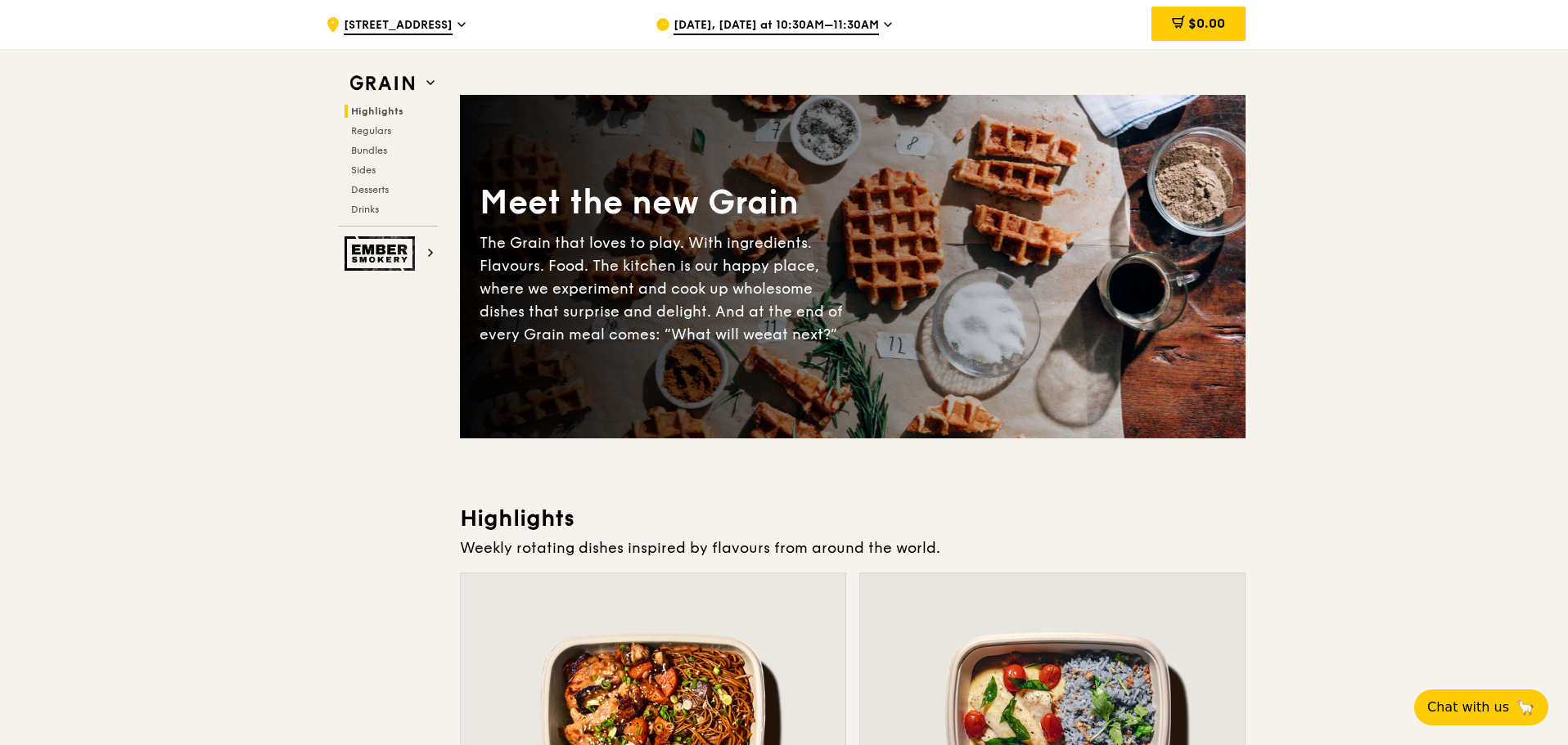
scroll to position [0, 0]
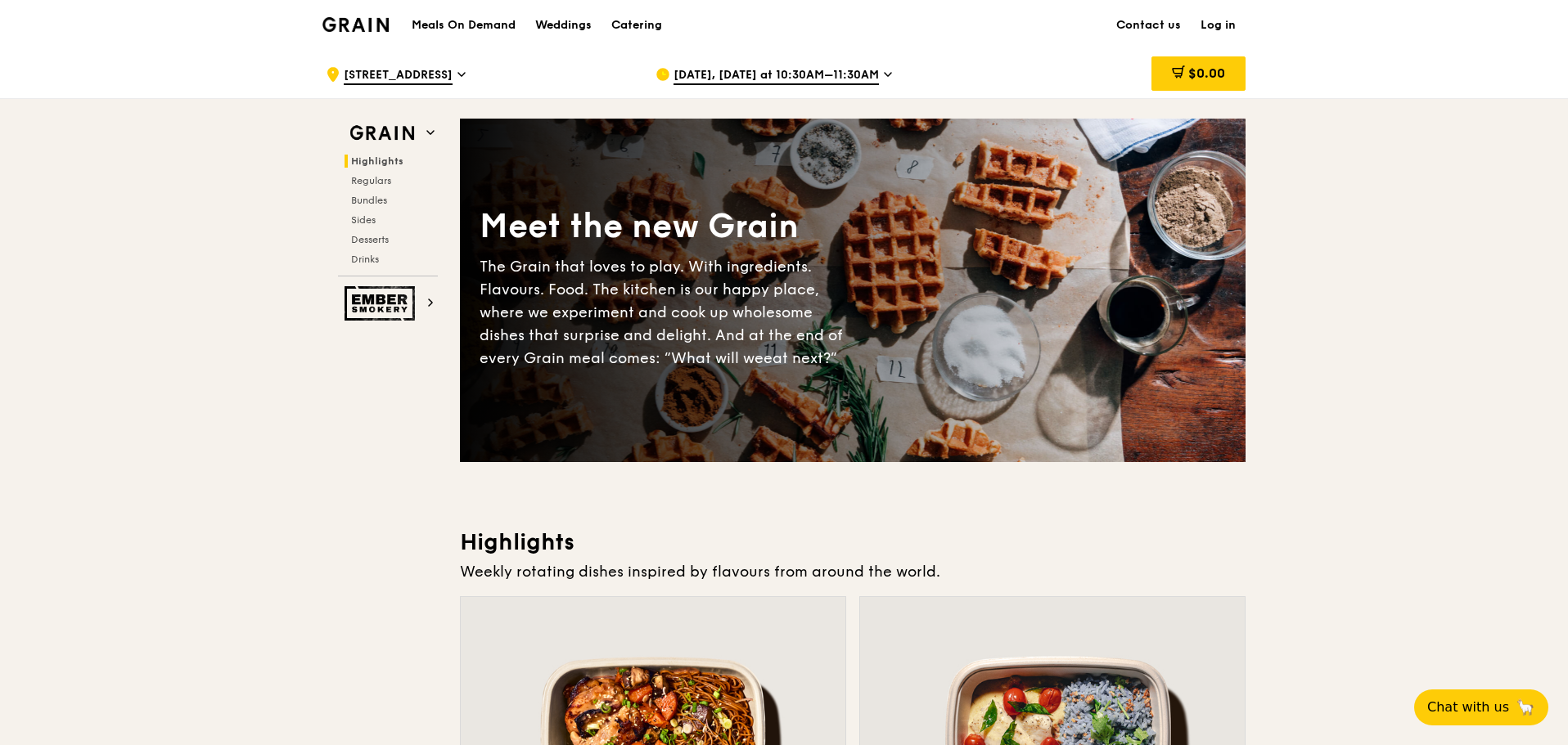
click at [824, 69] on span "[DATE], [DATE] at 10:30AM–11:30AM" at bounding box center [776, 76] width 205 height 18
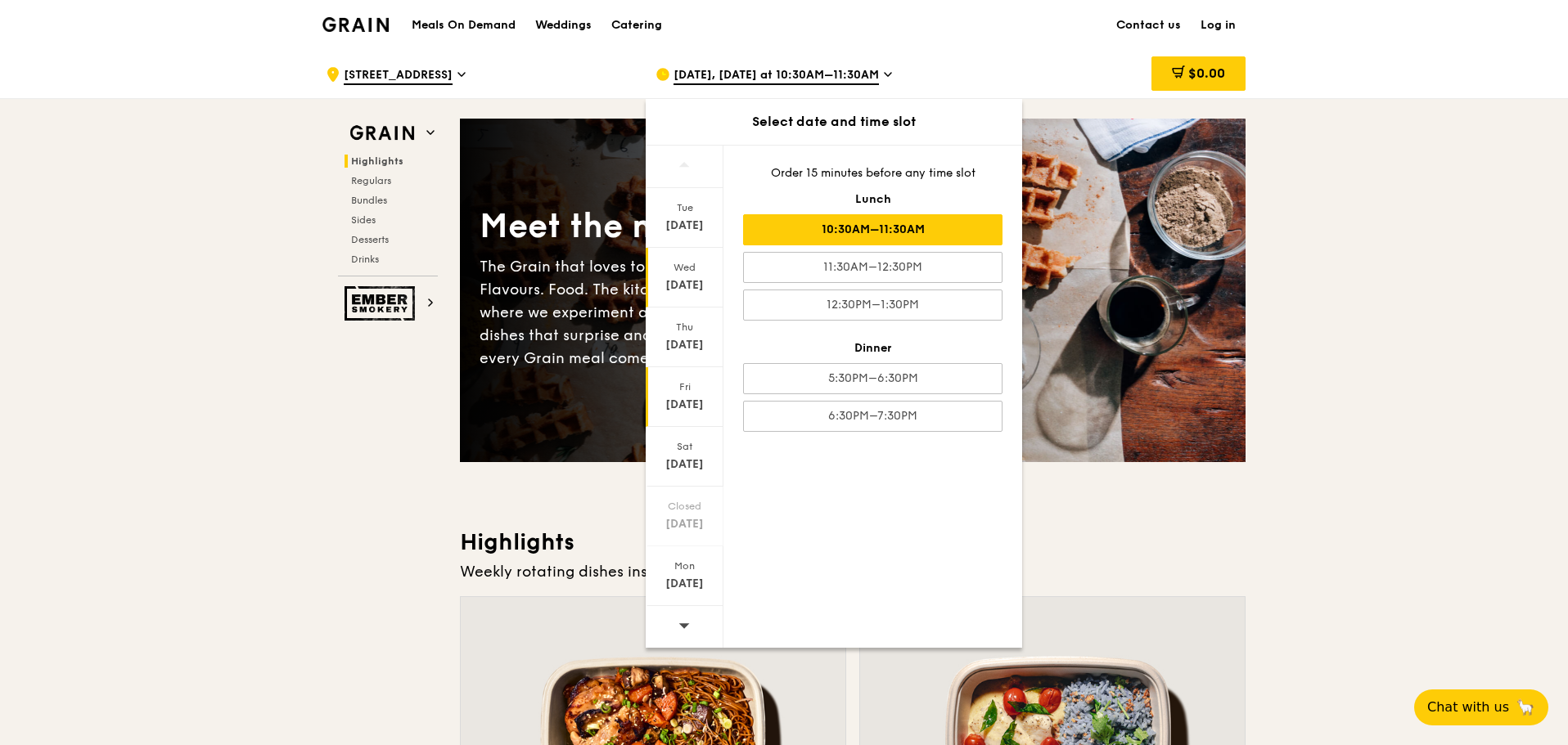
click at [692, 393] on div "Fri" at bounding box center [684, 386] width 73 height 13
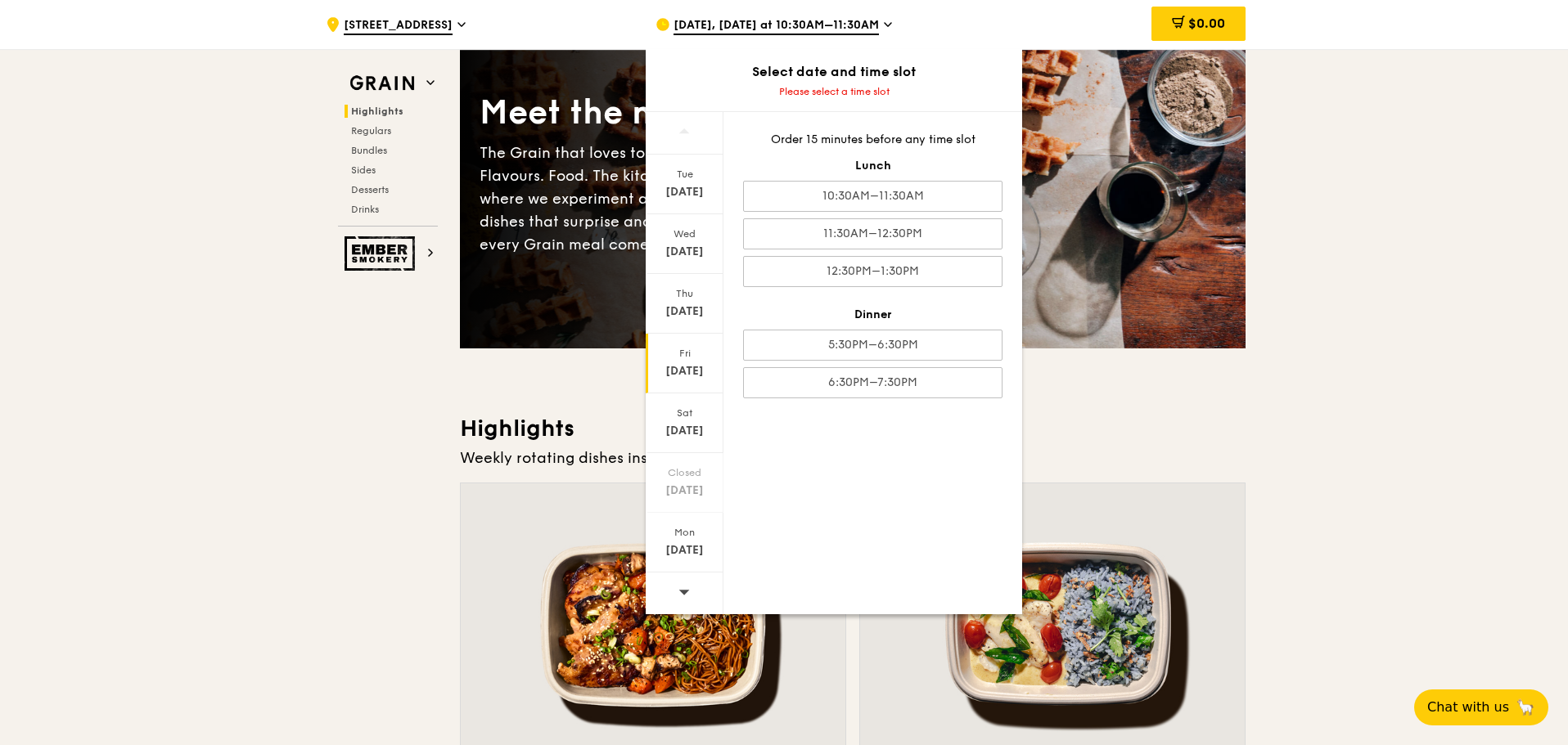
scroll to position [137, 0]
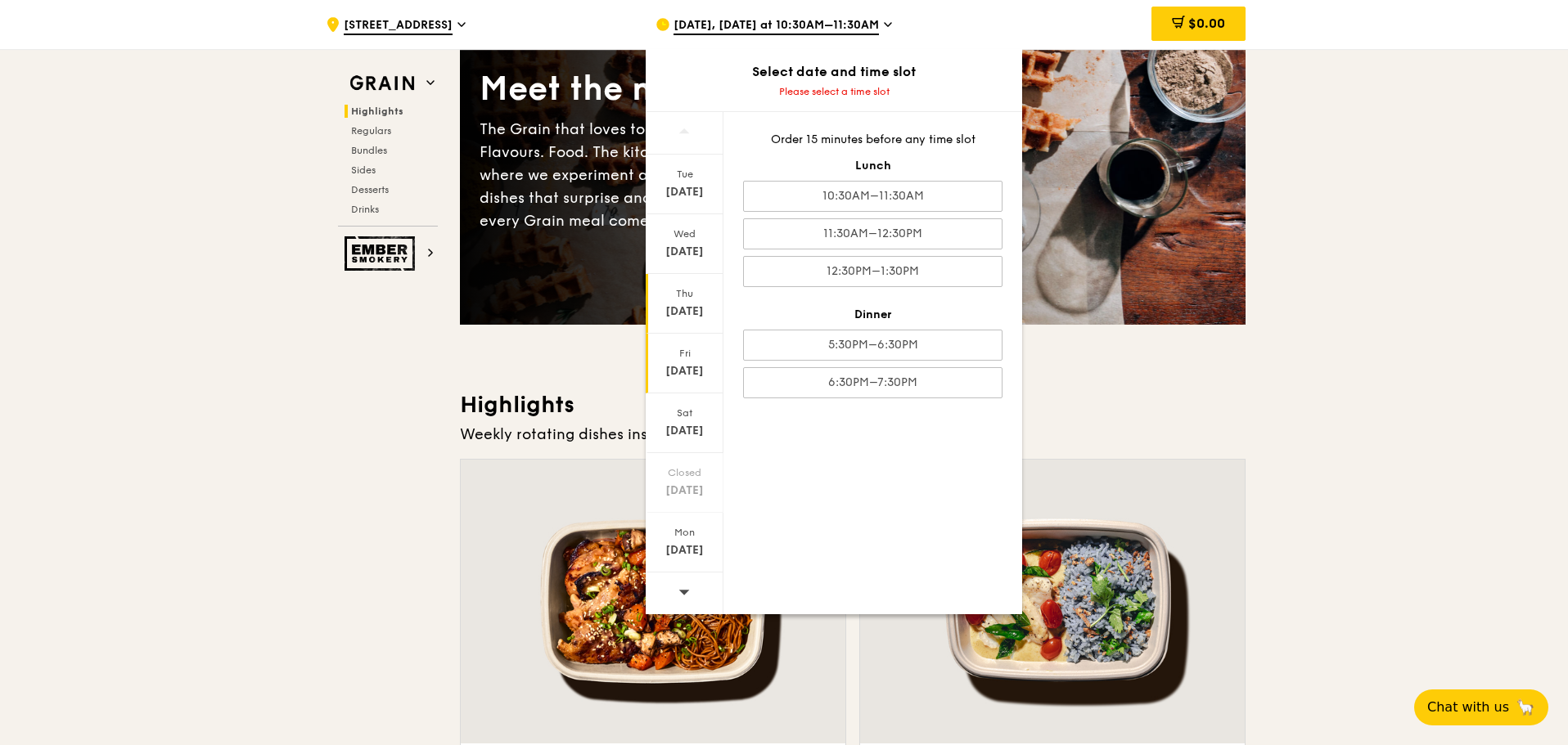
click at [684, 308] on div "[DATE]" at bounding box center [684, 312] width 73 height 17
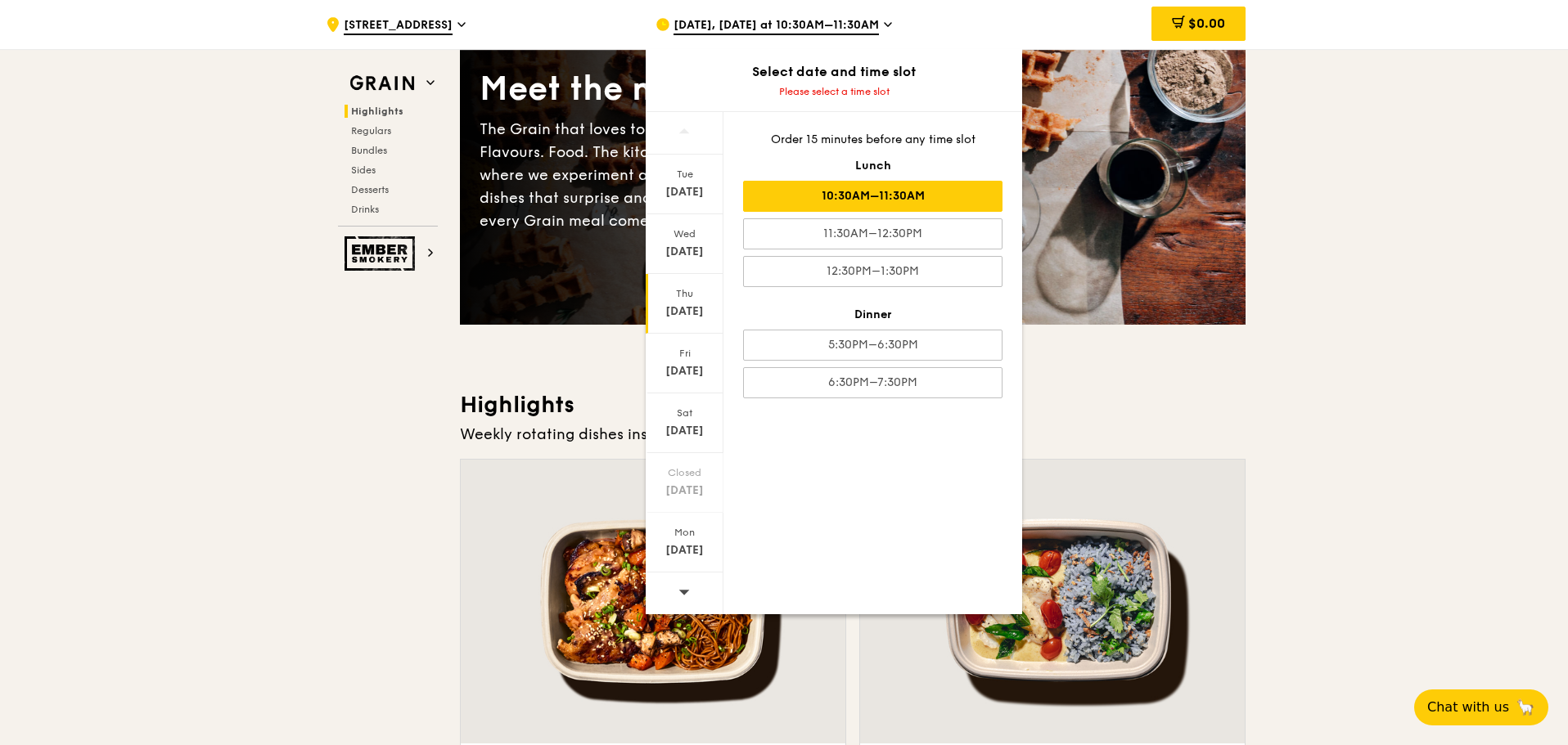
drag, startPoint x: 852, startPoint y: 217, endPoint x: 857, endPoint y: 209, distance: 9.4
click at [857, 209] on div "10:30AM–11:30AM" at bounding box center [873, 197] width 260 height 31
